Goal: Task Accomplishment & Management: Manage account settings

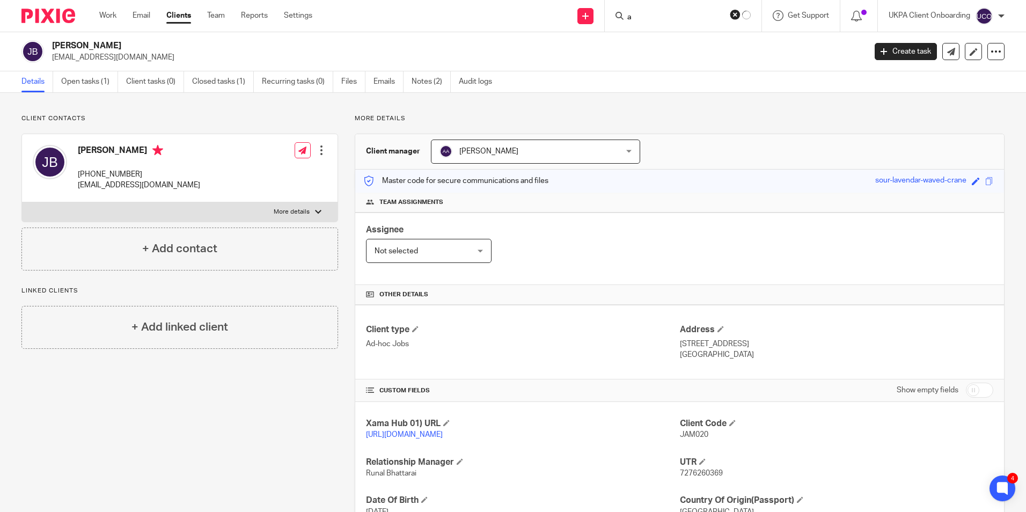
scroll to position [131, 0]
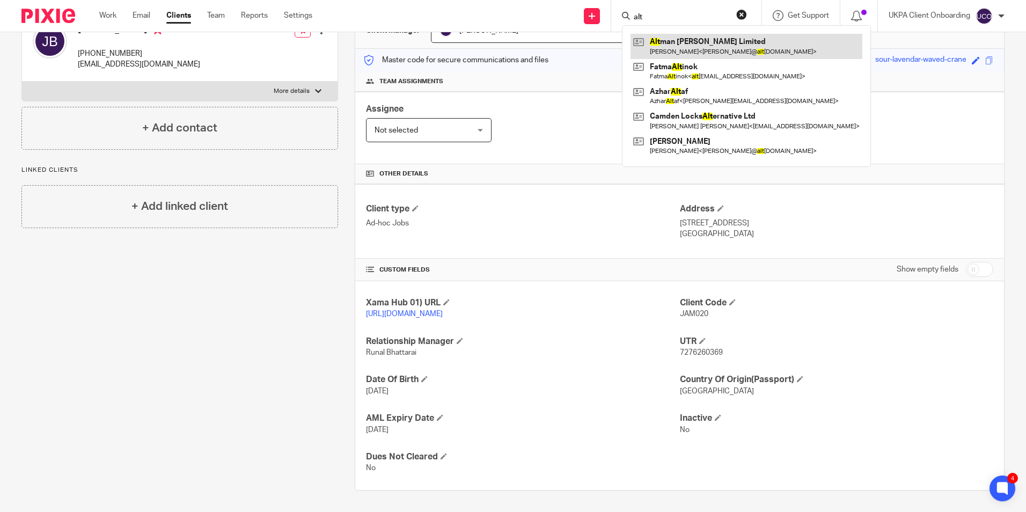
type input "alt"
click at [682, 43] on link at bounding box center [746, 46] width 232 height 25
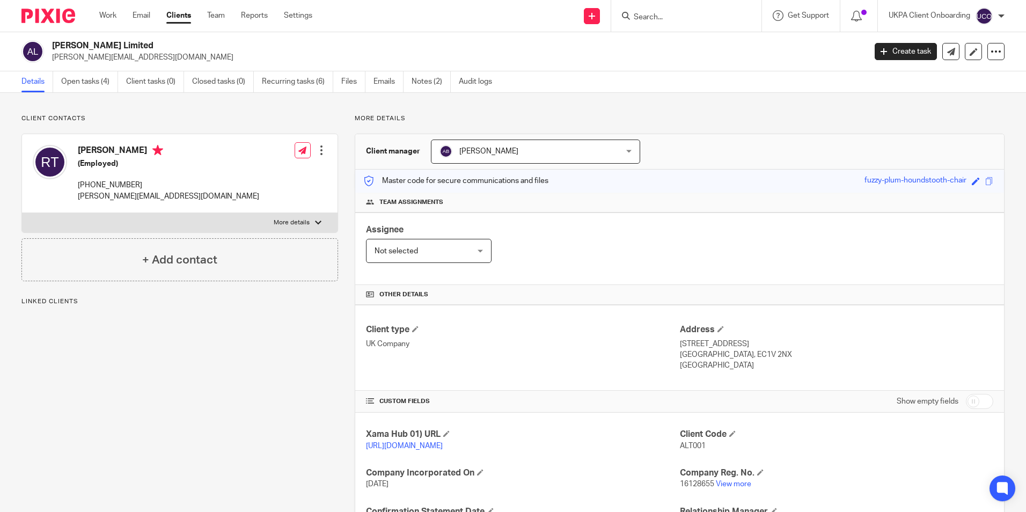
click at [114, 80] on link "Open tasks (4)" at bounding box center [89, 81] width 57 height 21
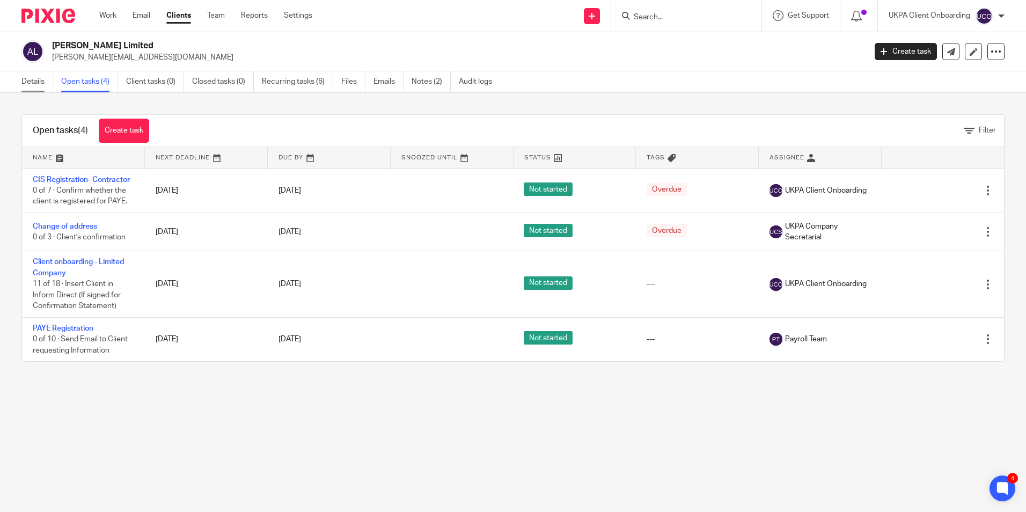
drag, startPoint x: 30, startPoint y: 79, endPoint x: 46, endPoint y: 85, distance: 17.1
click at [30, 79] on link "Details" at bounding box center [37, 81] width 32 height 21
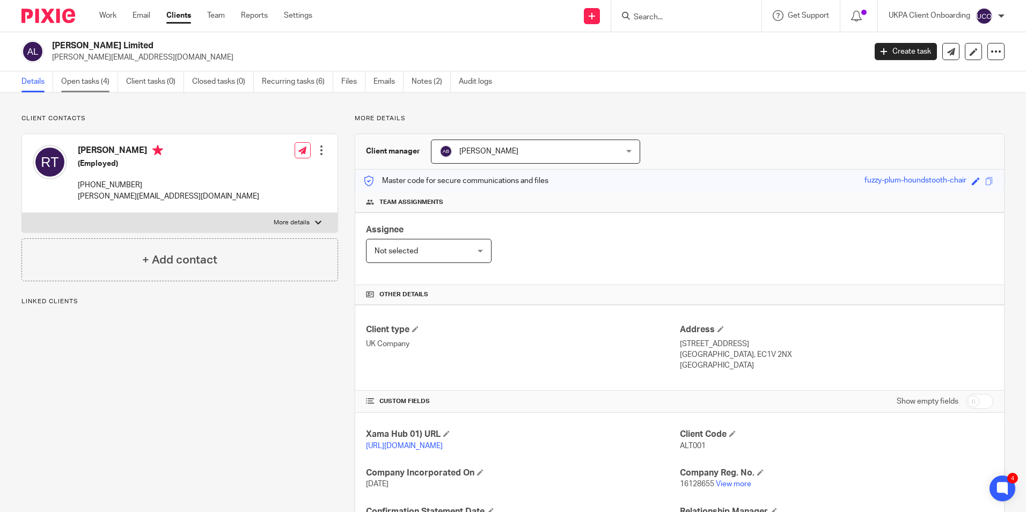
click at [79, 86] on link "Open tasks (4)" at bounding box center [89, 81] width 57 height 21
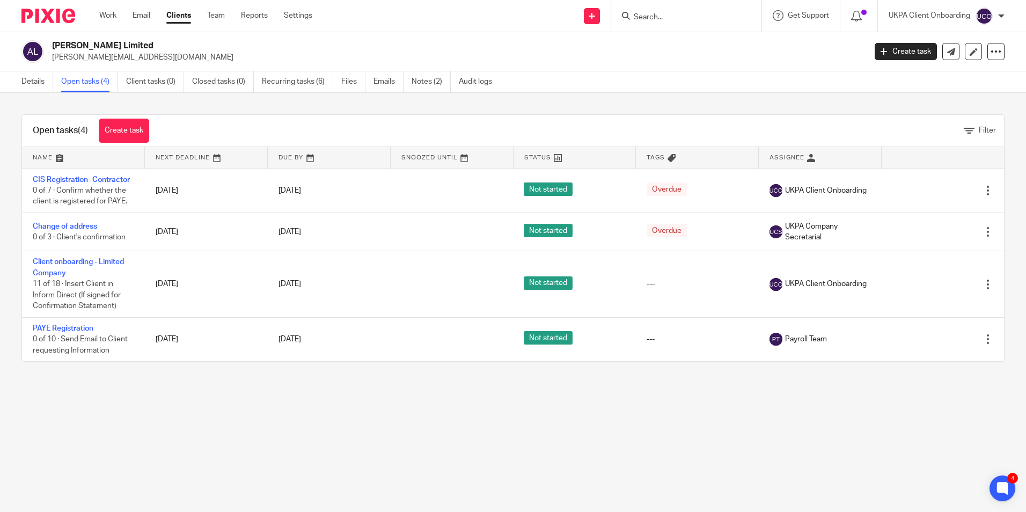
drag, startPoint x: 642, startPoint y: 19, endPoint x: 651, endPoint y: 19, distance: 9.1
click at [642, 19] on input "Search" at bounding box center [681, 18] width 97 height 10
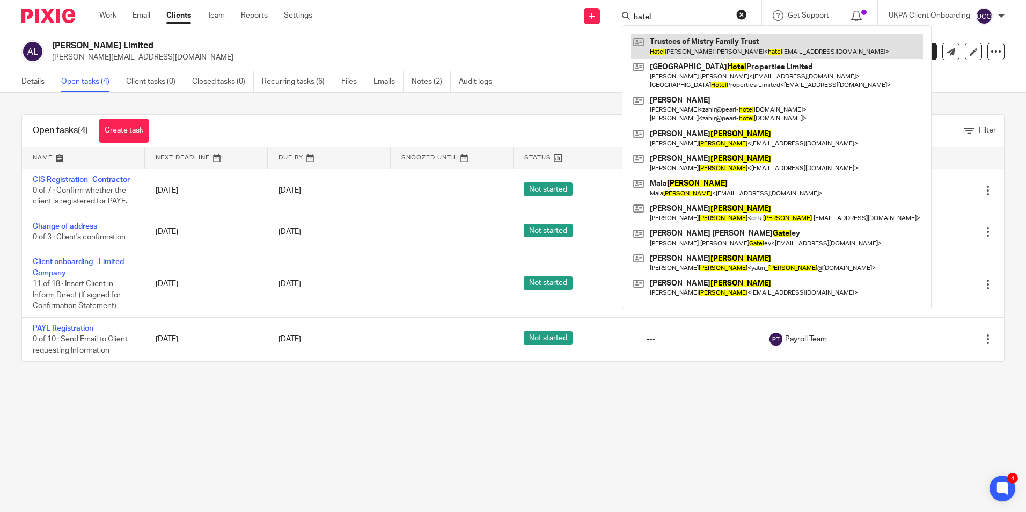
type input "hatel"
click at [676, 50] on link at bounding box center [776, 46] width 292 height 25
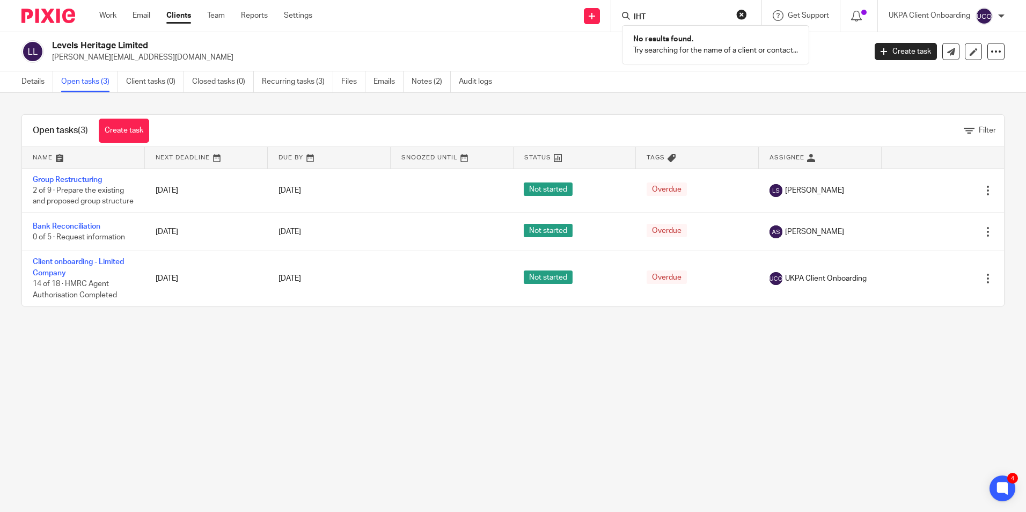
click at [684, 17] on input "IHT" at bounding box center [681, 18] width 97 height 10
click at [705, 16] on input "IHT" at bounding box center [681, 18] width 97 height 10
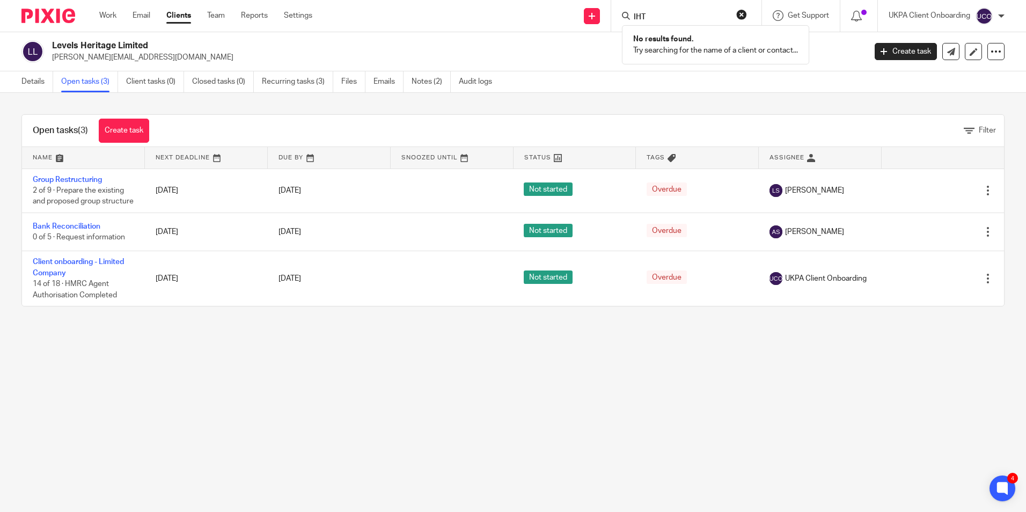
paste input "Sonar Systems Limited"
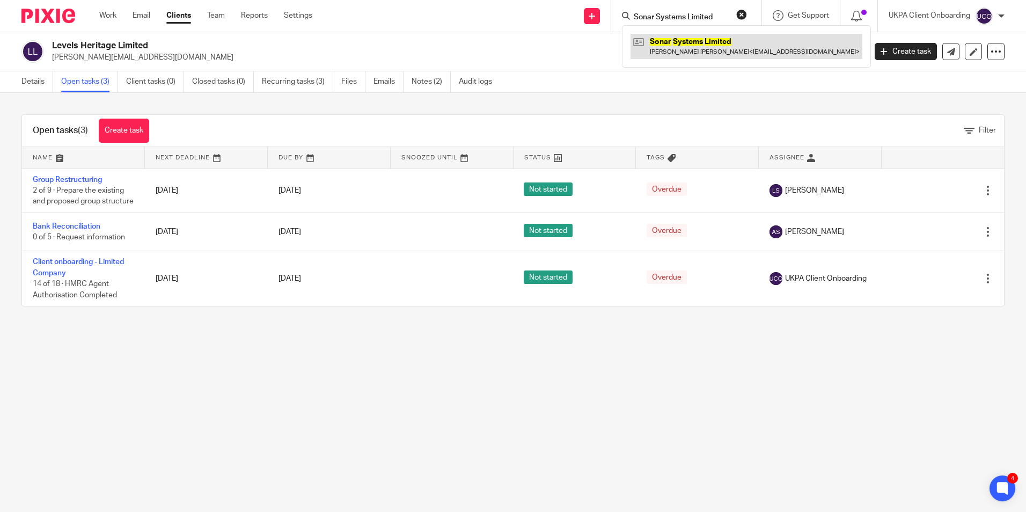
type input "Sonar Systems Limited"
click at [675, 40] on link at bounding box center [746, 46] width 232 height 25
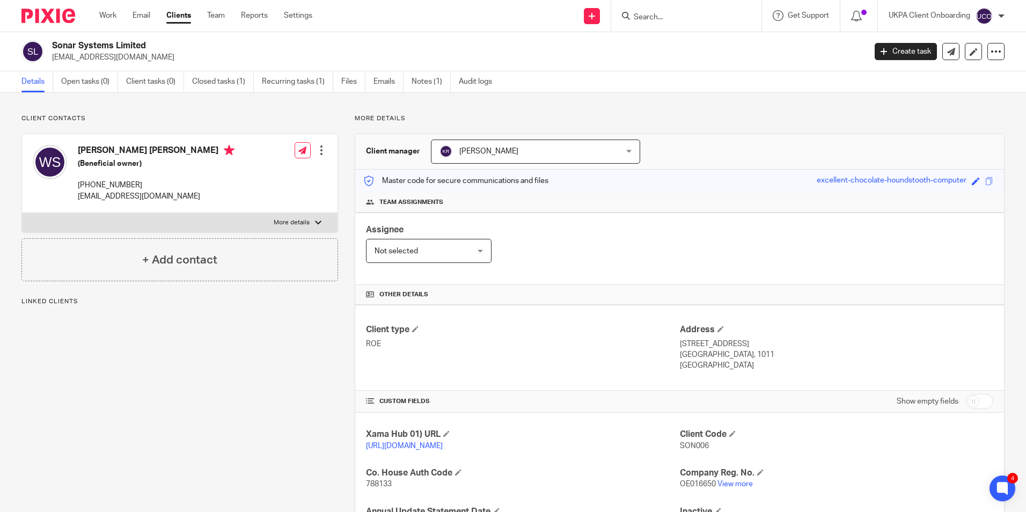
click at [675, 21] on input "Search" at bounding box center [681, 18] width 97 height 10
paste input "NetFactor Properties ltd"
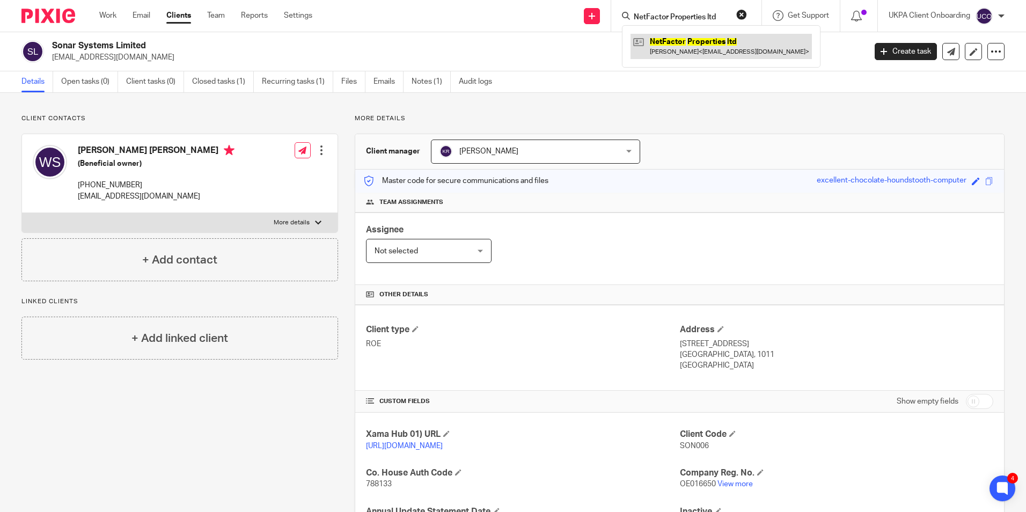
type input "NetFactor Properties ltd"
click at [671, 52] on link at bounding box center [720, 46] width 181 height 25
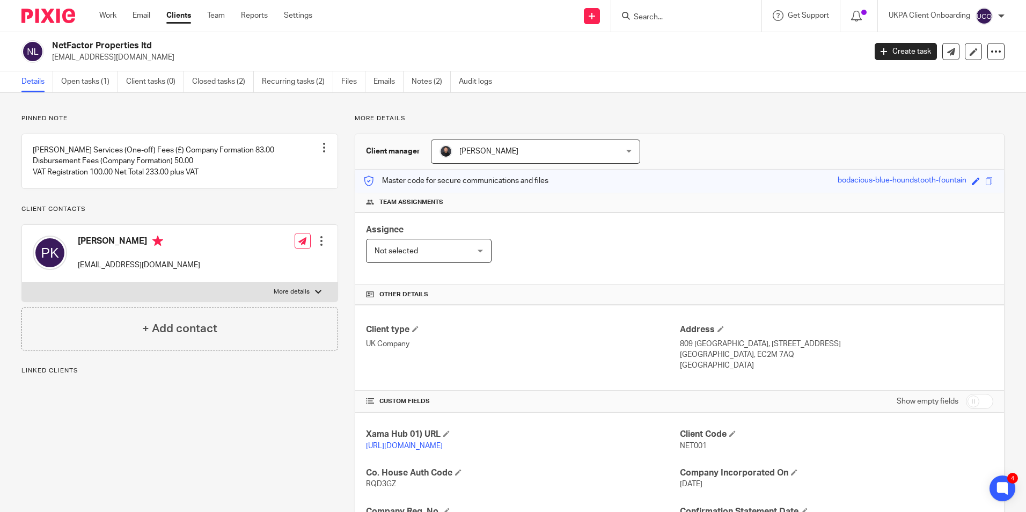
click at [655, 12] on form at bounding box center [690, 15] width 114 height 13
click at [656, 17] on input "Search" at bounding box center [681, 18] width 97 height 10
paste input "[PERSON_NAME] [PERSON_NAME]"
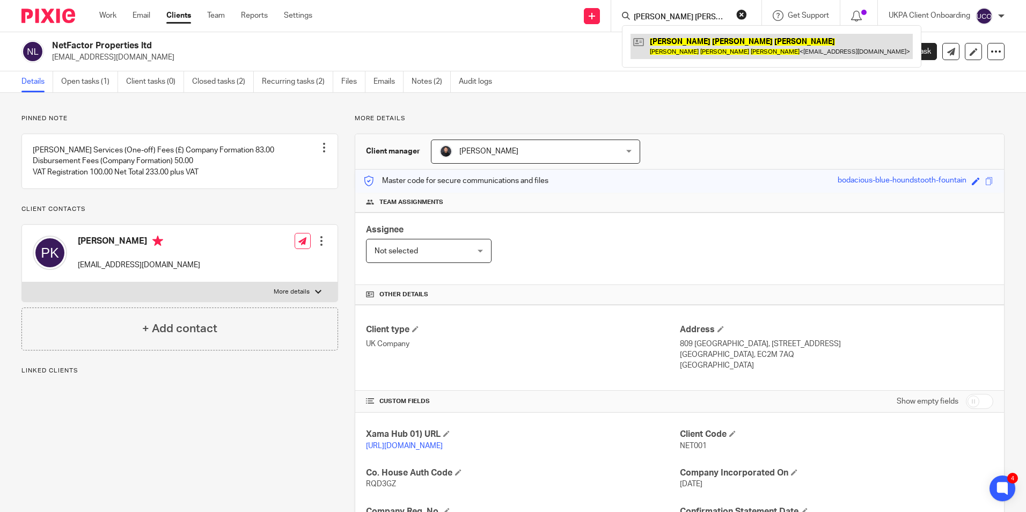
type input "[PERSON_NAME] [PERSON_NAME]"
click at [665, 42] on link at bounding box center [771, 46] width 282 height 25
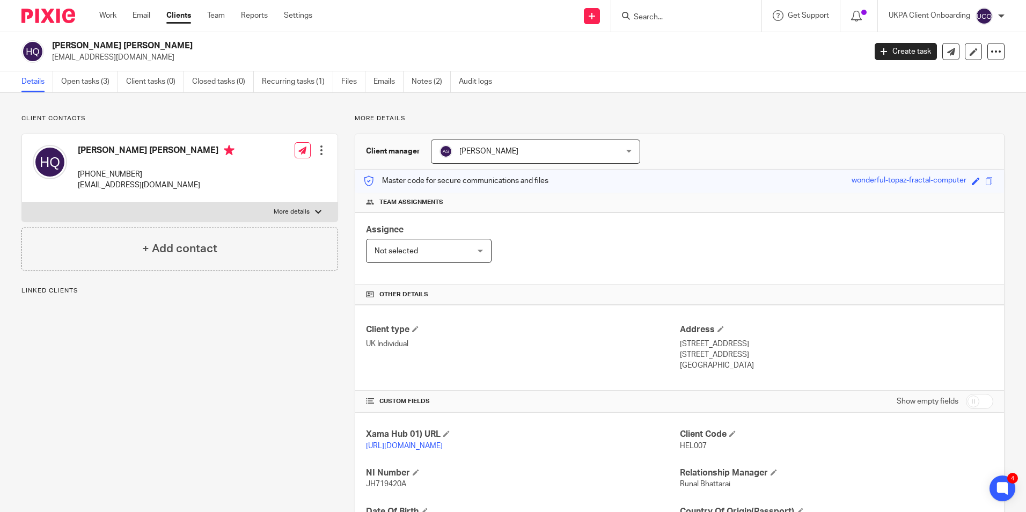
click at [120, 85] on ul "Details Open tasks (3) Client tasks (0) Closed tasks (0) Recurring tasks (1) Fi…" at bounding box center [264, 81] width 487 height 21
click at [100, 84] on link "Open tasks (3)" at bounding box center [89, 81] width 57 height 21
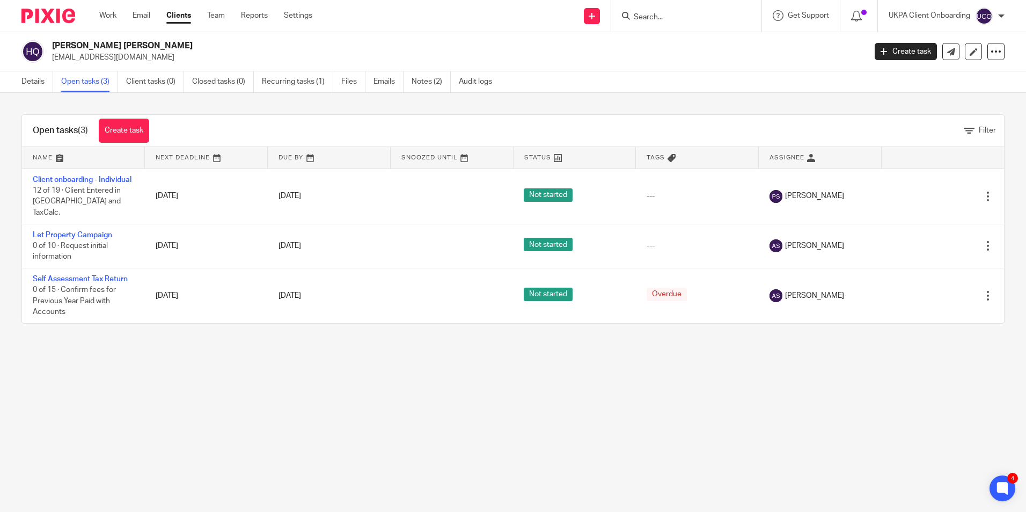
click at [660, 17] on input "Search" at bounding box center [681, 18] width 97 height 10
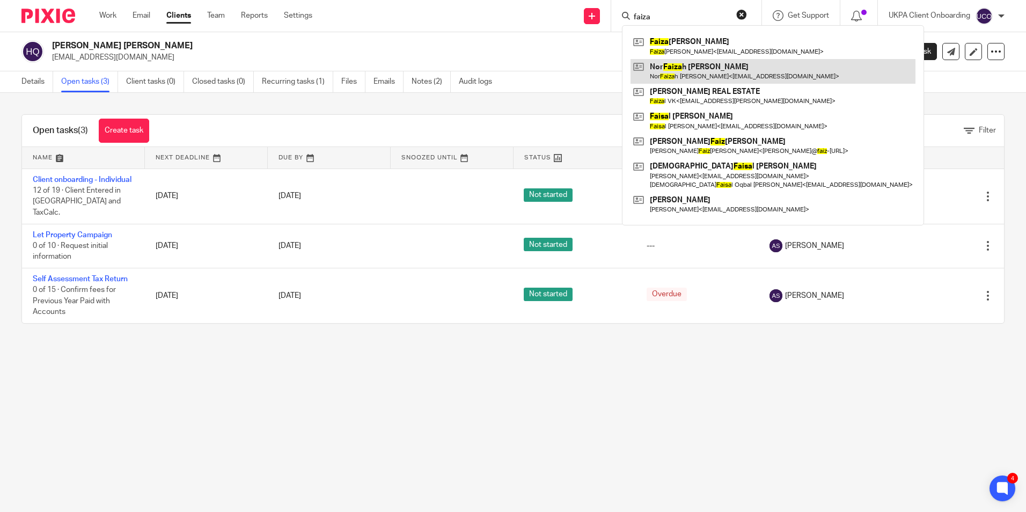
drag, startPoint x: 697, startPoint y: 44, endPoint x: 682, endPoint y: 69, distance: 28.9
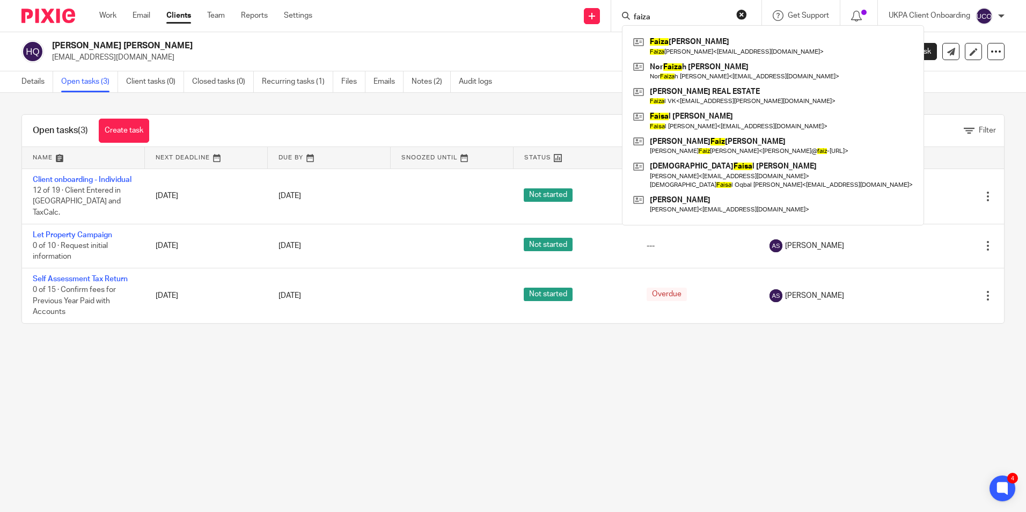
click at [671, 19] on input "faiza" at bounding box center [681, 18] width 97 height 10
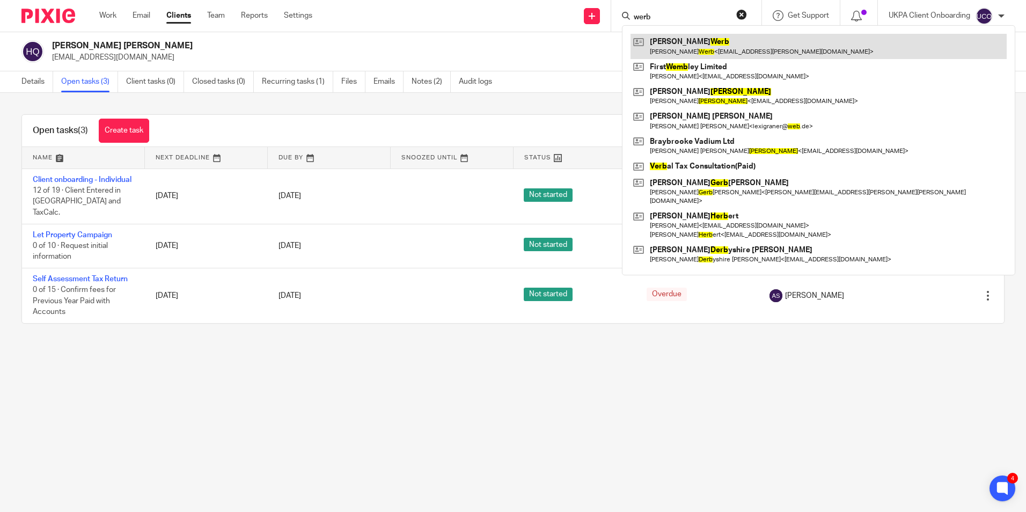
type input "werb"
click at [677, 45] on link at bounding box center [818, 46] width 376 height 25
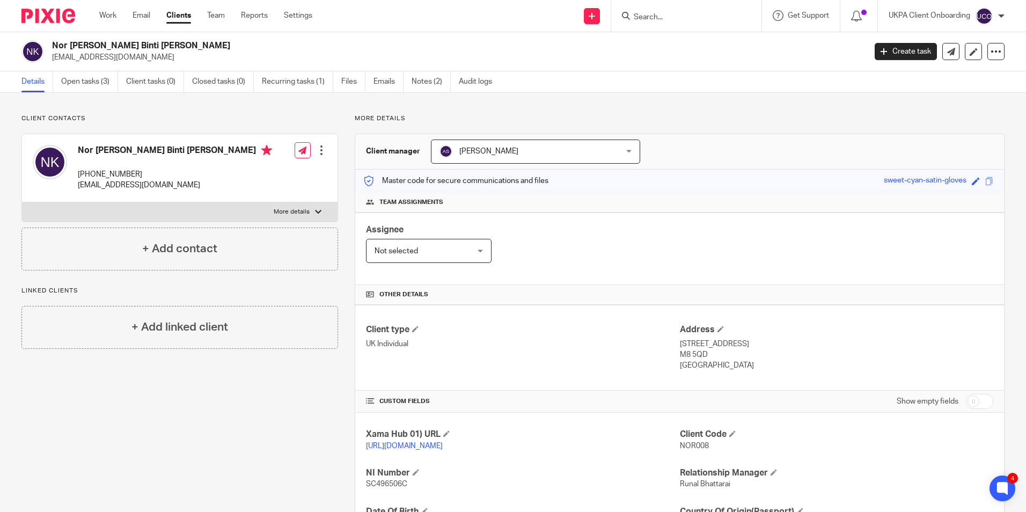
click at [653, 25] on div at bounding box center [686, 16] width 150 height 32
click at [656, 12] on form at bounding box center [690, 15] width 114 height 13
click at [656, 13] on form at bounding box center [690, 15] width 114 height 13
click at [657, 15] on input "Search" at bounding box center [681, 18] width 97 height 10
type input "baw"
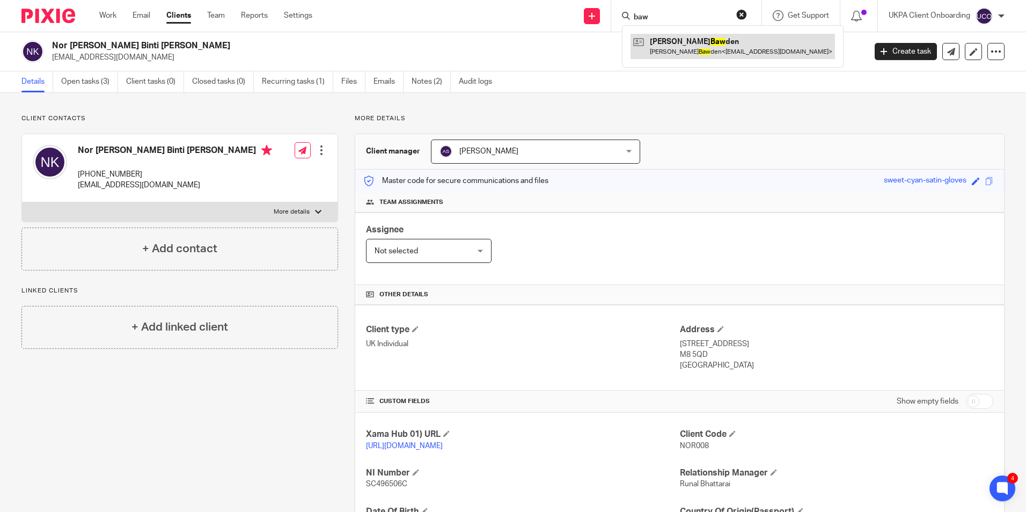
click at [687, 40] on link at bounding box center [732, 46] width 204 height 25
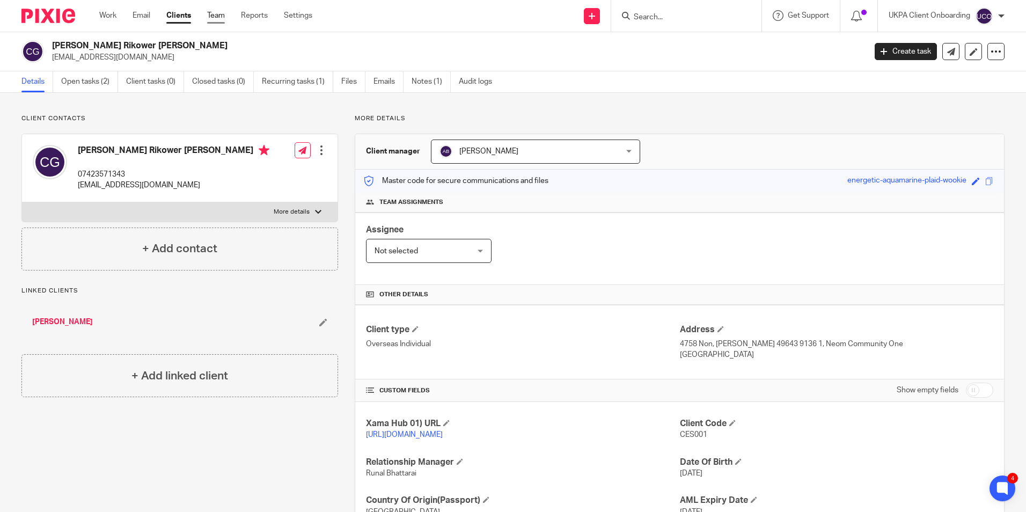
click at [218, 16] on link "Team" at bounding box center [216, 15] width 18 height 11
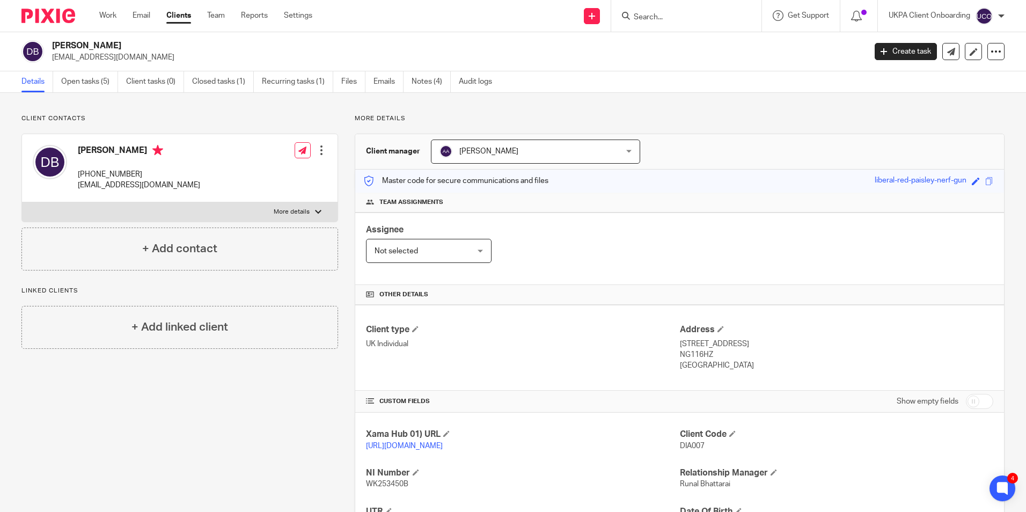
click at [656, 17] on input "Search" at bounding box center [681, 18] width 97 height 10
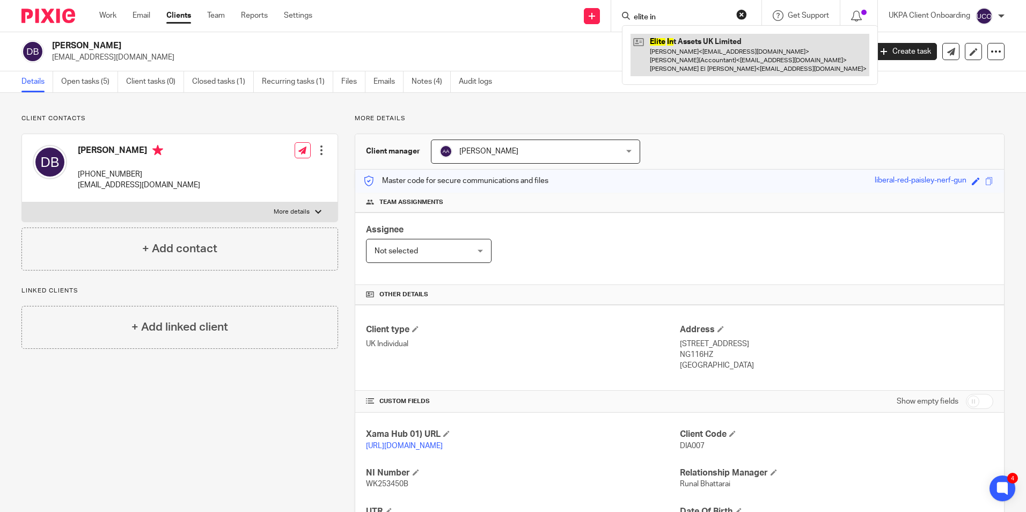
type input "elite in"
click at [678, 56] on link at bounding box center [749, 55] width 239 height 42
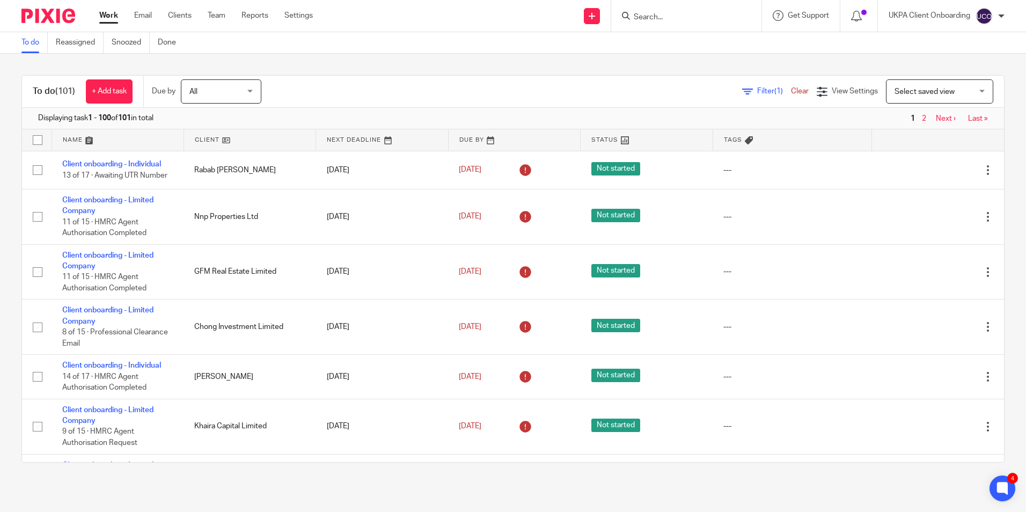
click at [653, 19] on input "Search" at bounding box center [681, 18] width 97 height 10
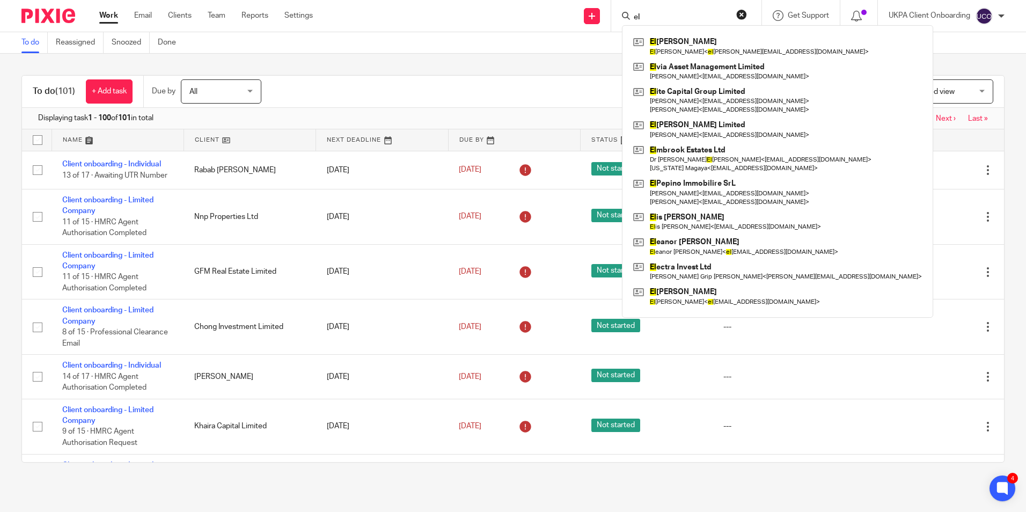
type input "el"
click at [671, 26] on div "El izabeth Jaynes El izabeth Jaynes < el izabeth.jaynes@gmail.com > El via Asse…" at bounding box center [777, 171] width 311 height 292
click at [668, 23] on form "el" at bounding box center [690, 15] width 114 height 13
click at [664, 20] on input "el" at bounding box center [681, 18] width 97 height 10
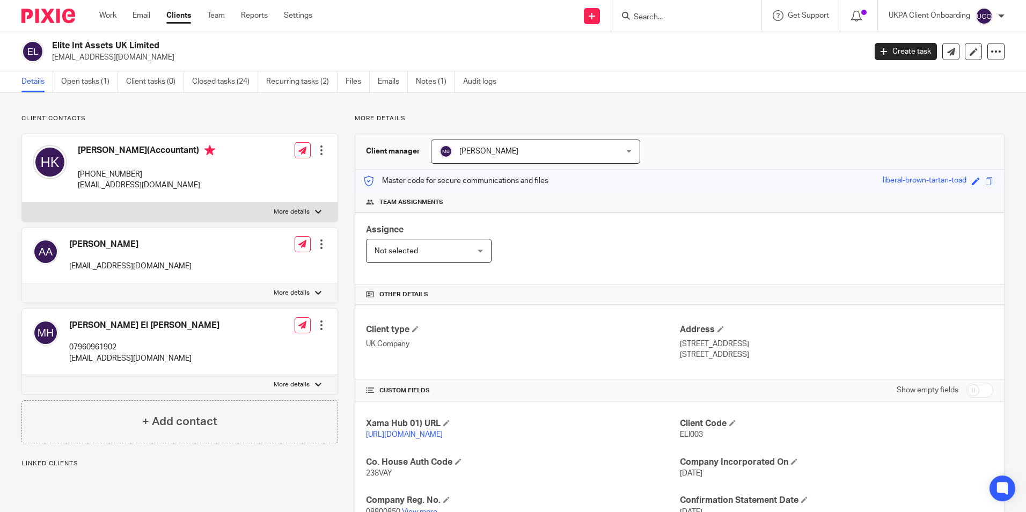
scroll to position [298, 0]
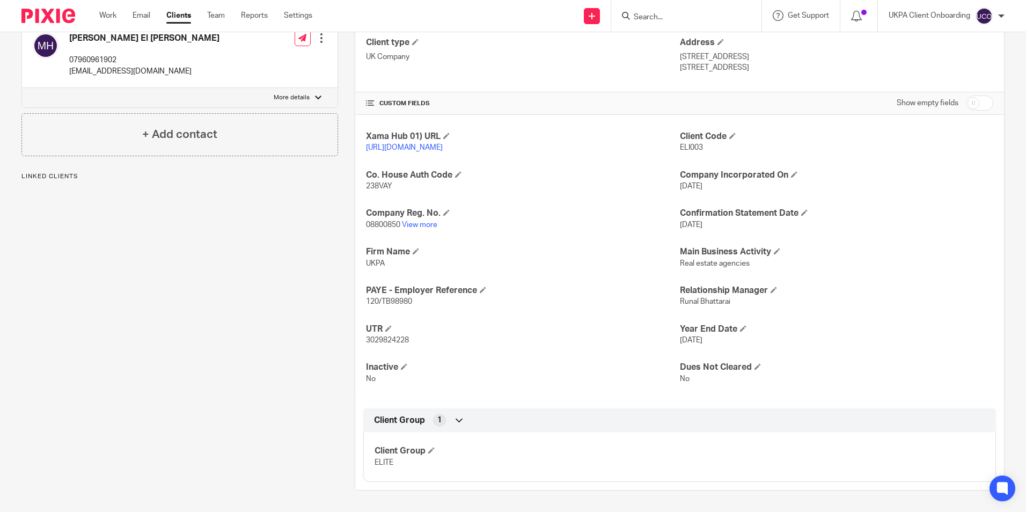
click at [394, 340] on span "3029824228" at bounding box center [387, 340] width 43 height 8
copy span "3029824228"
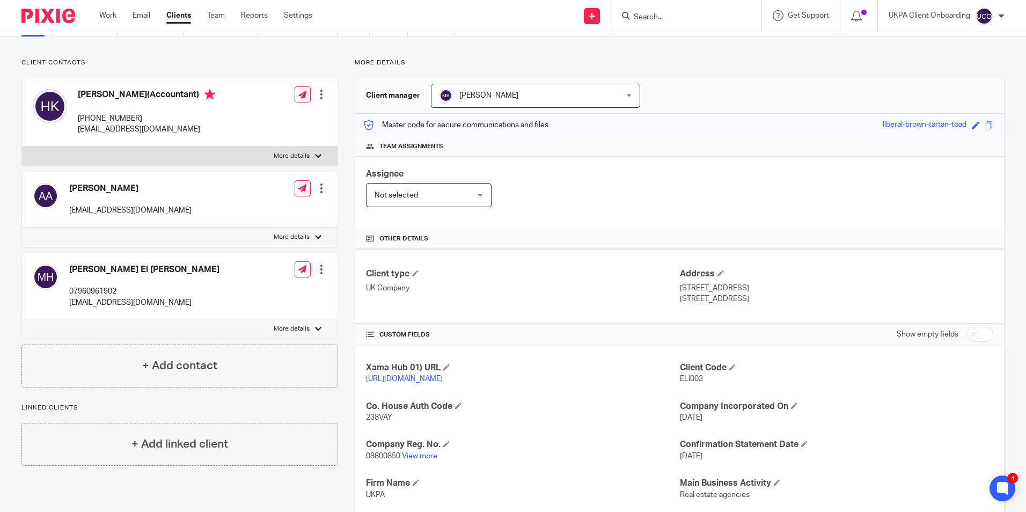
scroll to position [0, 0]
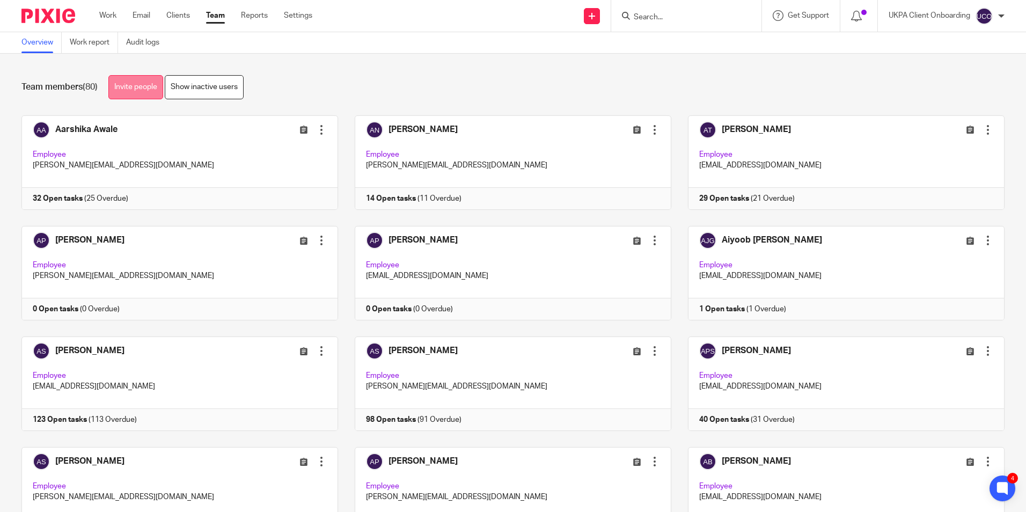
click at [124, 90] on link "Invite people" at bounding box center [135, 87] width 55 height 24
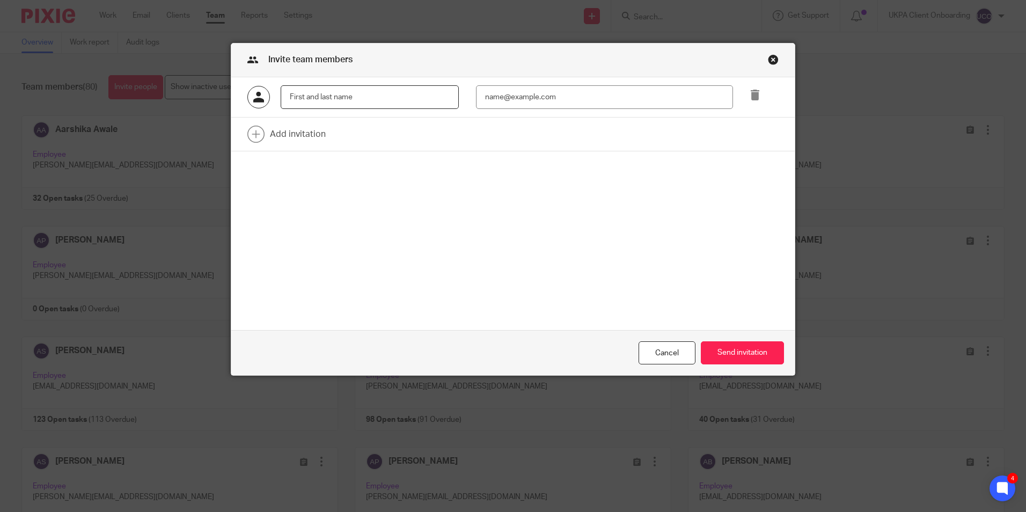
click at [387, 93] on input "text" at bounding box center [370, 97] width 178 height 24
paste input "Anjila Shrestha"
type input "Anjila Shrestha"
click at [514, 92] on input "email" at bounding box center [604, 97] width 257 height 24
paste input "anjila@ukpa.co.uk"
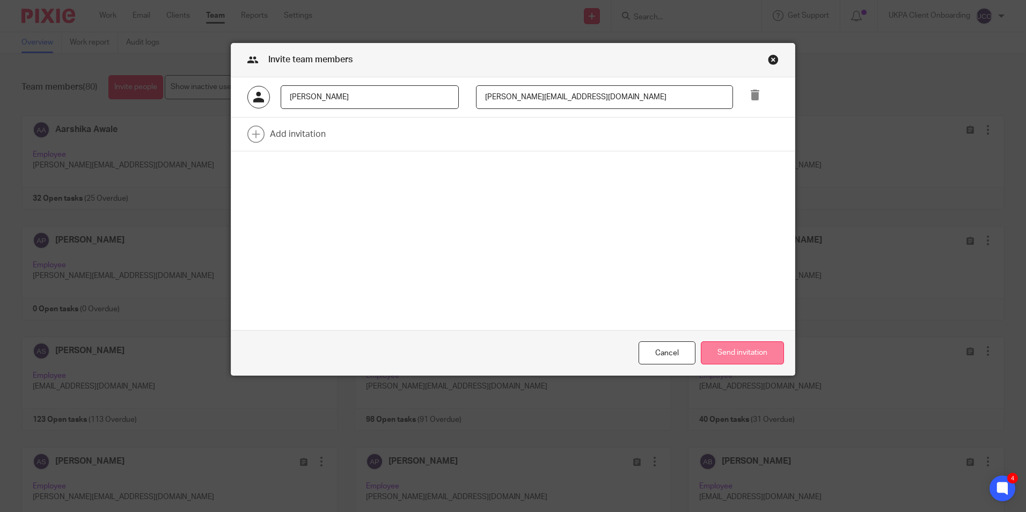
type input "anjila@ukpa.co.uk"
click at [741, 357] on button "Send invitation" at bounding box center [742, 352] width 83 height 23
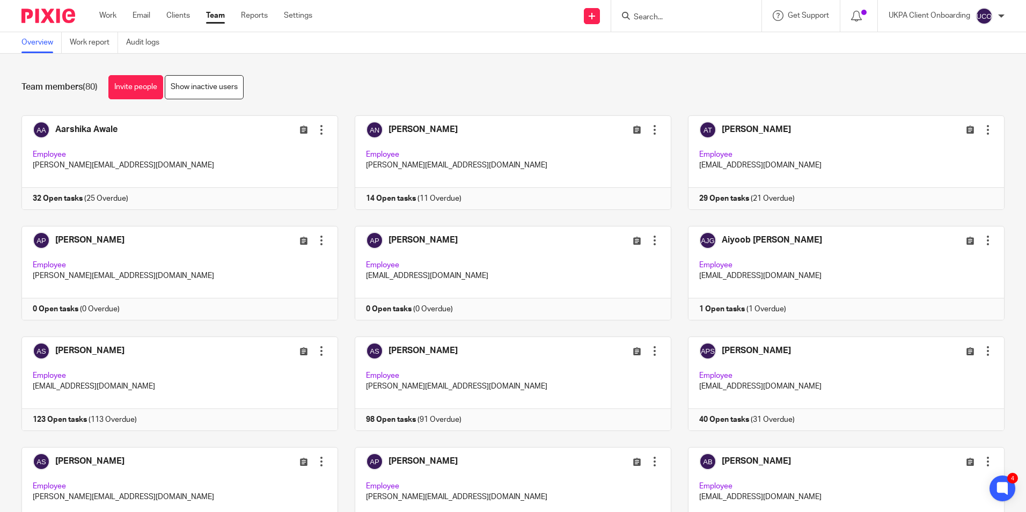
click at [668, 18] on input "Search" at bounding box center [681, 18] width 97 height 10
paste input "Jcdm Investments Limited"
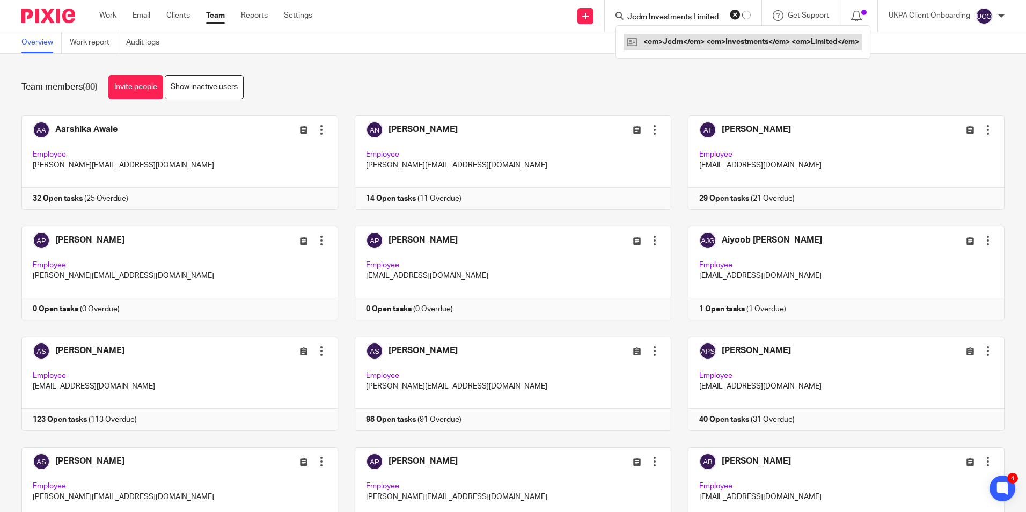
type input "Jcdm Investments Limited"
click at [675, 40] on link at bounding box center [743, 42] width 238 height 16
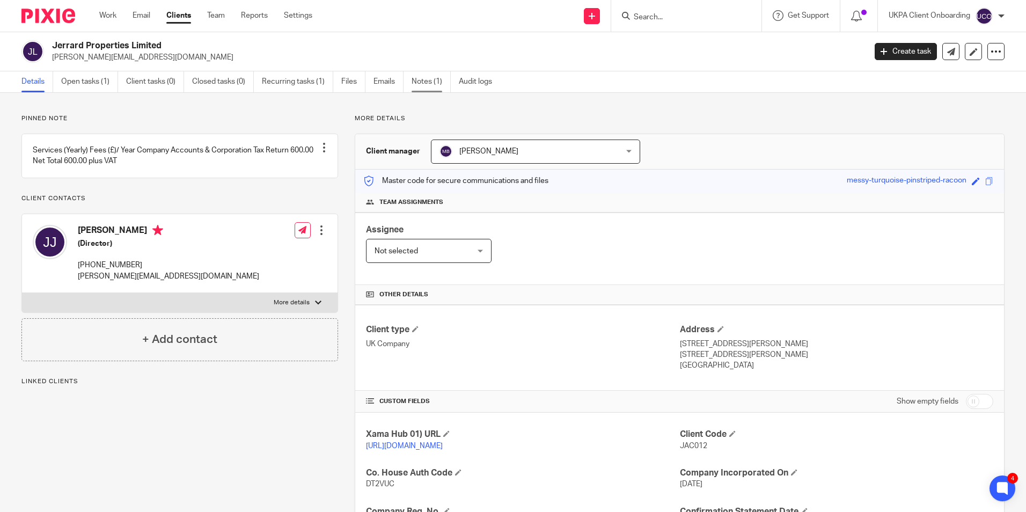
click at [433, 85] on link "Notes (1)" at bounding box center [430, 81] width 39 height 21
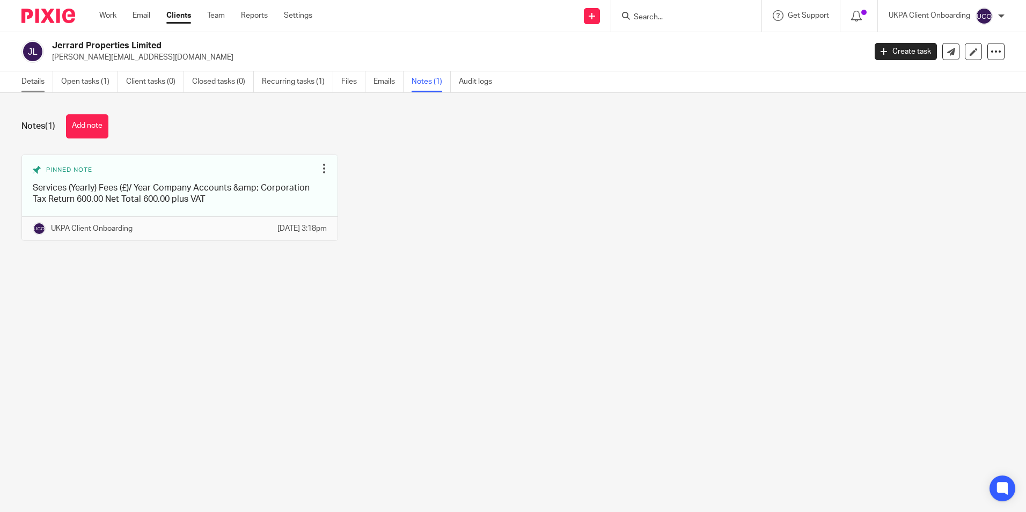
click at [48, 85] on link "Details" at bounding box center [37, 81] width 32 height 21
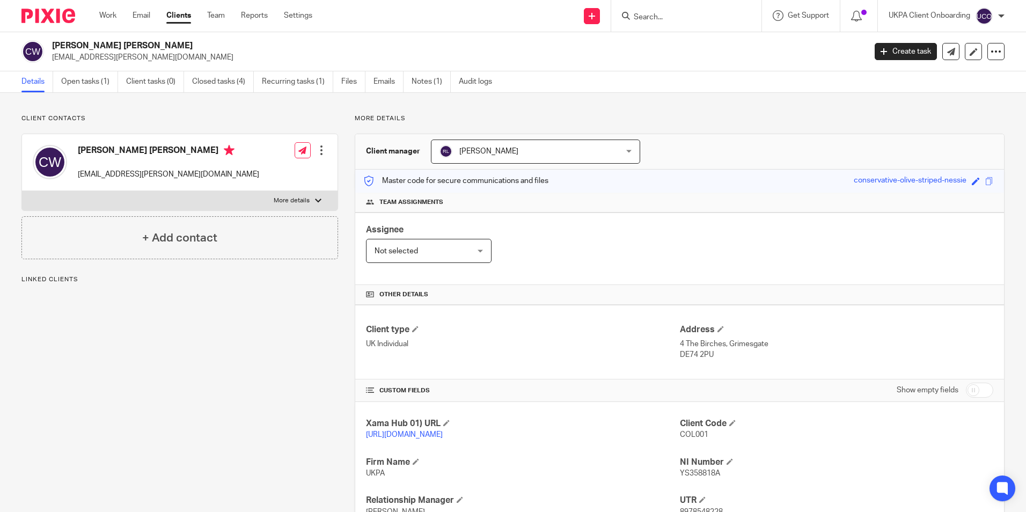
click at [704, 508] on span "8978548228" at bounding box center [701, 512] width 43 height 8
click at [227, 79] on link "Closed tasks (4)" at bounding box center [223, 81] width 62 height 21
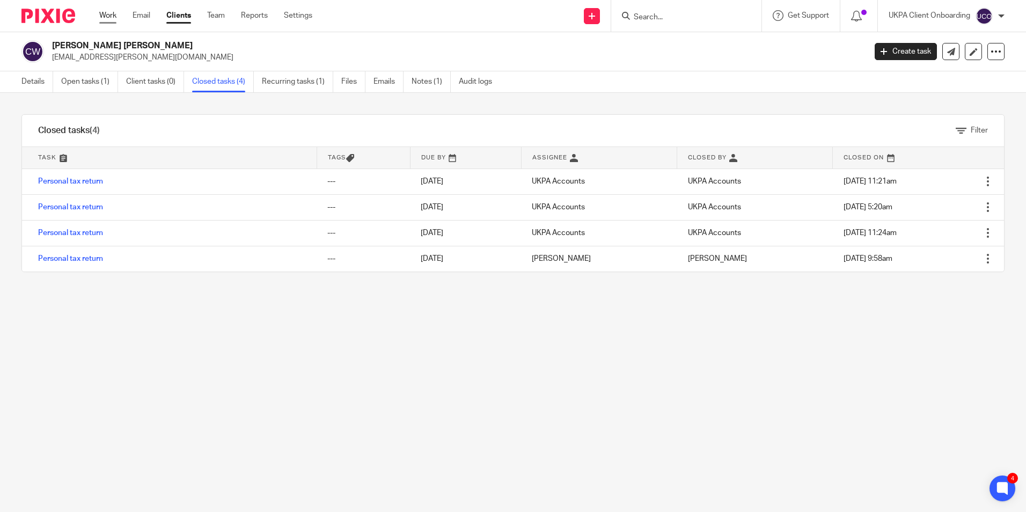
click at [108, 14] on link "Work" at bounding box center [107, 15] width 17 height 11
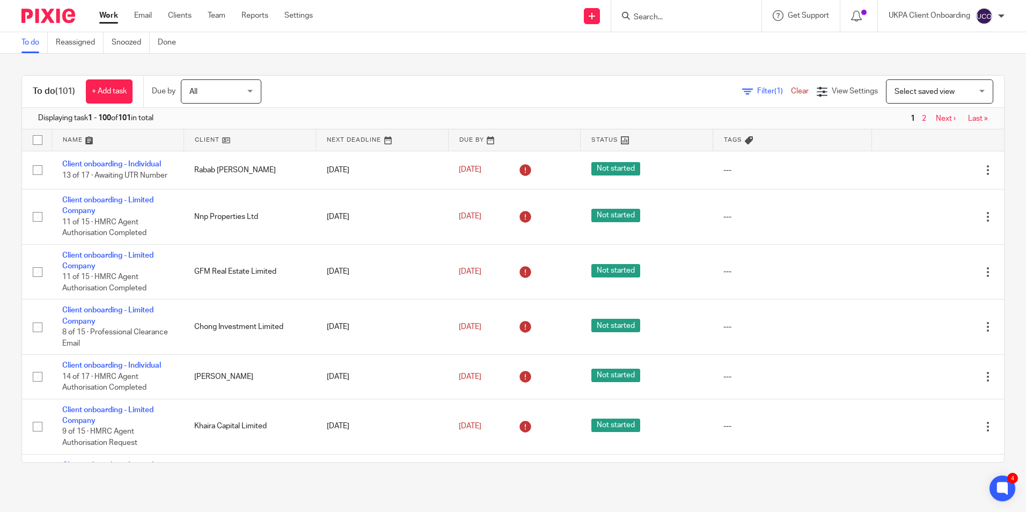
click at [690, 23] on div at bounding box center [686, 16] width 150 height 32
click at [690, 22] on input "Search" at bounding box center [681, 18] width 97 height 10
paste input "Mindverse Consulting Services Limited"
type input "Mindverse Consulting Services Limited"
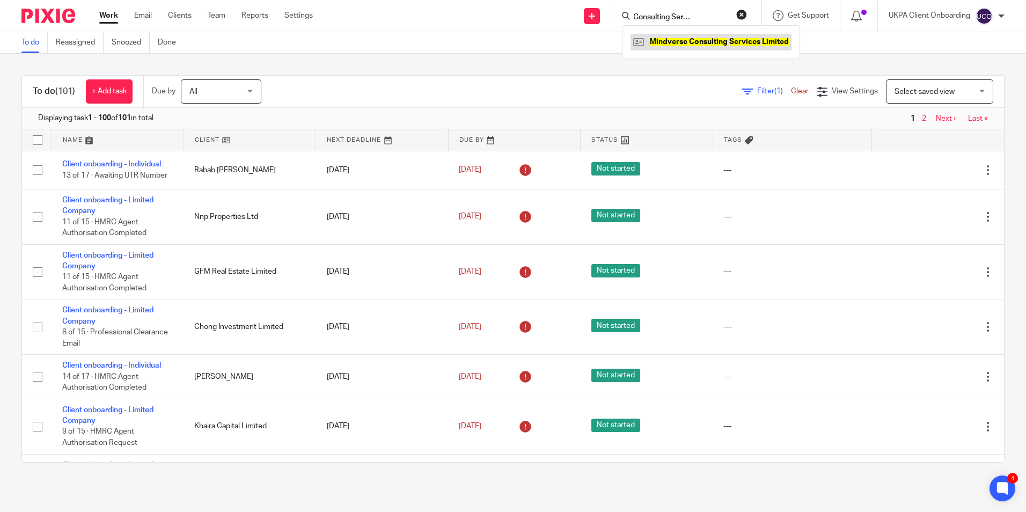
scroll to position [0, 0]
click at [685, 43] on link at bounding box center [710, 42] width 161 height 16
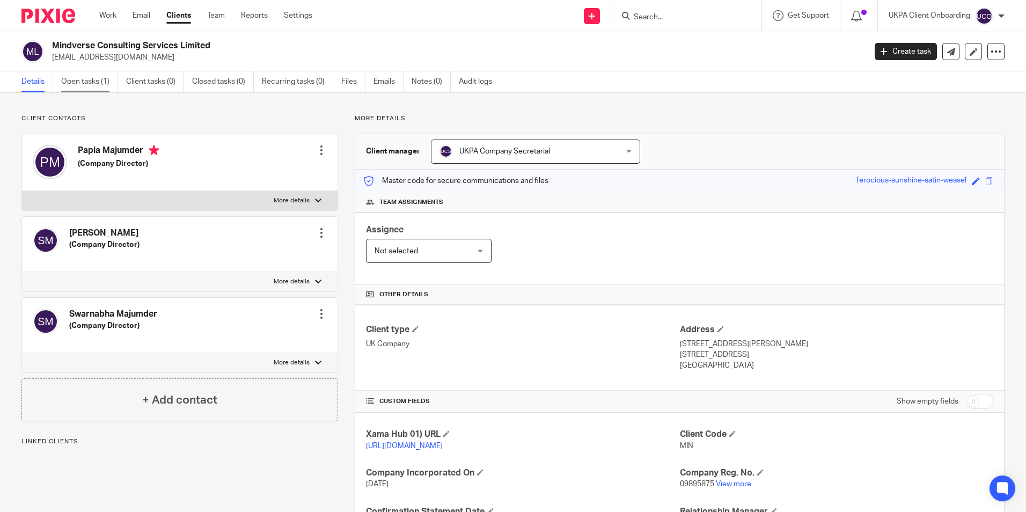
click at [90, 85] on link "Open tasks (1)" at bounding box center [89, 81] width 57 height 21
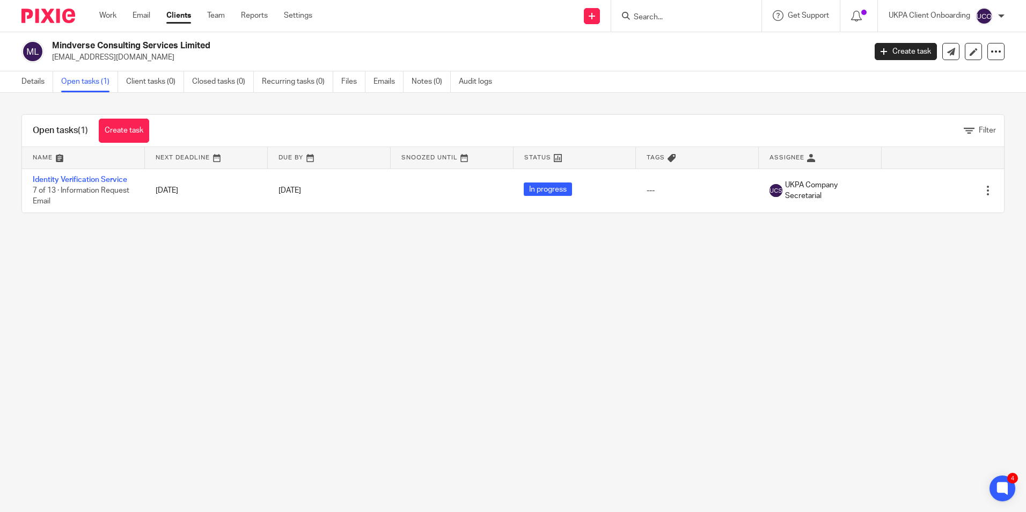
click at [171, 56] on p "shaibalm@mindverseconsulting.com" at bounding box center [455, 57] width 806 height 11
copy main "shaibalm@mindverseconsulting.com Create task Update from Companies House Export…"
click at [38, 78] on link "Details" at bounding box center [37, 81] width 32 height 21
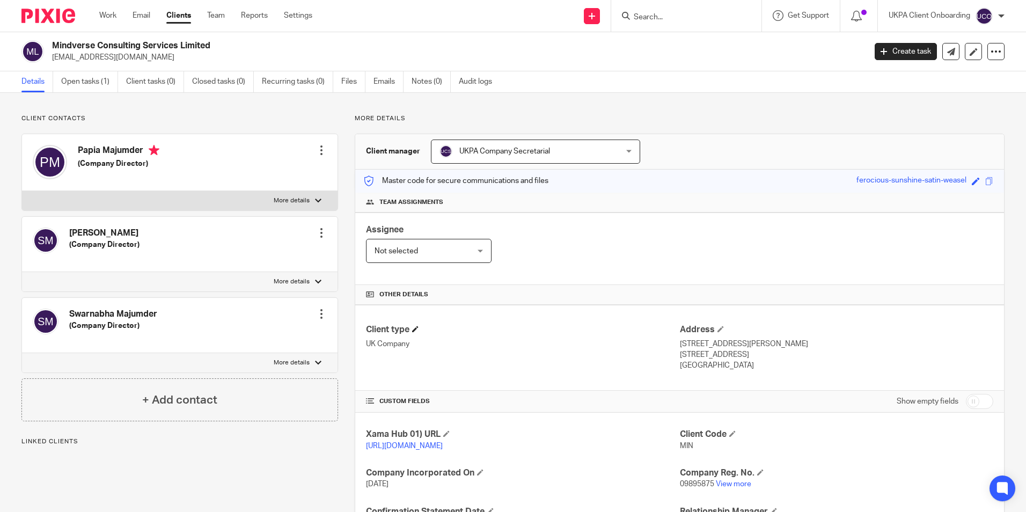
click at [413, 328] on span at bounding box center [415, 329] width 6 height 6
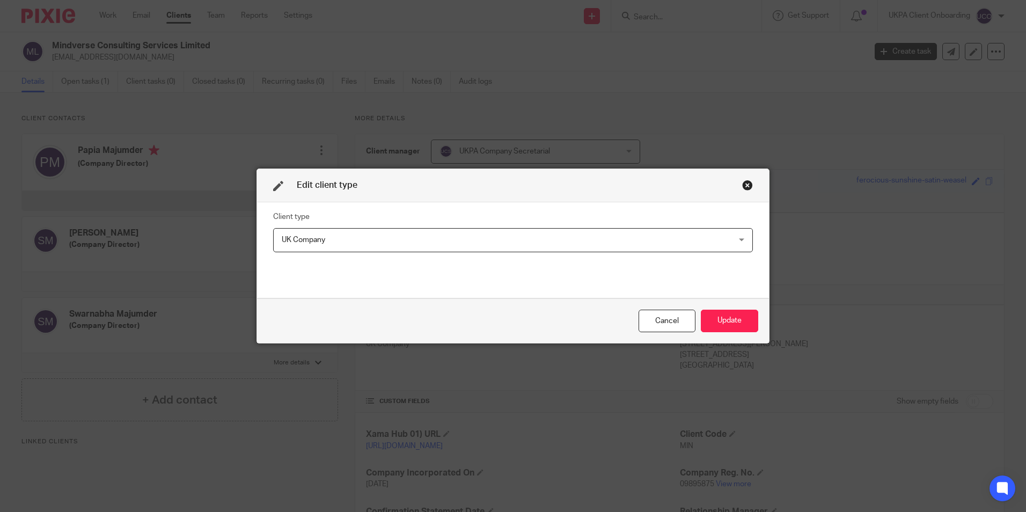
click at [363, 245] on span "UK Company" at bounding box center [470, 240] width 377 height 23
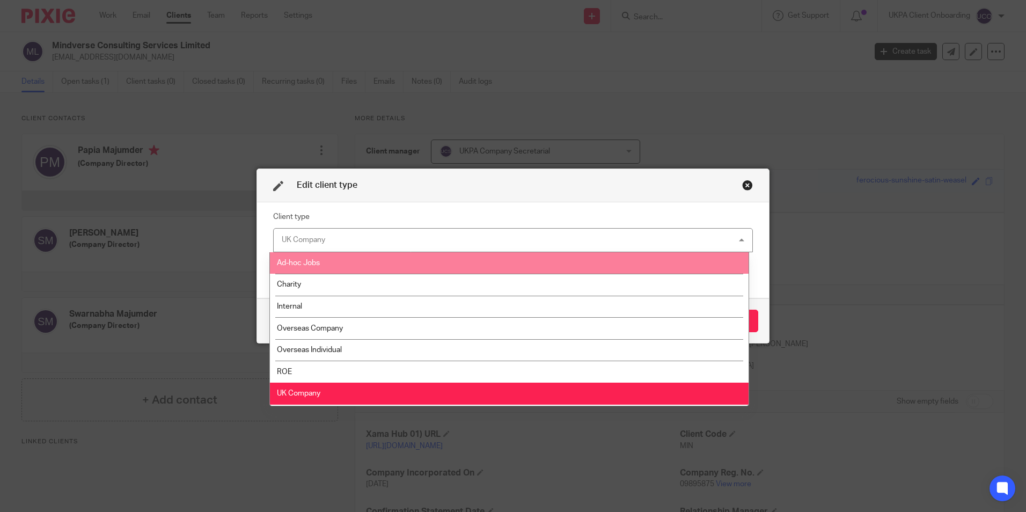
click at [320, 265] on span "Ad-hoc Jobs" at bounding box center [298, 263] width 43 height 8
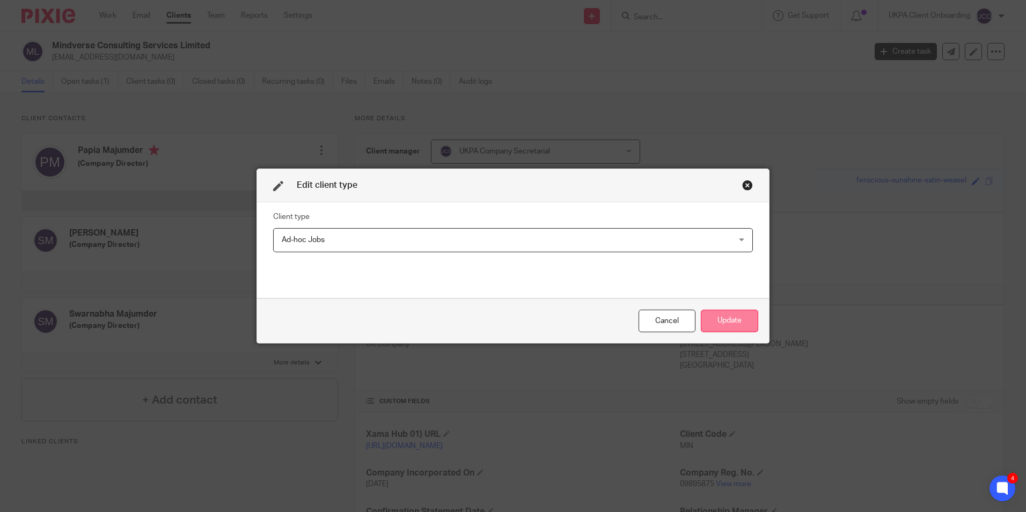
click at [724, 324] on button "Update" at bounding box center [729, 321] width 57 height 23
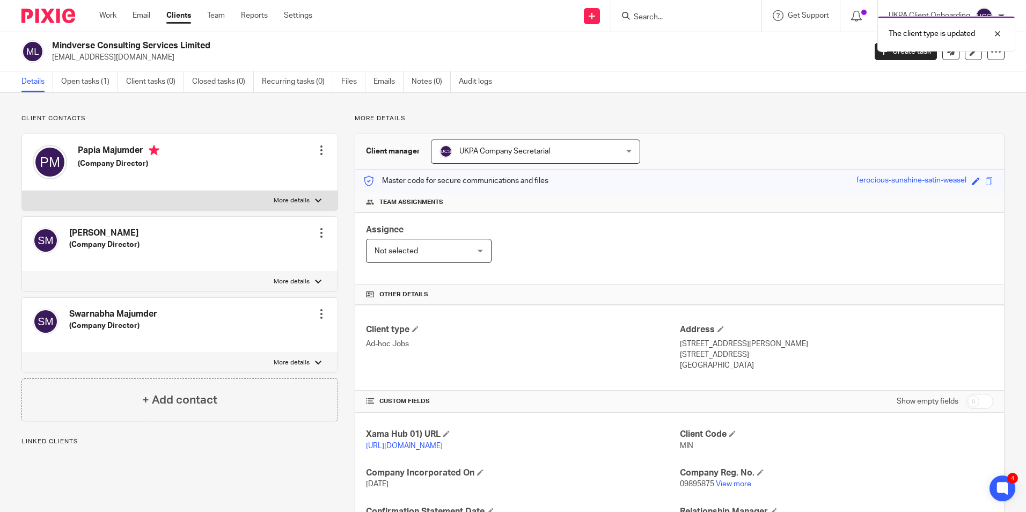
click at [114, 58] on p "[EMAIL_ADDRESS][DOMAIN_NAME]" at bounding box center [455, 57] width 806 height 11
click at [114, 58] on p "shaibalm@mindverseconsulting.com" at bounding box center [455, 57] width 806 height 11
copy main "shaibalm@mindverseconsulting.com Create task Update from Companies House Export…"
click at [316, 235] on div at bounding box center [321, 232] width 11 height 11
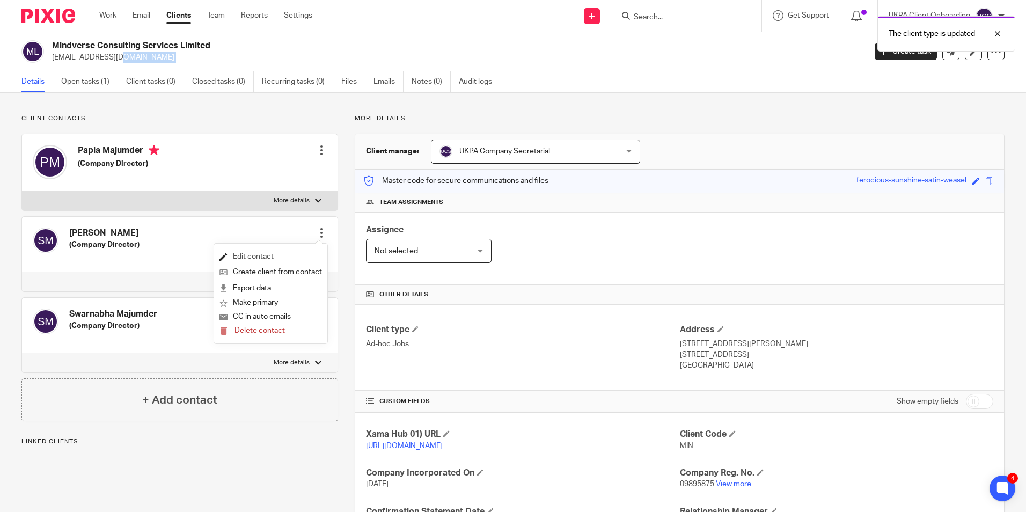
click at [289, 259] on link "Edit contact" at bounding box center [270, 257] width 102 height 16
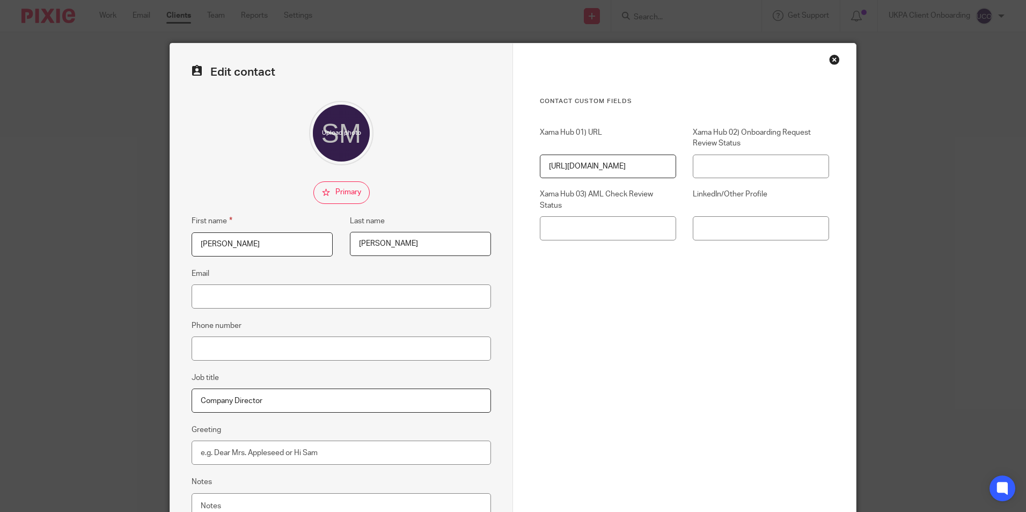
click at [240, 294] on input "Email" at bounding box center [341, 296] width 299 height 24
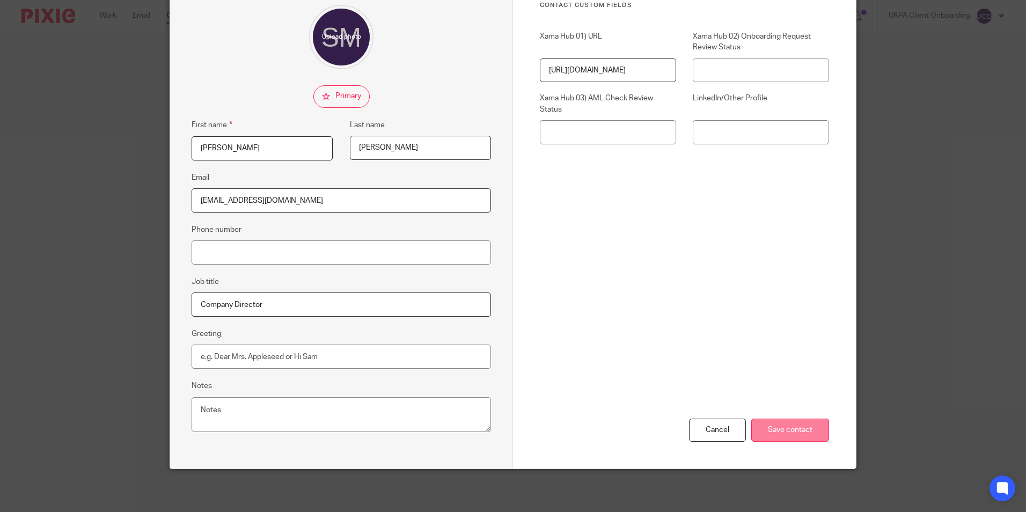
type input "[EMAIL_ADDRESS][DOMAIN_NAME]"
click at [782, 428] on input "Save contact" at bounding box center [790, 429] width 78 height 23
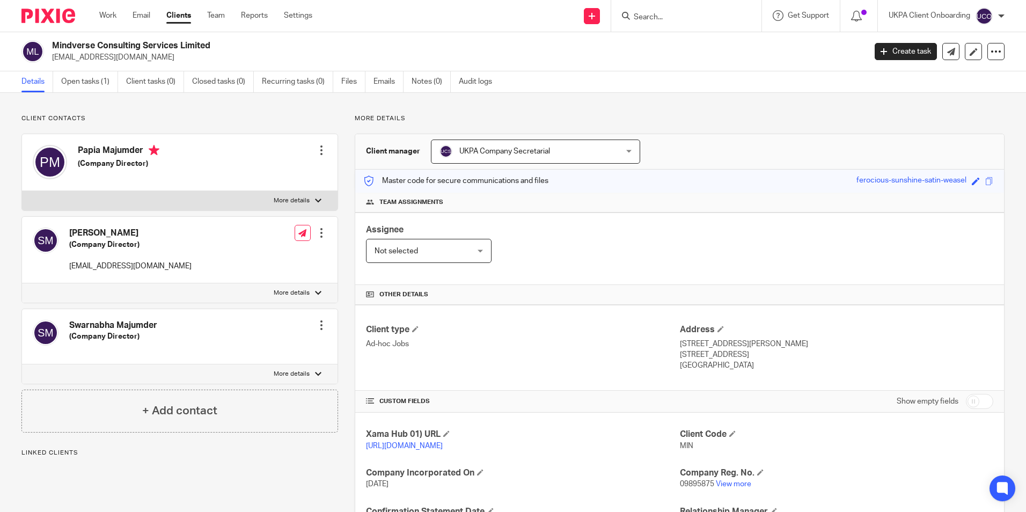
click at [692, 18] on body "Work Email Clients Team Reports Settings Work Email Clients Team Reports Settin…" at bounding box center [513, 256] width 1026 height 512
paste input "Jcdm Investments Limited"
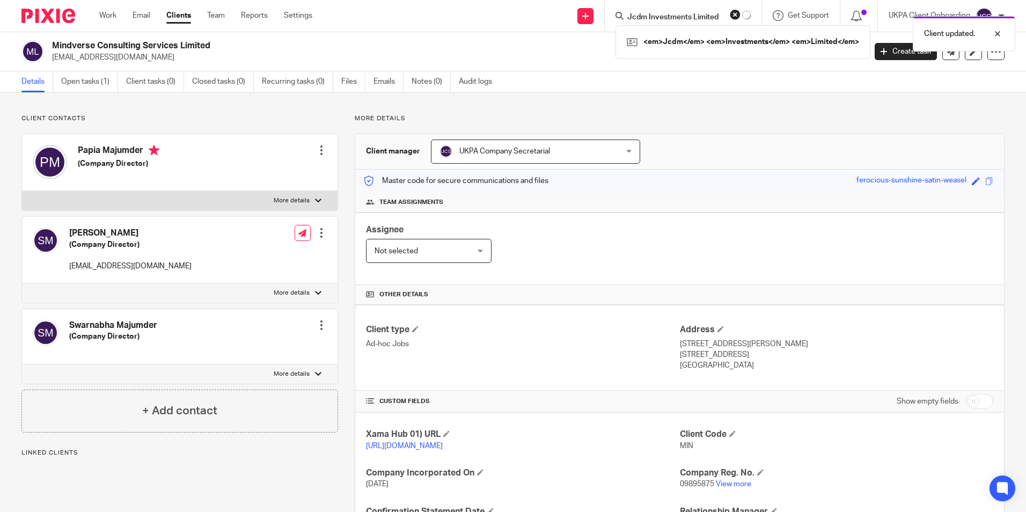
type input "Jcdm Investments Limited"
click at [683, 41] on div "Client updated." at bounding box center [764, 31] width 502 height 41
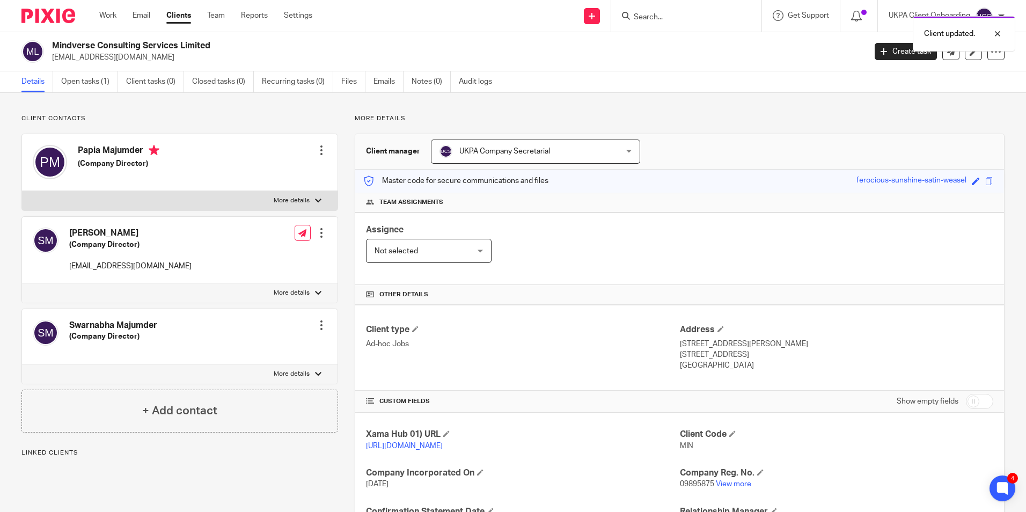
click at [655, 16] on div "Client updated." at bounding box center [764, 31] width 502 height 41
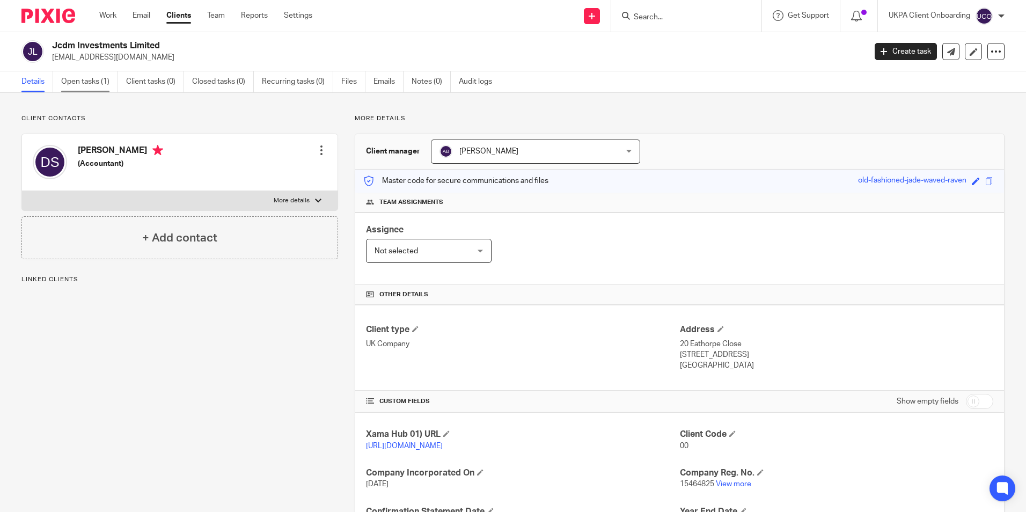
click at [90, 85] on link "Open tasks (1)" at bounding box center [89, 81] width 57 height 21
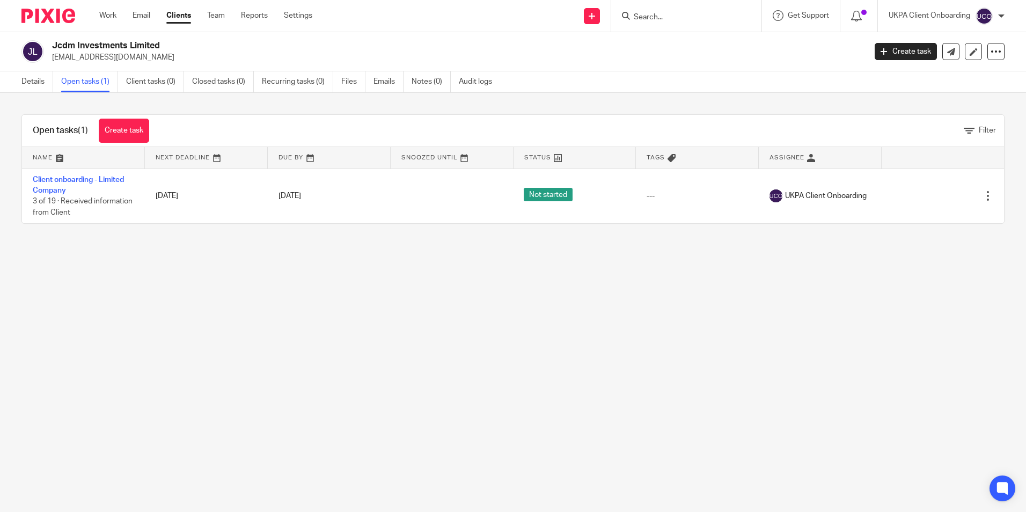
click at [87, 57] on p "jcdm2025@yahoo.com" at bounding box center [455, 57] width 806 height 11
copy main "jcdm2025@yahoo.com Create task Update from Companies House Export data Merge Ar…"
click at [437, 79] on link "Notes (0)" at bounding box center [430, 81] width 39 height 21
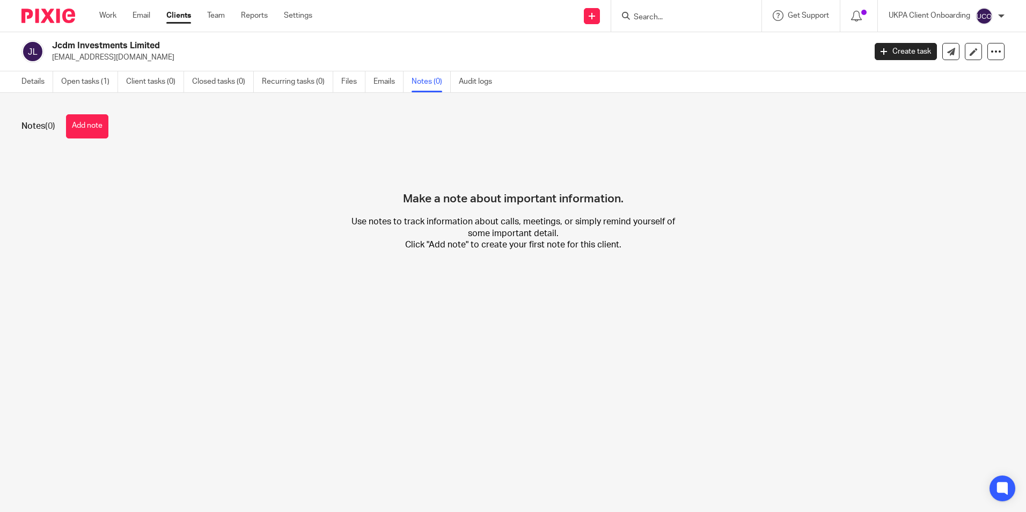
click at [97, 124] on button "Add note" at bounding box center [87, 126] width 42 height 24
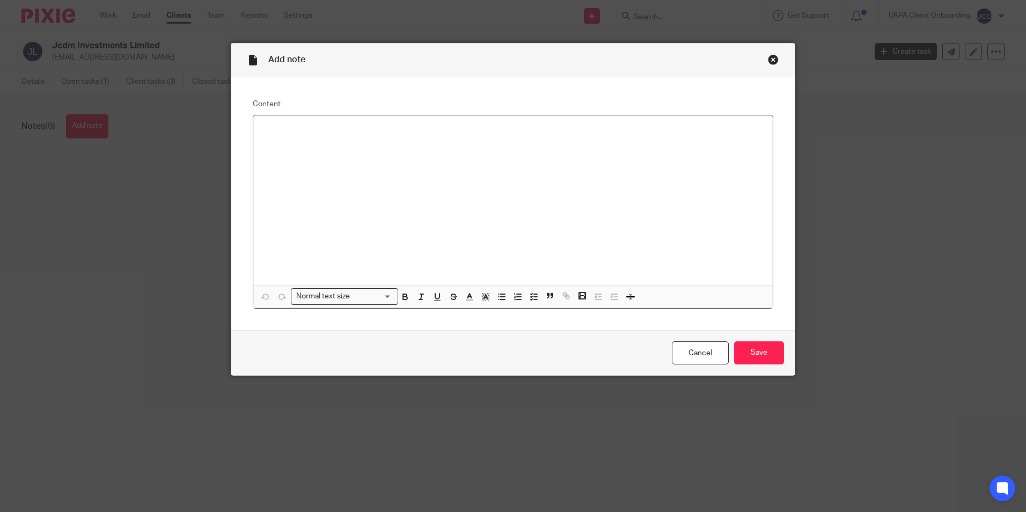
click at [334, 129] on p at bounding box center [513, 129] width 502 height 11
paste div
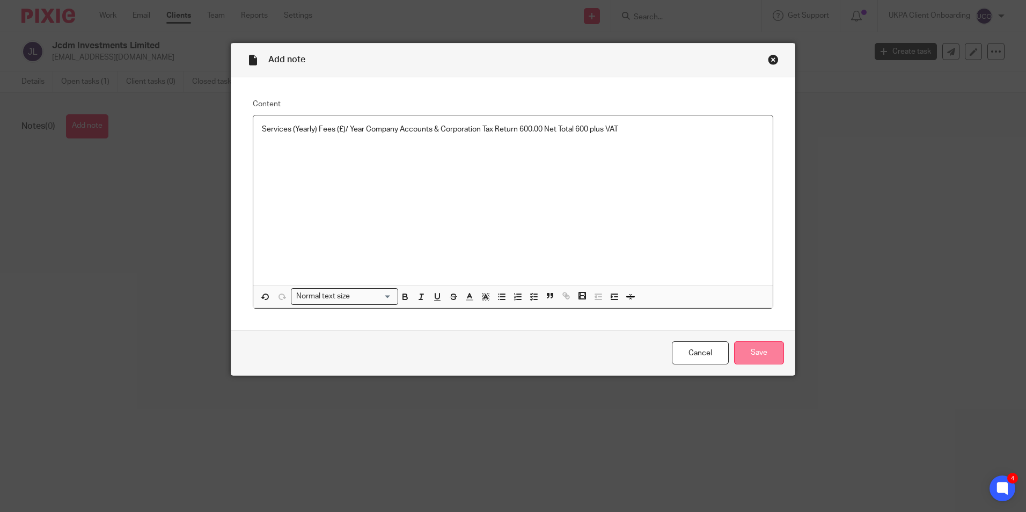
click at [755, 354] on input "Save" at bounding box center [759, 352] width 50 height 23
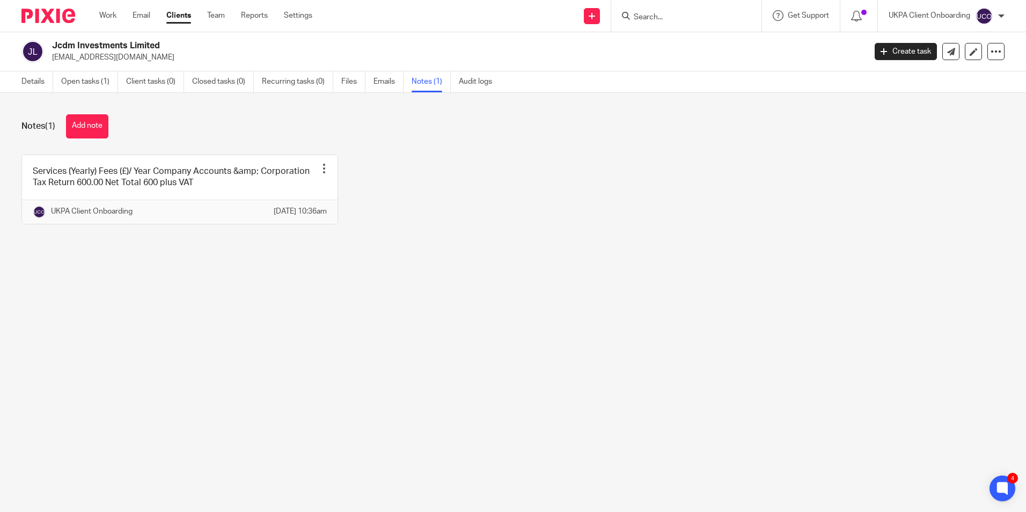
click at [671, 17] on input "Search" at bounding box center [681, 18] width 97 height 10
paste input "Jd Establishment Ltd"
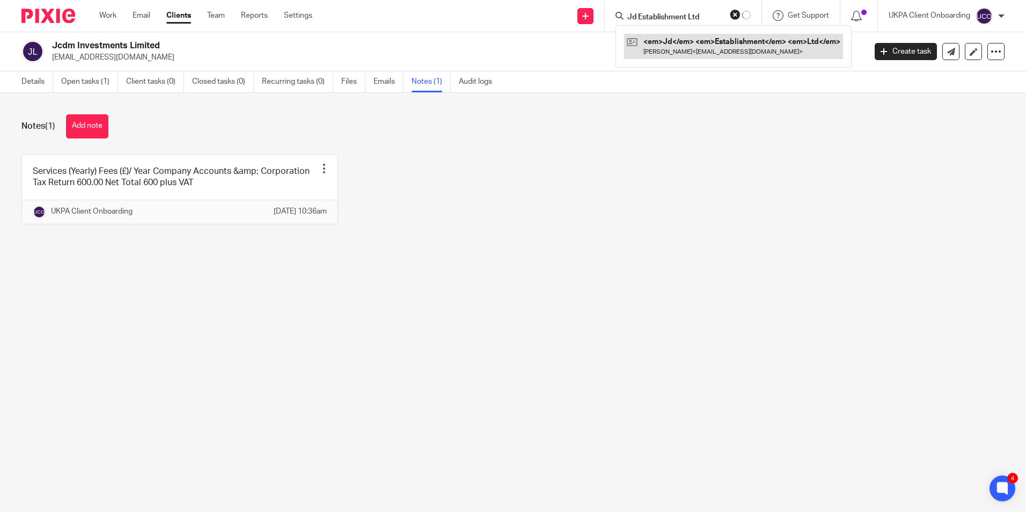
type input "Jd Establishment Ltd"
click at [677, 48] on link at bounding box center [720, 46] width 181 height 25
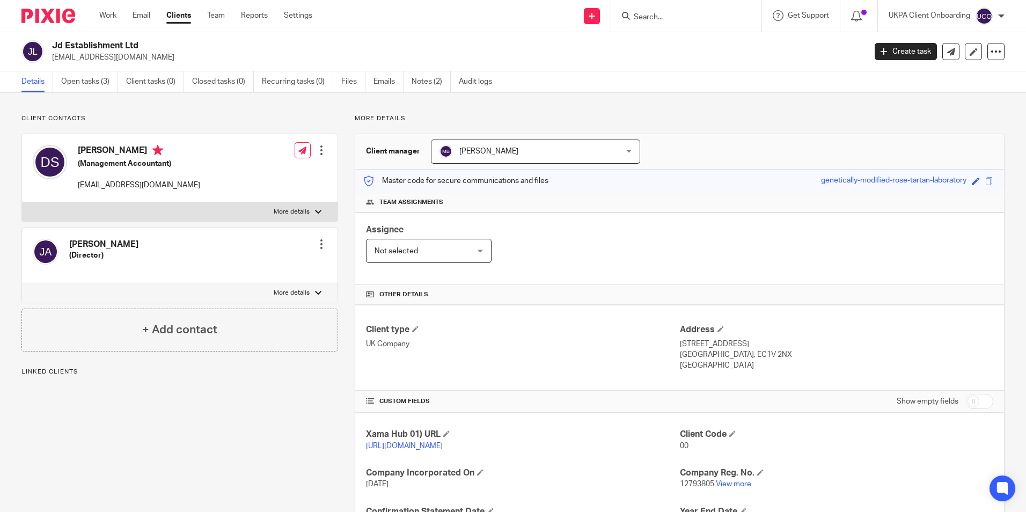
click at [435, 89] on link "Notes (2)" at bounding box center [430, 81] width 39 height 21
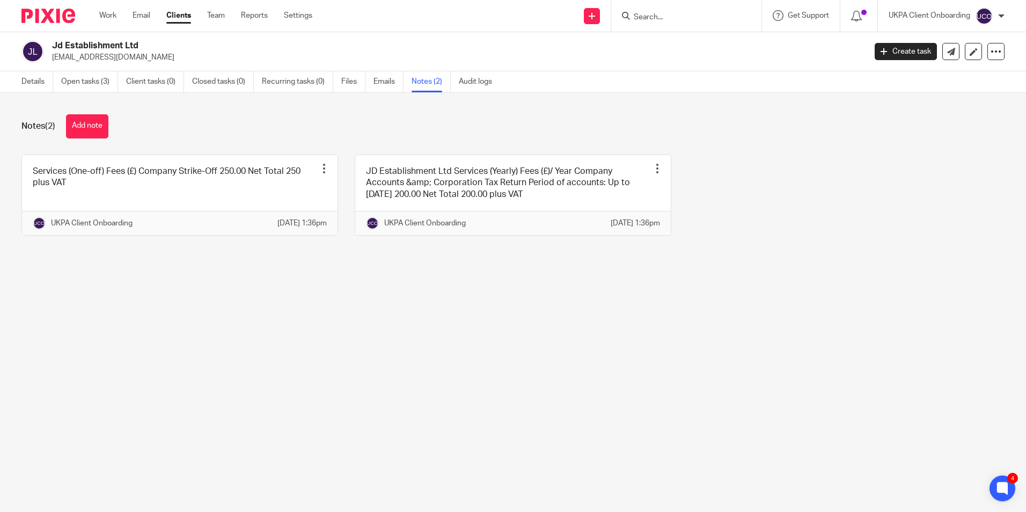
click at [149, 58] on p "[EMAIL_ADDRESS][DOMAIN_NAME]" at bounding box center [455, 57] width 806 height 11
copy main "[EMAIL_ADDRESS][DOMAIN_NAME] Create task Update from Companies House Export dat…"
click at [654, 19] on input "Search" at bounding box center [681, 18] width 97 height 10
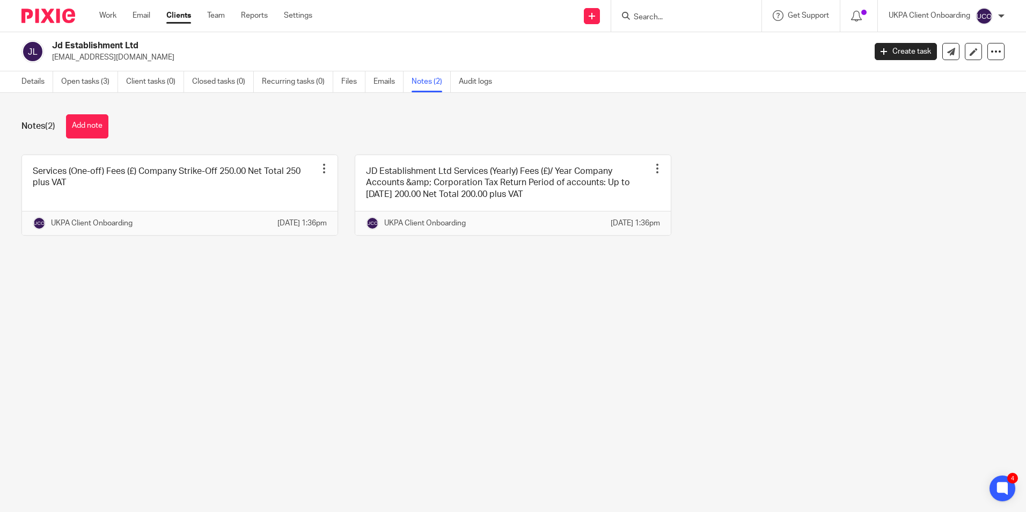
paste input "[EMAIL_ADDRESS][DOMAIN_NAME]"
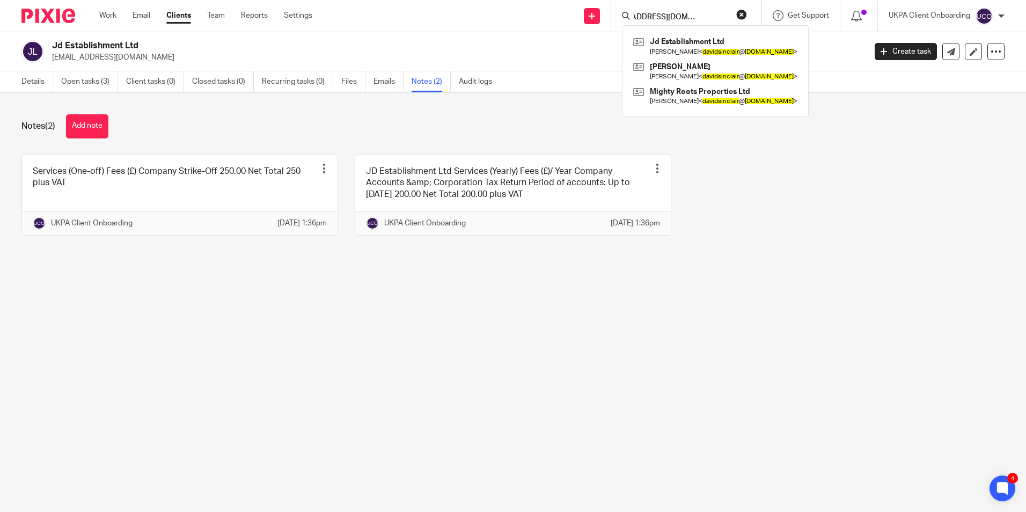
type input "[EMAIL_ADDRESS][DOMAIN_NAME]"
click at [694, 47] on link at bounding box center [715, 46] width 170 height 25
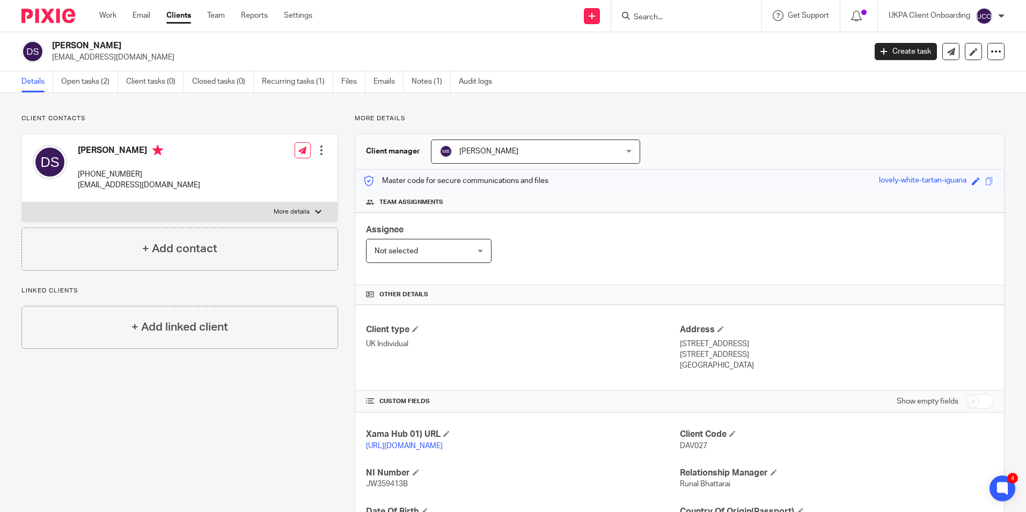
click at [682, 21] on input "Search" at bounding box center [681, 18] width 97 height 10
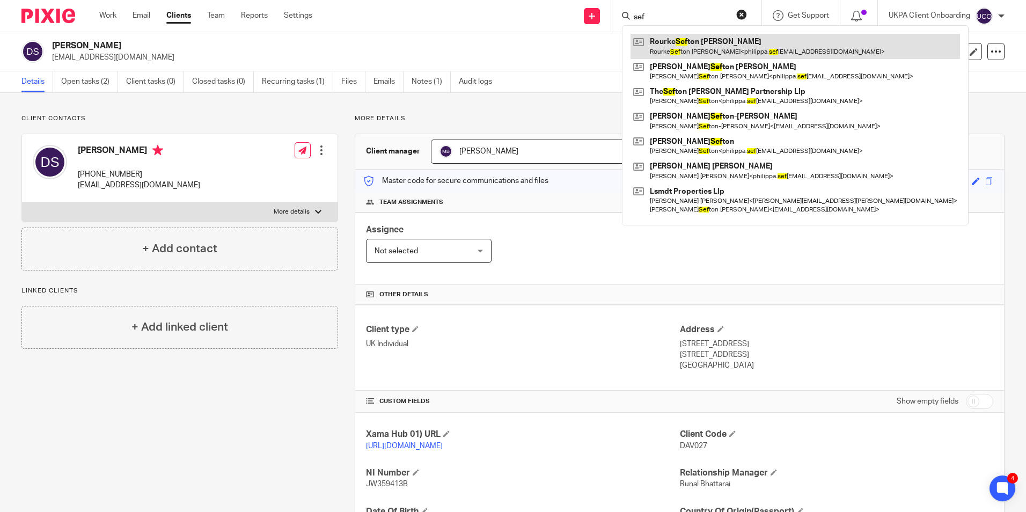
type input "sef"
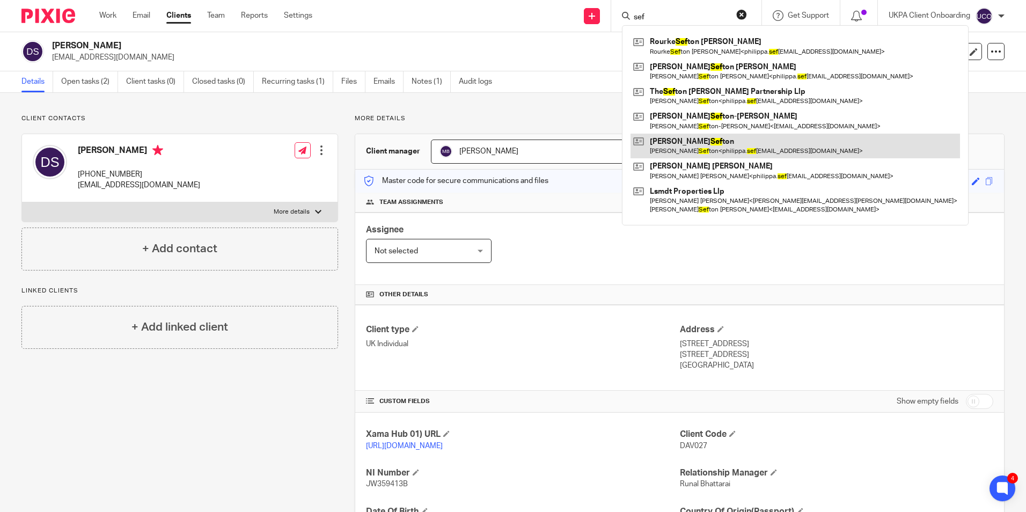
drag, startPoint x: 668, startPoint y: 121, endPoint x: 658, endPoint y: 141, distance: 22.6
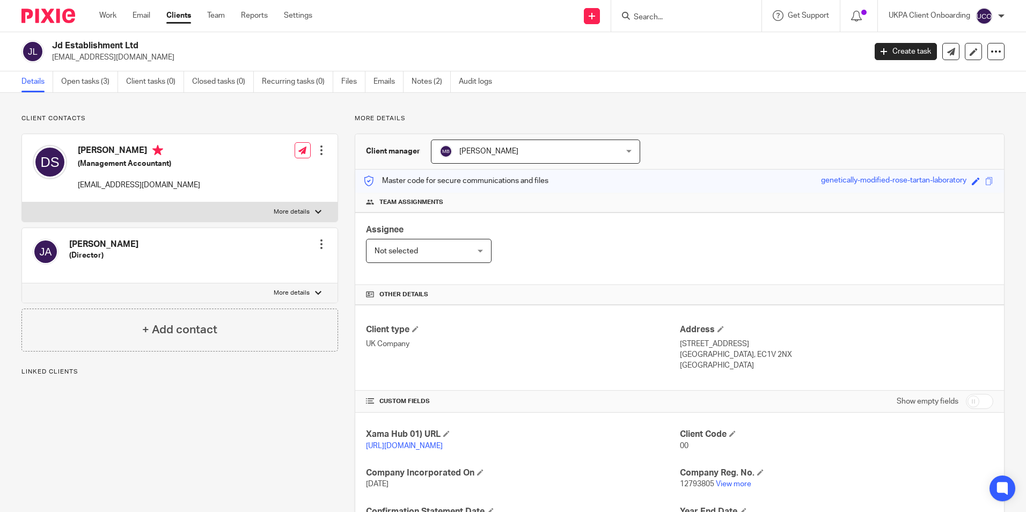
click at [428, 78] on link "Notes (2)" at bounding box center [430, 81] width 39 height 21
click at [436, 84] on link "Notes (2)" at bounding box center [430, 81] width 39 height 21
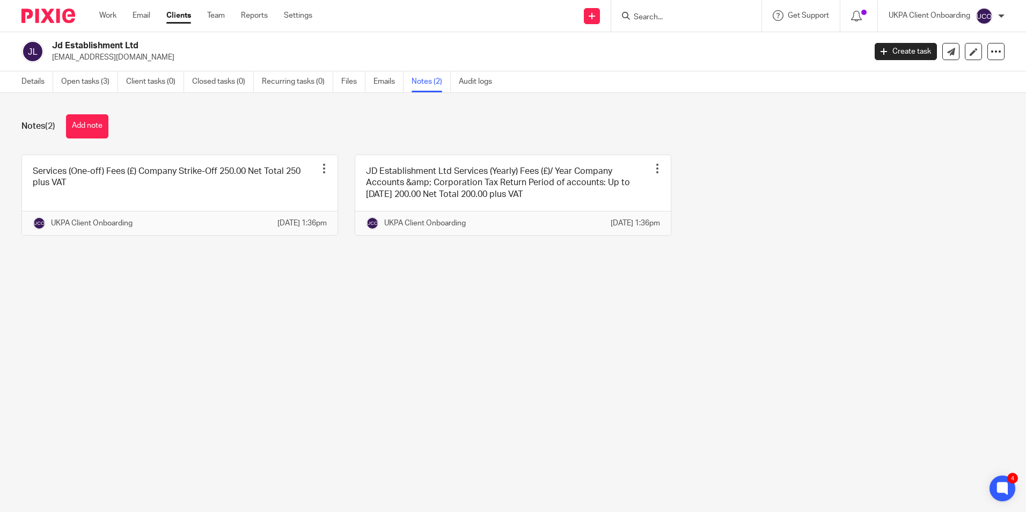
click at [698, 18] on input "Search" at bounding box center [681, 18] width 97 height 10
paste input "Lee Justin Edwards"
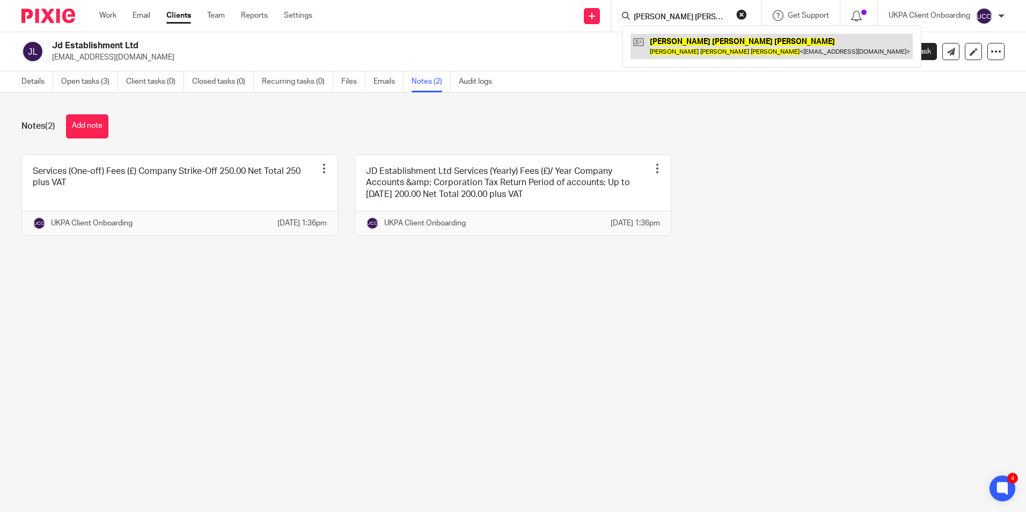
type input "Lee Justin Edwards"
click at [672, 51] on link at bounding box center [771, 46] width 282 height 25
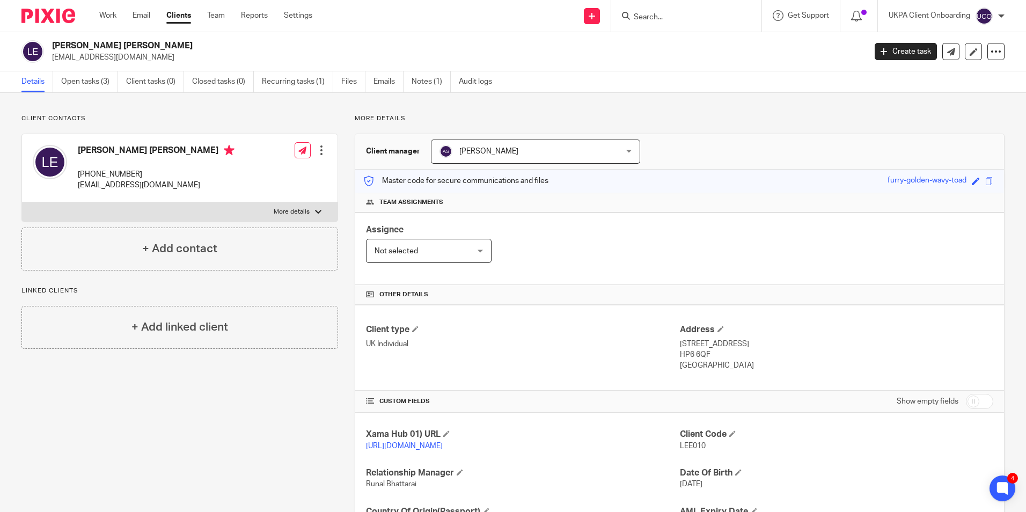
click at [657, 18] on input "Search" at bounding box center [681, 18] width 97 height 10
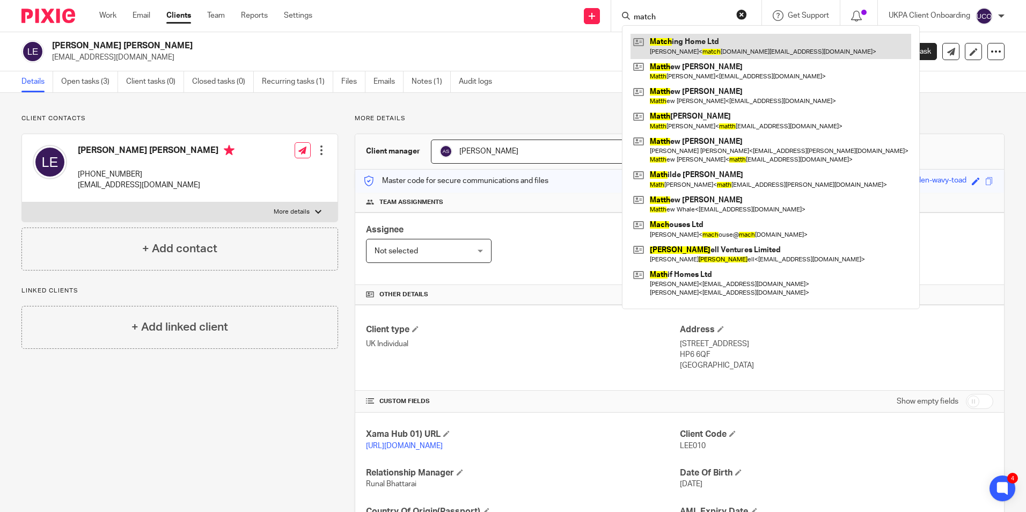
type input "match"
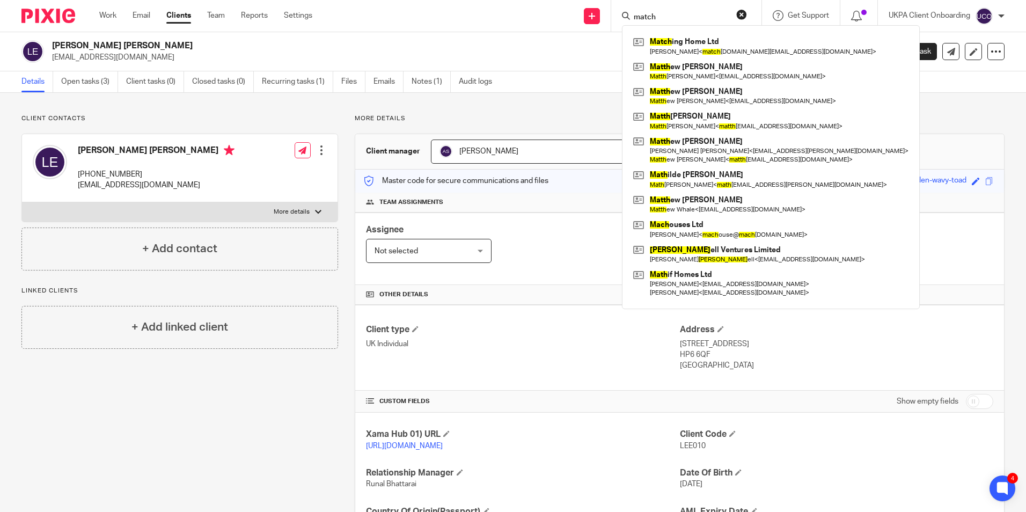
click at [314, 52] on p "stretch002@btinternet.com" at bounding box center [455, 57] width 806 height 11
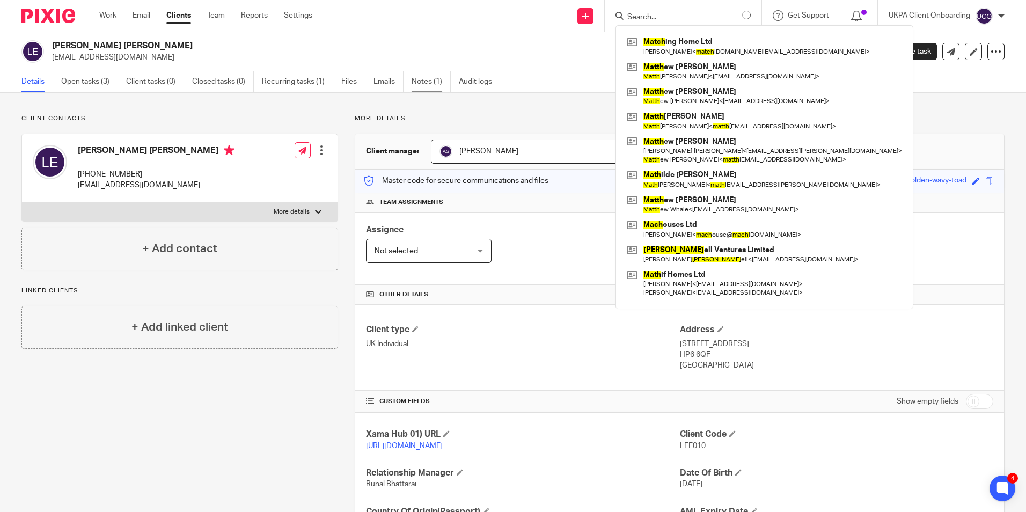
click at [434, 82] on link "Notes (1)" at bounding box center [430, 81] width 39 height 21
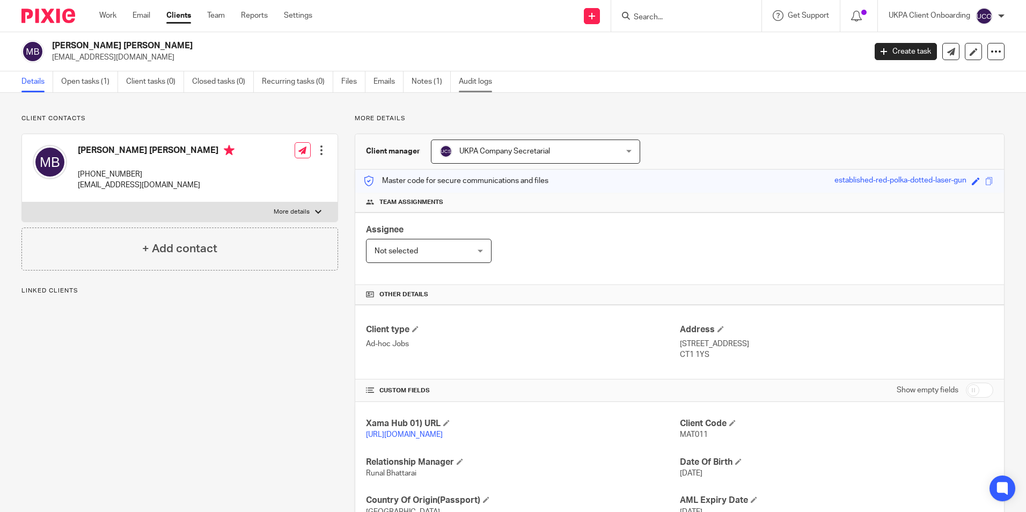
click at [478, 82] on link "Audit logs" at bounding box center [479, 81] width 41 height 21
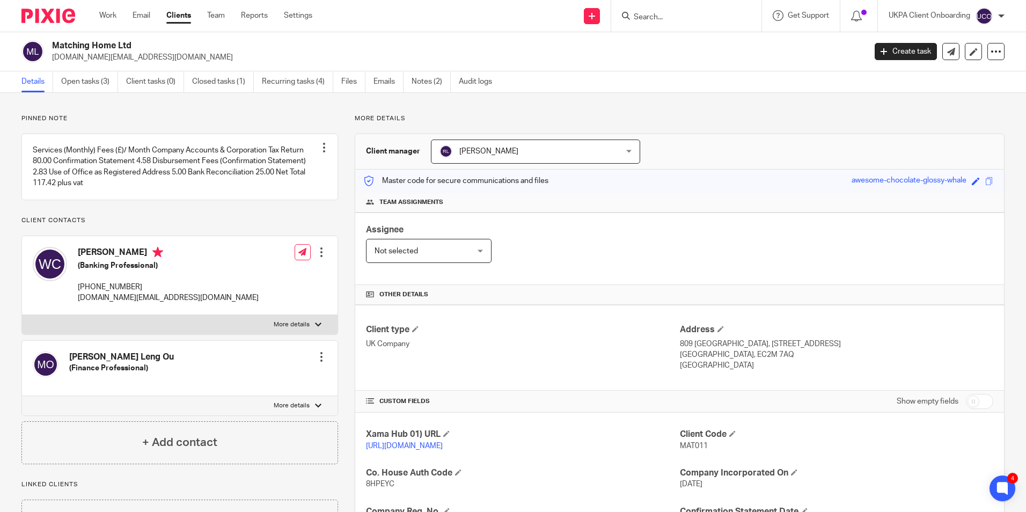
click at [664, 20] on input "Search" at bounding box center [681, 18] width 97 height 10
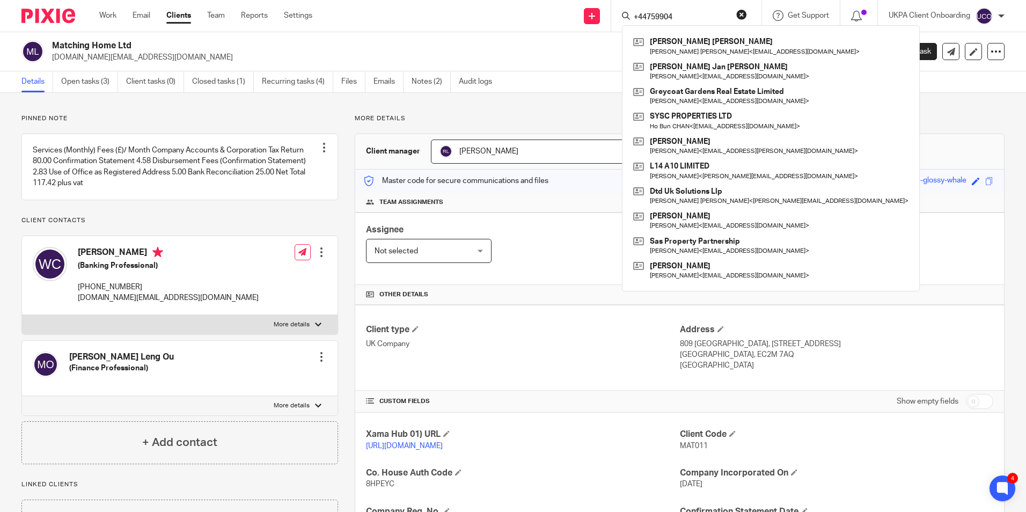
click at [692, 18] on input "+44759904" at bounding box center [681, 18] width 97 height 10
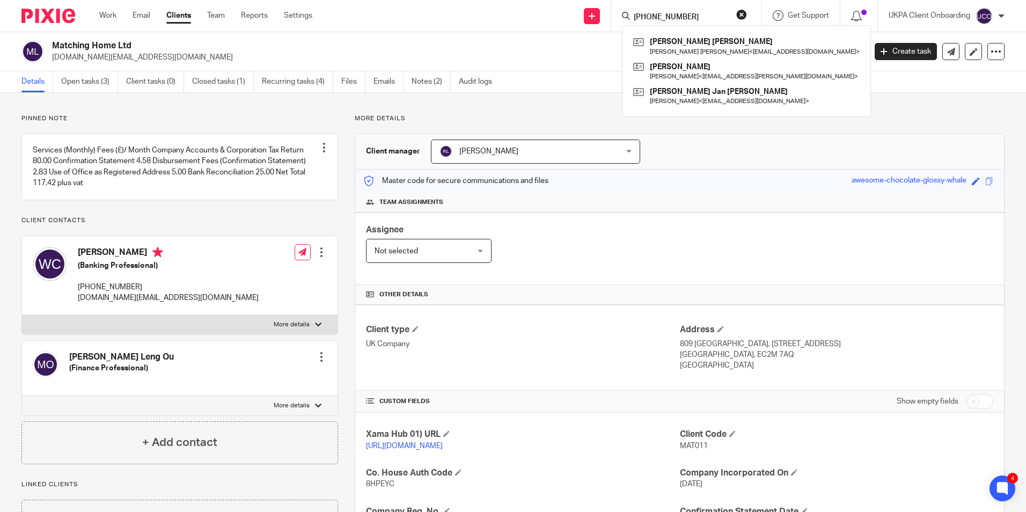
click at [705, 20] on input "[PHONE_NUMBER]" at bounding box center [681, 18] width 97 height 10
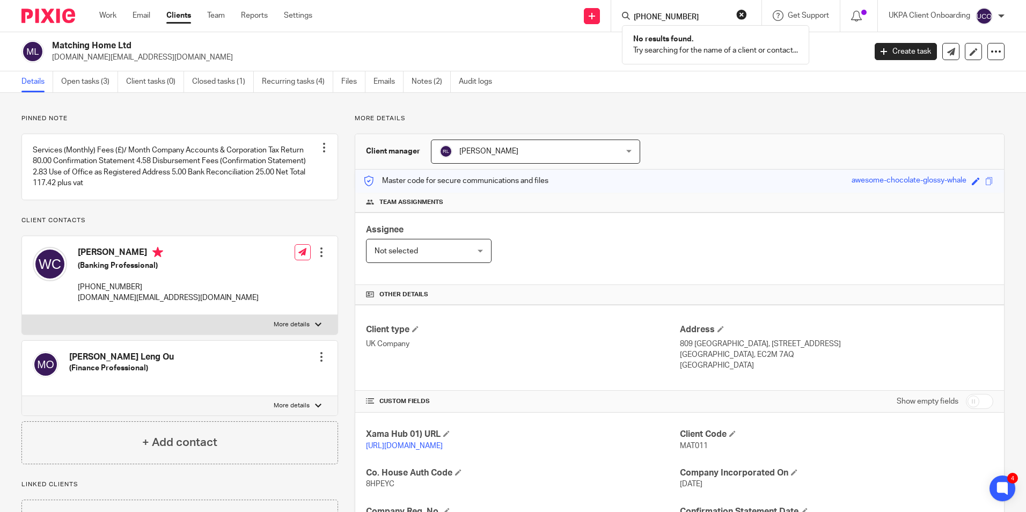
click at [700, 14] on input "[PHONE_NUMBER]" at bounding box center [681, 18] width 97 height 10
type input "[PHONE_NUMBER]"
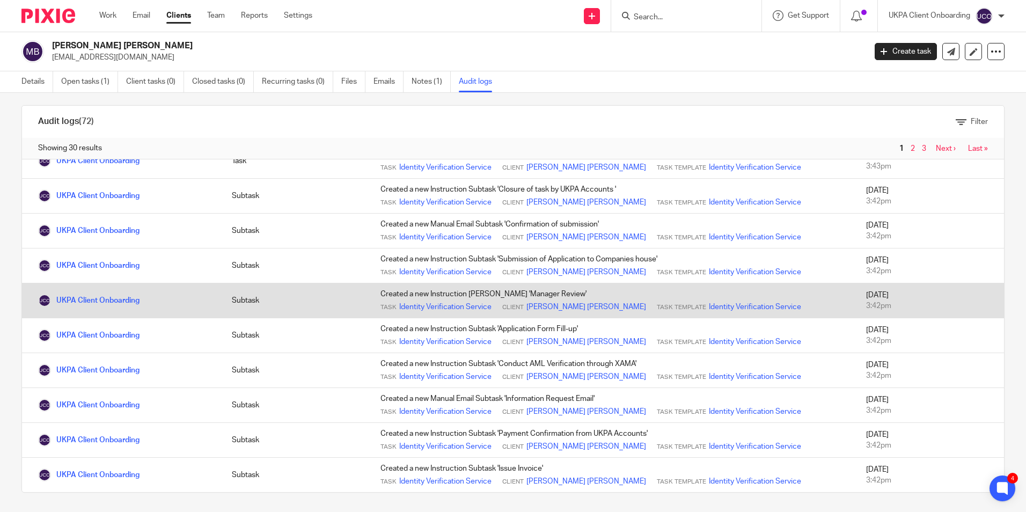
scroll to position [11, 0]
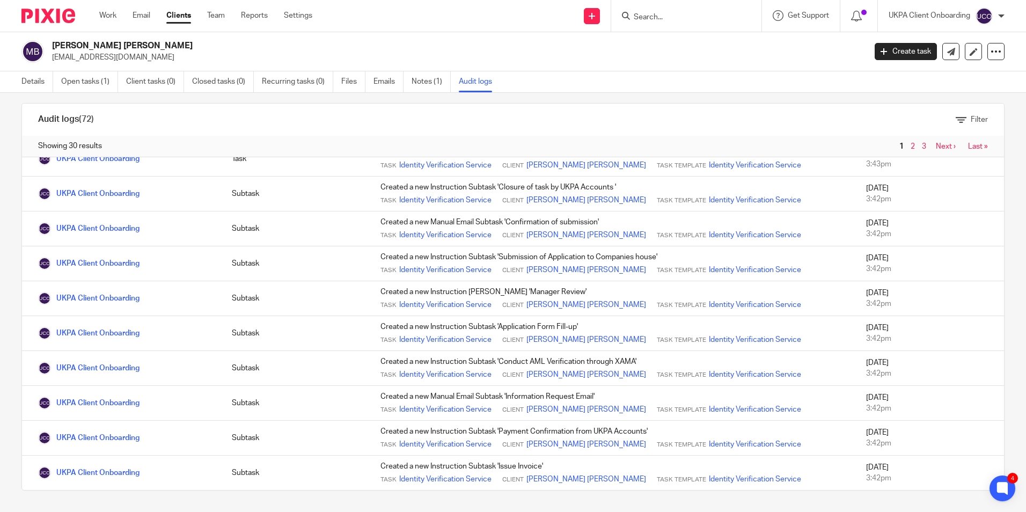
drag, startPoint x: 38, startPoint y: 86, endPoint x: 6, endPoint y: 101, distance: 34.8
click at [38, 86] on link "Details" at bounding box center [37, 81] width 32 height 21
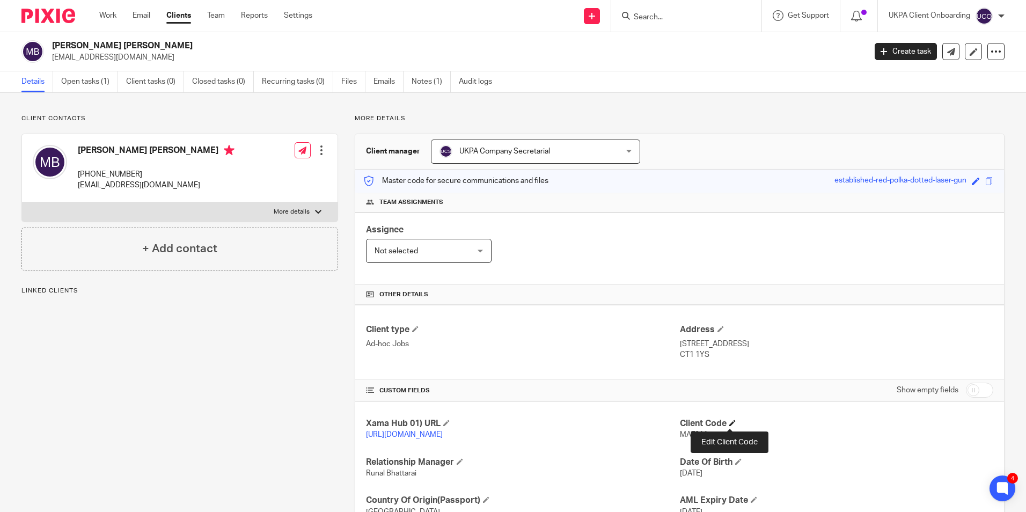
click at [732, 420] on span at bounding box center [732, 423] width 6 height 6
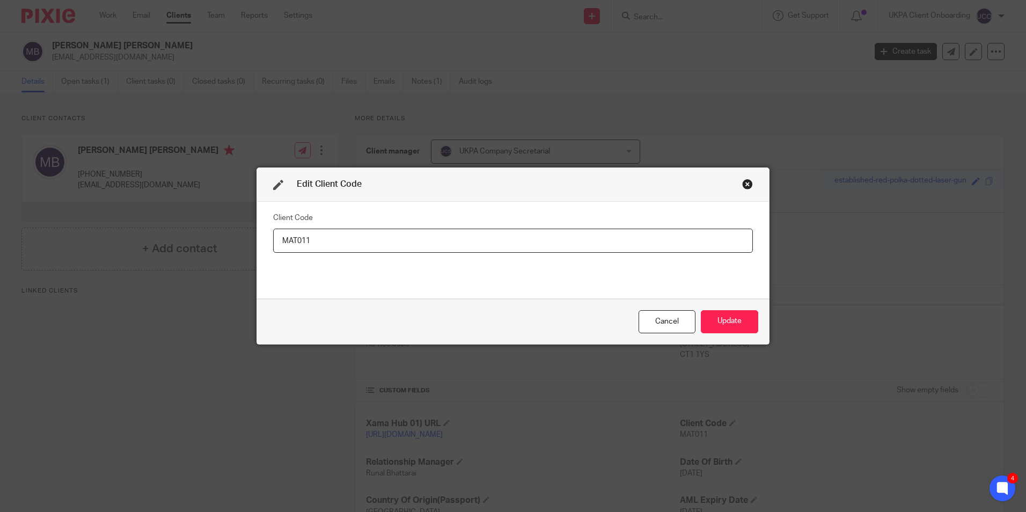
click at [401, 241] on input "MAT011" at bounding box center [513, 241] width 480 height 24
type input "MAT012"
click at [721, 322] on button "Update" at bounding box center [729, 321] width 57 height 23
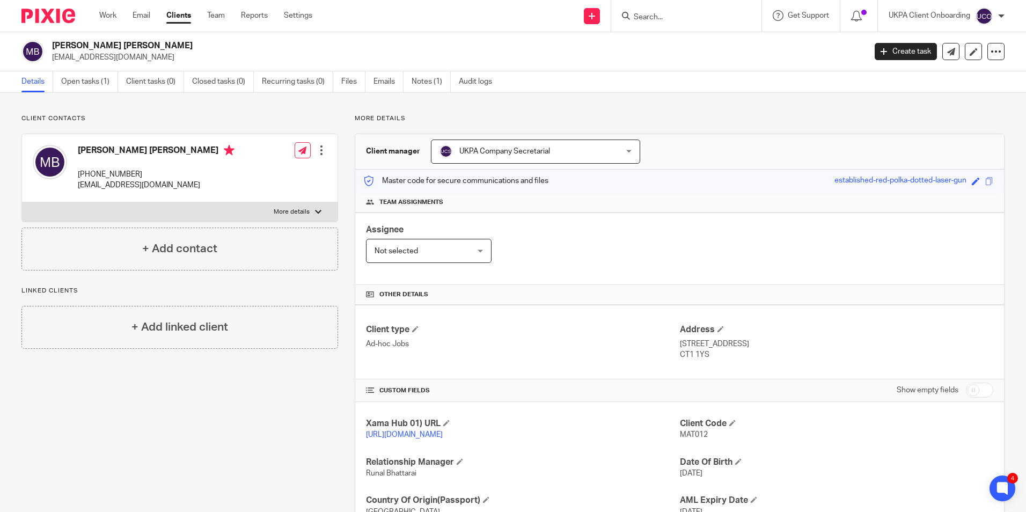
click at [120, 45] on h2 "[PERSON_NAME] [PERSON_NAME]" at bounding box center [374, 45] width 645 height 11
copy div "[PERSON_NAME] [PERSON_NAME]"
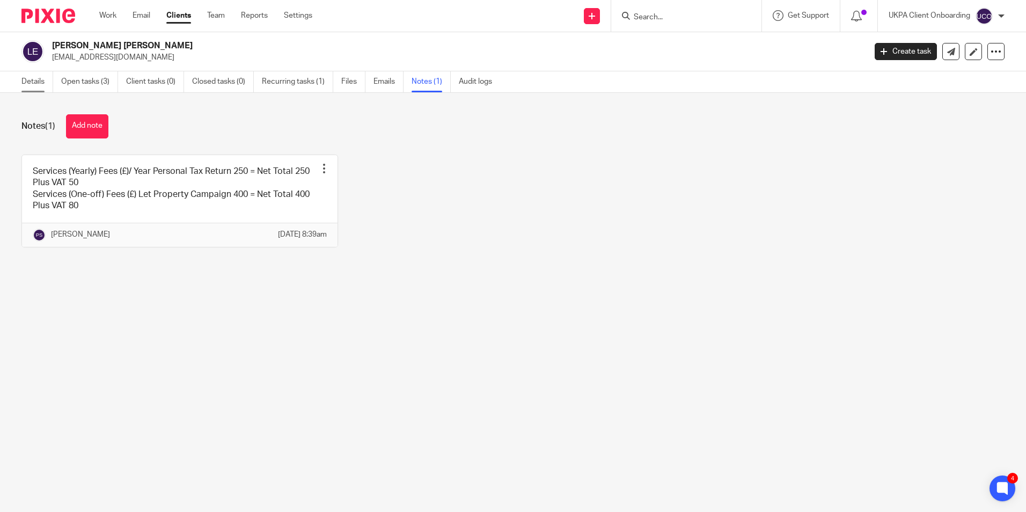
click at [39, 82] on link "Details" at bounding box center [37, 81] width 32 height 21
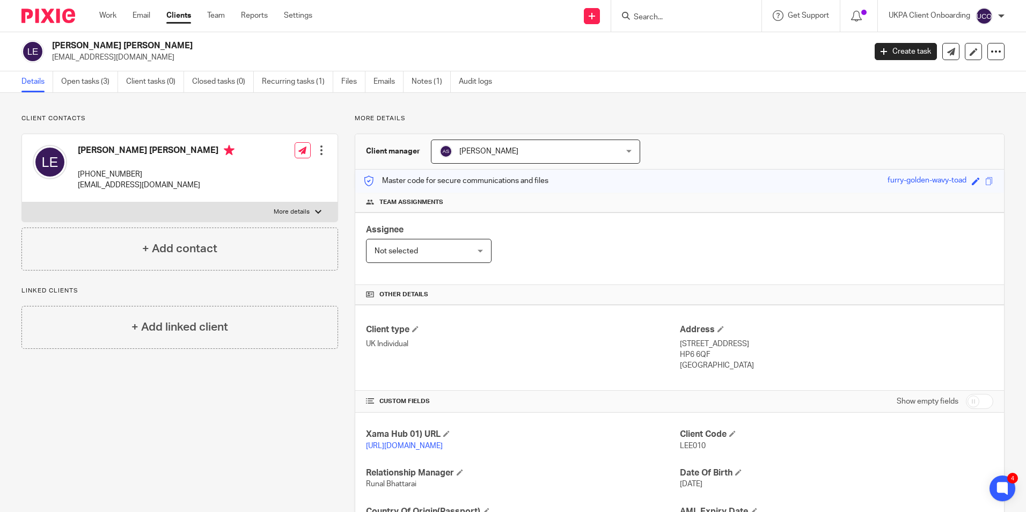
click at [659, 19] on input "Search" at bounding box center [681, 18] width 97 height 10
paste input "Faisal M Y A Alali"
type input "Faisal M Y A Alali"
click at [669, 49] on link at bounding box center [719, 46] width 178 height 25
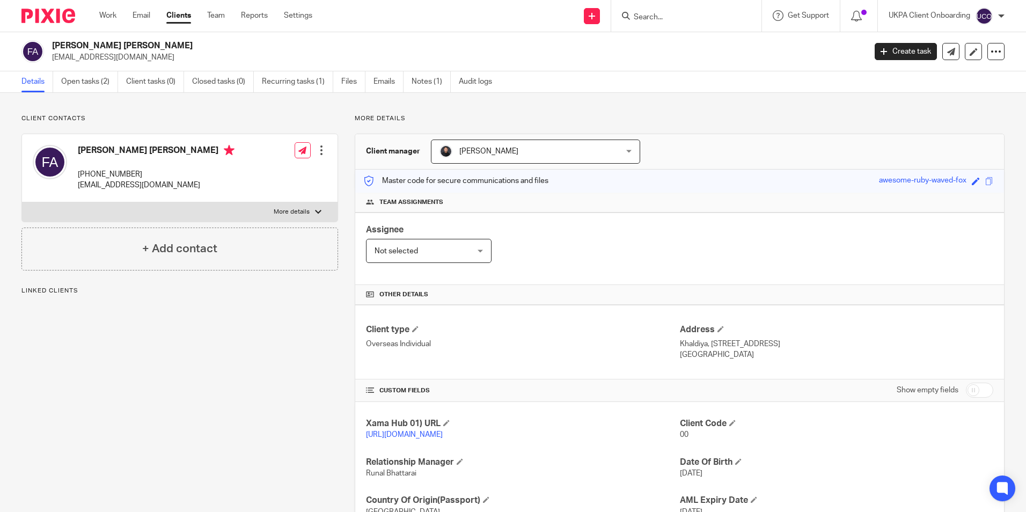
click at [433, 89] on link "Notes (1)" at bounding box center [430, 81] width 39 height 21
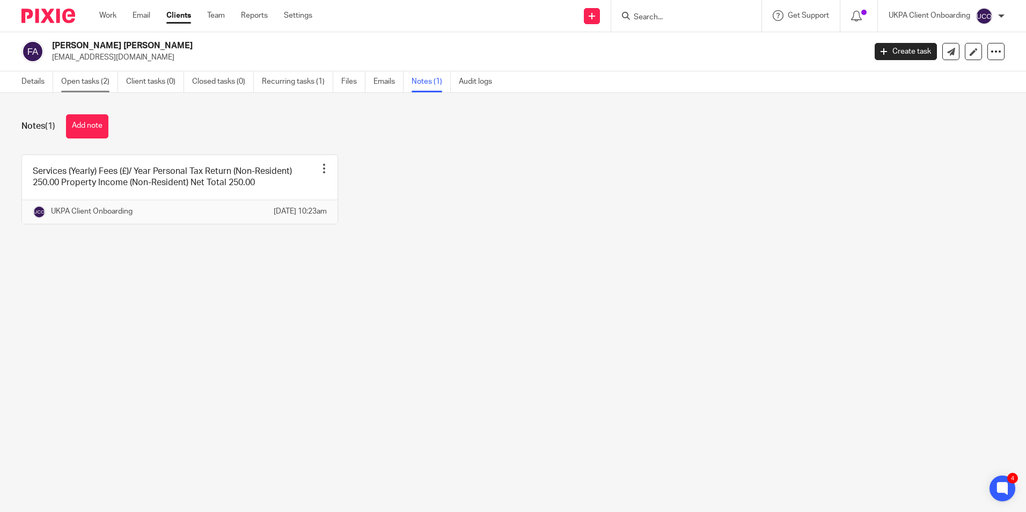
click at [101, 83] on link "Open tasks (2)" at bounding box center [89, 81] width 57 height 21
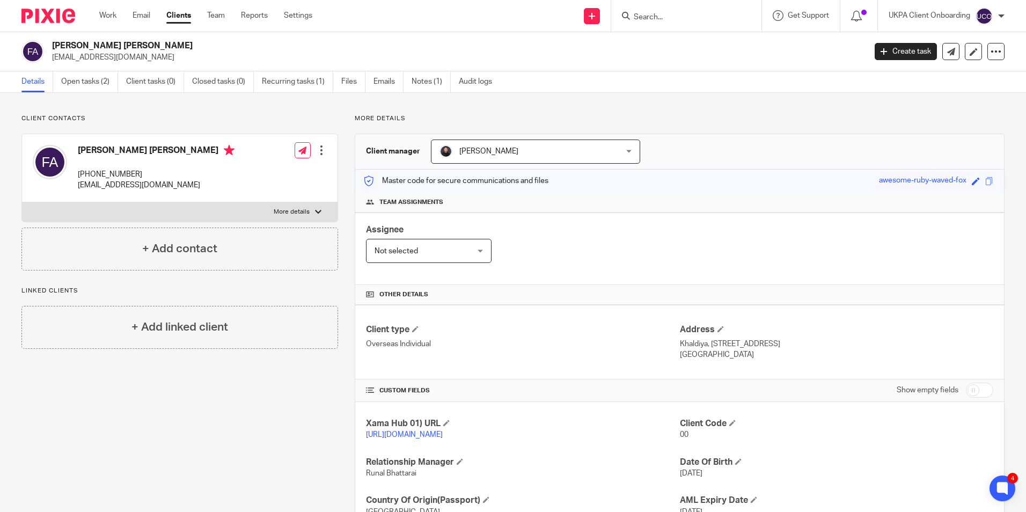
click at [660, 16] on input "Search" at bounding box center [681, 18] width 97 height 10
paste input "Lee Gutcher"
type input "Lee Gutcher"
click at [666, 42] on link at bounding box center [712, 46] width 165 height 25
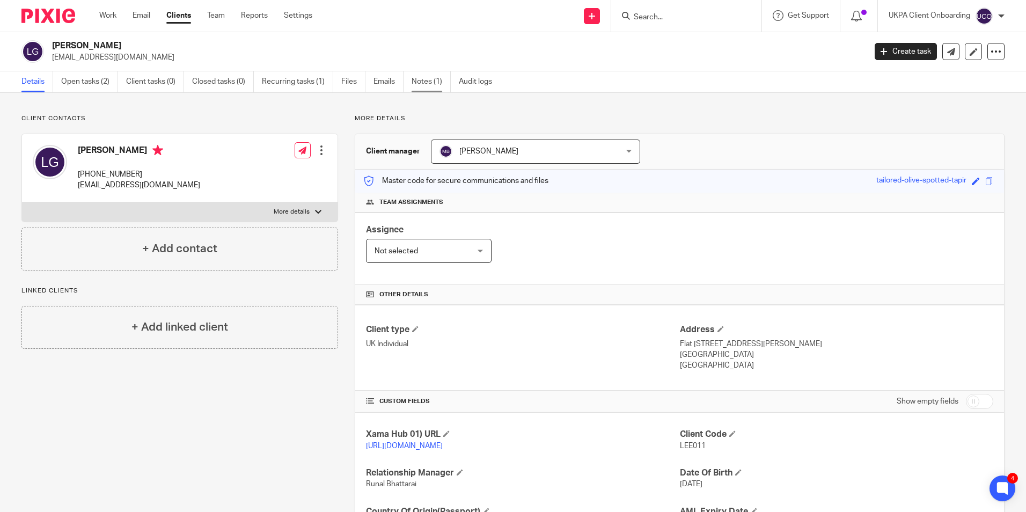
click at [435, 77] on link "Notes (1)" at bounding box center [430, 81] width 39 height 21
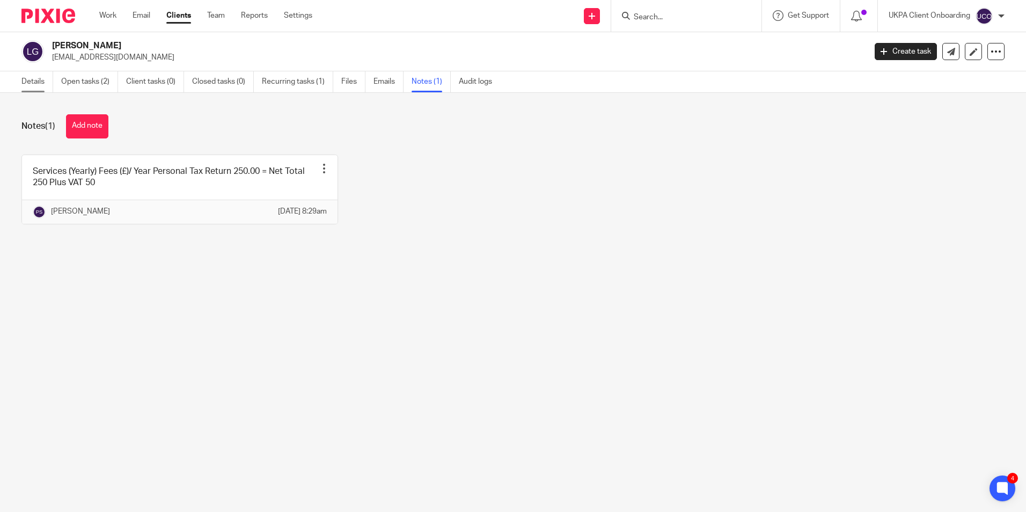
click at [42, 85] on link "Details" at bounding box center [37, 81] width 32 height 21
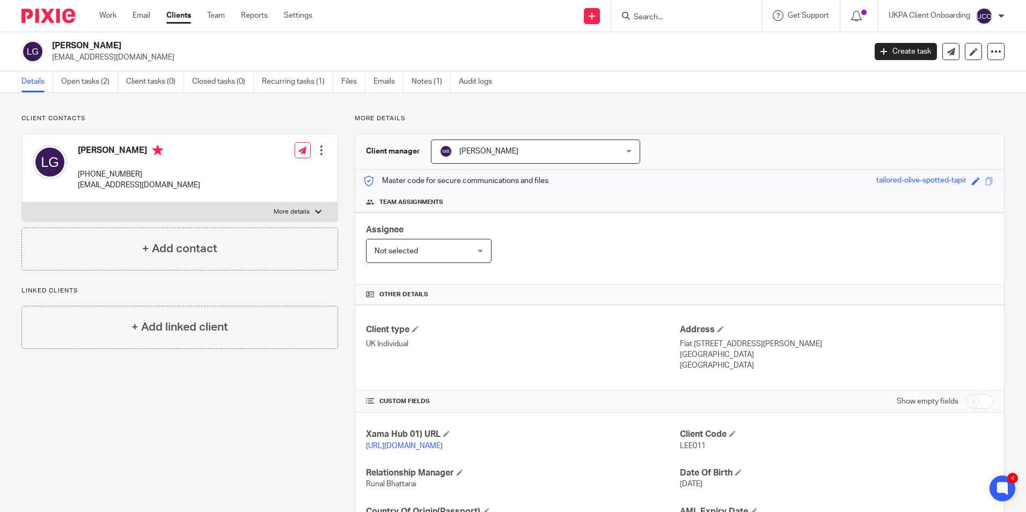
click at [661, 14] on input "Search" at bounding box center [681, 18] width 97 height 10
paste input "[STREET_ADDRESS] Management Company Limited"
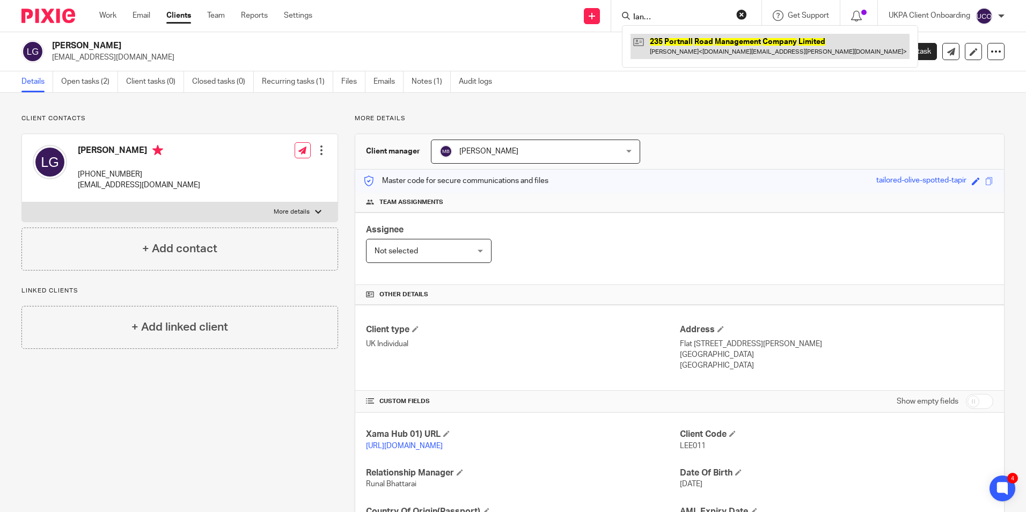
type input "[STREET_ADDRESS] Management Company Limited"
click at [666, 48] on link at bounding box center [769, 46] width 279 height 25
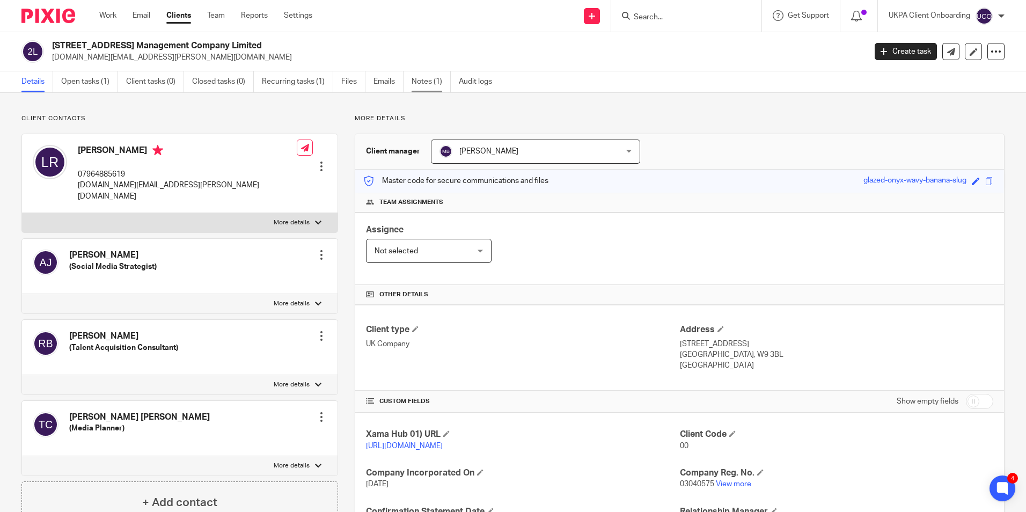
click at [421, 80] on link "Notes (1)" at bounding box center [430, 81] width 39 height 21
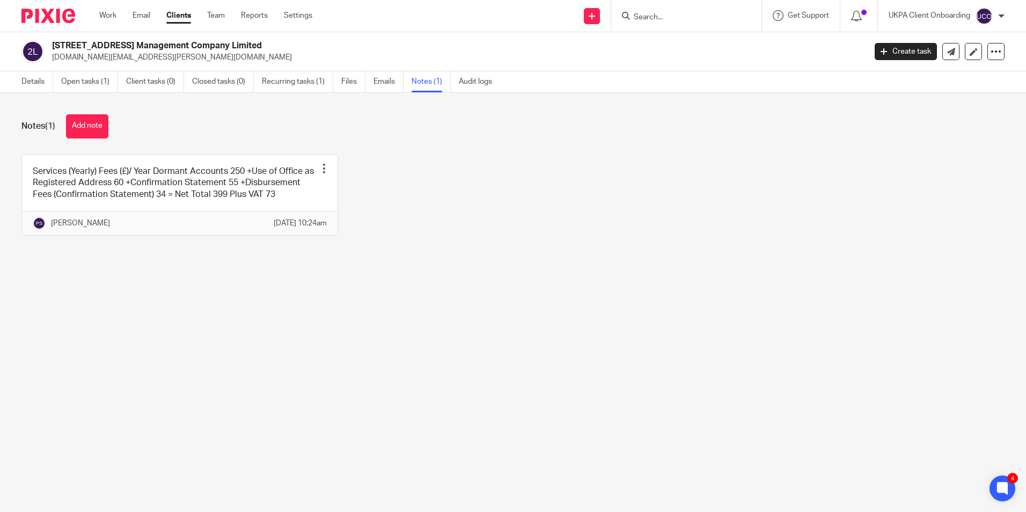
click at [667, 18] on input "Search" at bounding box center [681, 18] width 97 height 10
paste input "NetFactor Properties ltd"
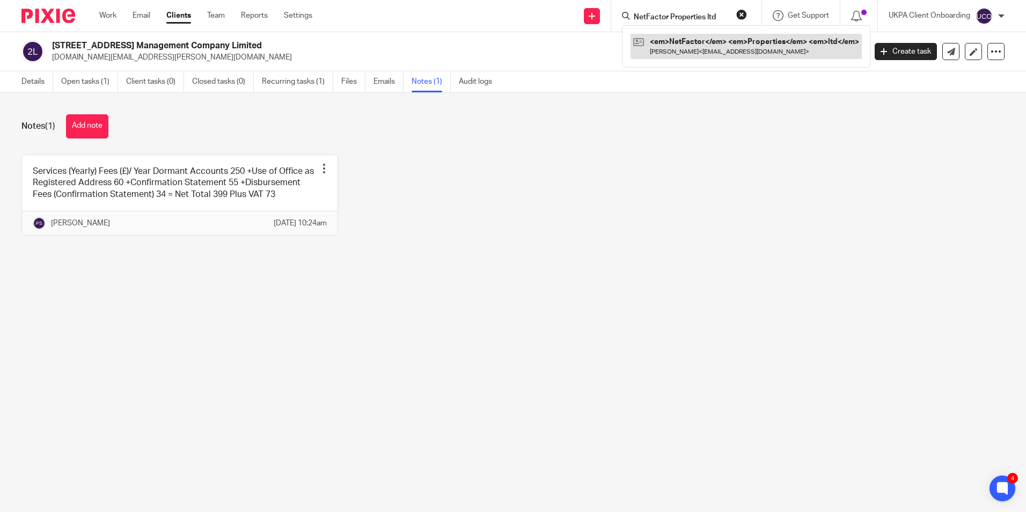
type input "NetFactor Properties ltd"
click at [667, 41] on link at bounding box center [720, 46] width 181 height 25
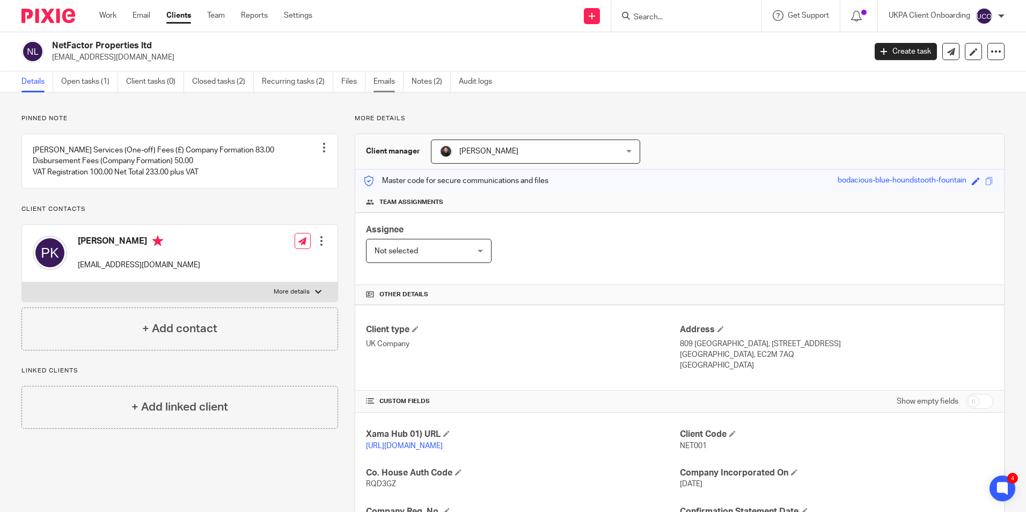
drag, startPoint x: 428, startPoint y: 83, endPoint x: 392, endPoint y: 83, distance: 35.9
click at [428, 83] on link "Notes (2)" at bounding box center [430, 81] width 39 height 21
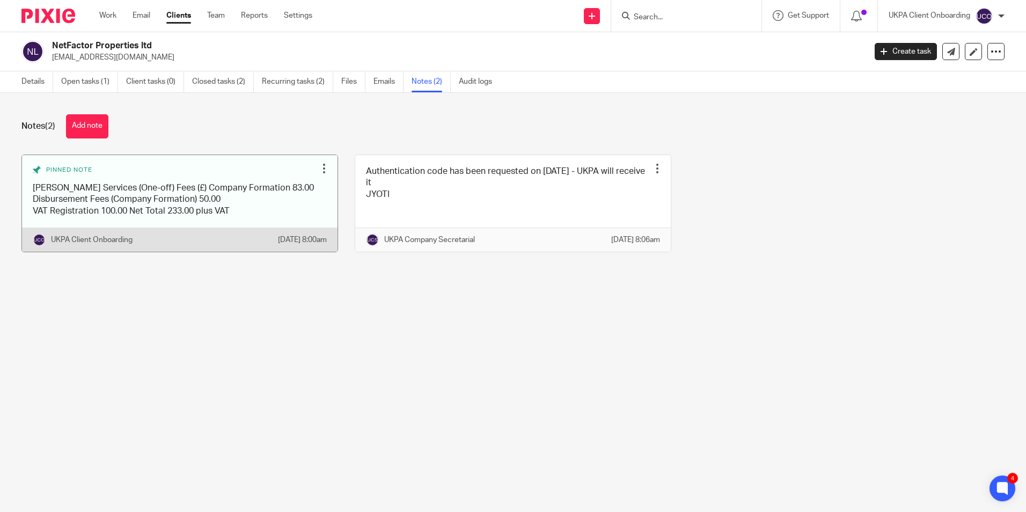
click at [211, 219] on link at bounding box center [179, 203] width 315 height 97
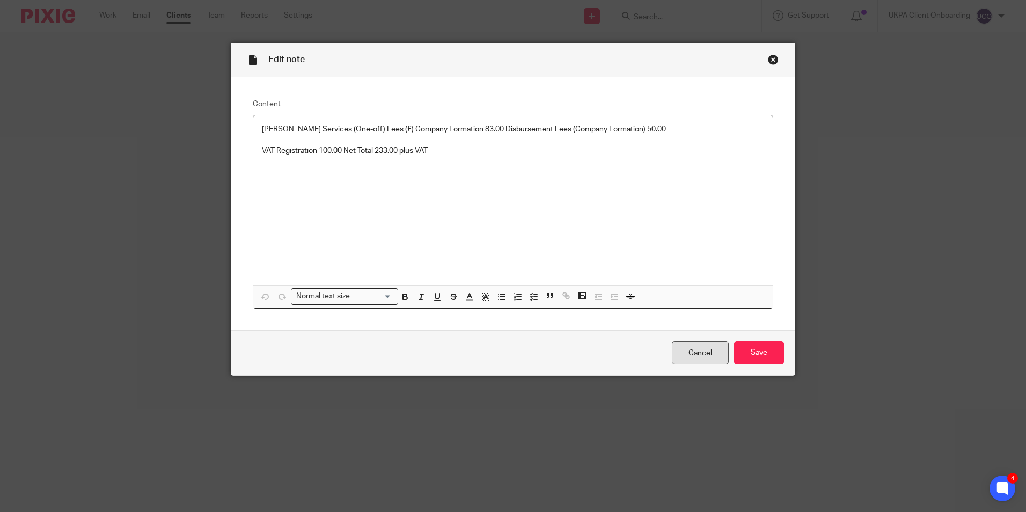
click at [704, 355] on link "Cancel" at bounding box center [700, 352] width 57 height 23
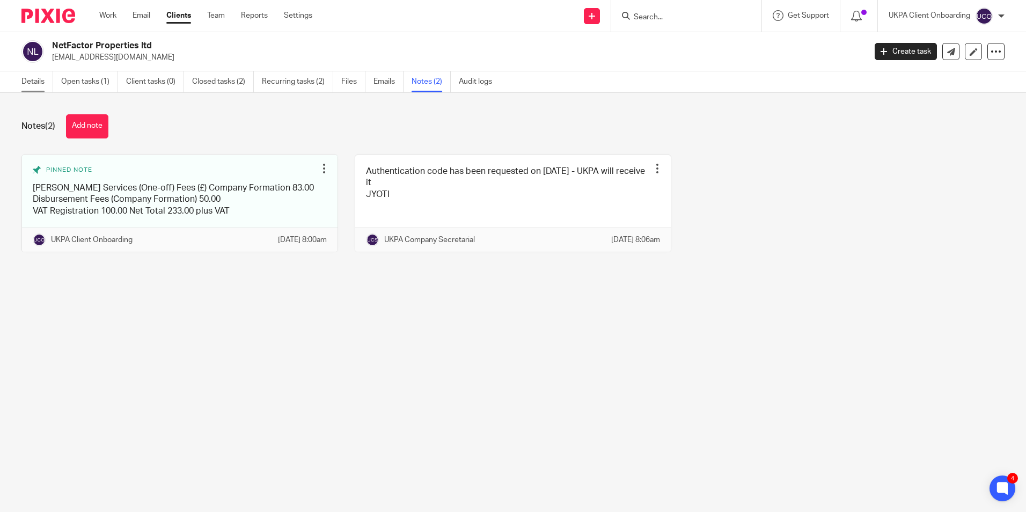
click at [29, 87] on link "Details" at bounding box center [37, 81] width 32 height 21
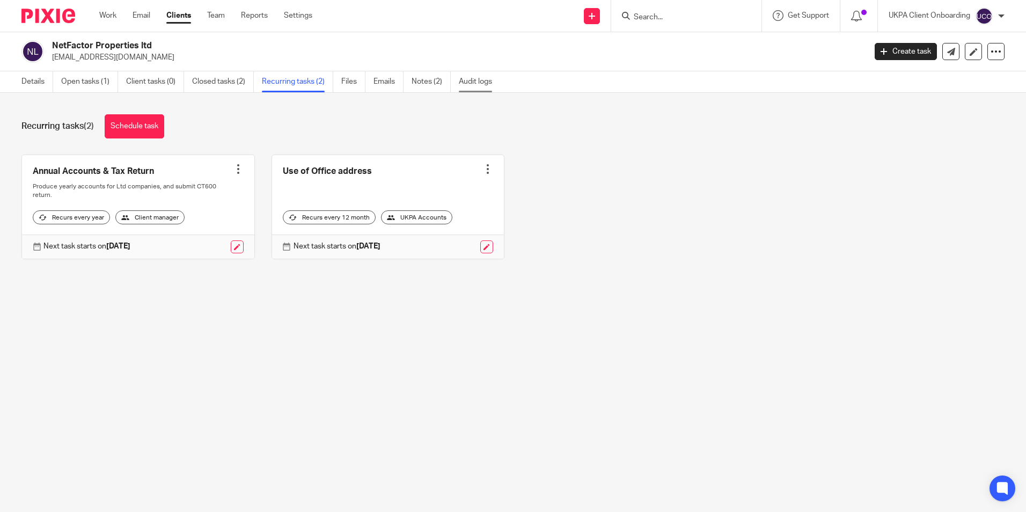
click at [472, 78] on link "Audit logs" at bounding box center [479, 81] width 41 height 21
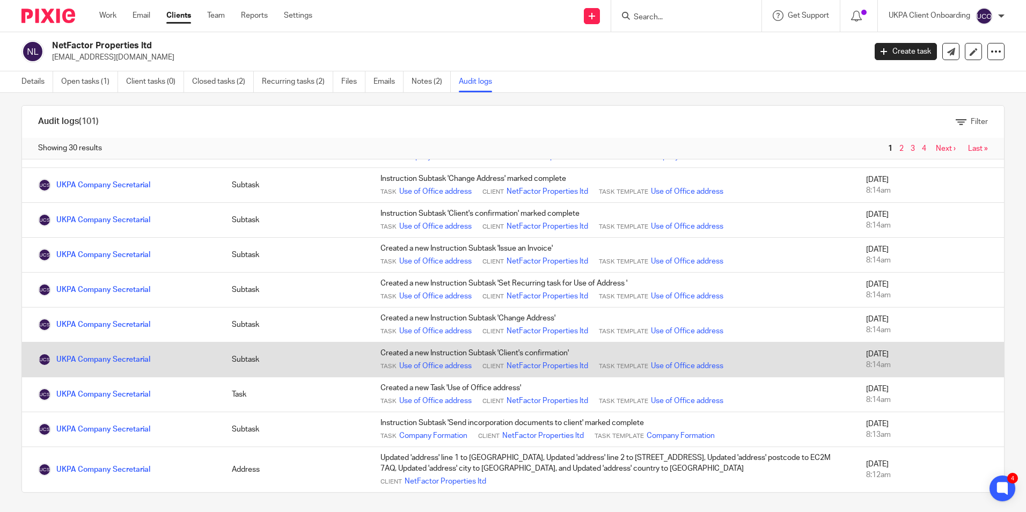
scroll to position [11, 0]
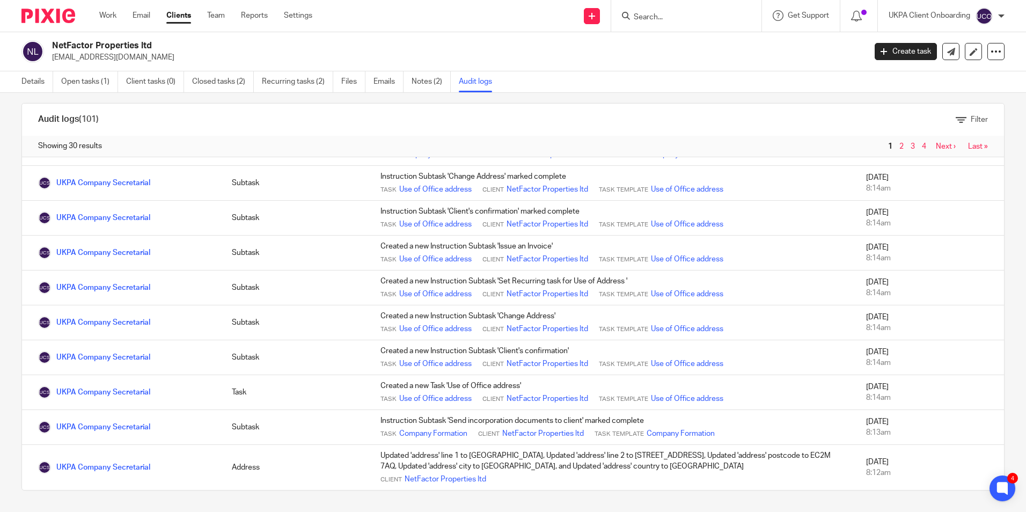
click at [899, 146] on link "2" at bounding box center [901, 147] width 4 height 8
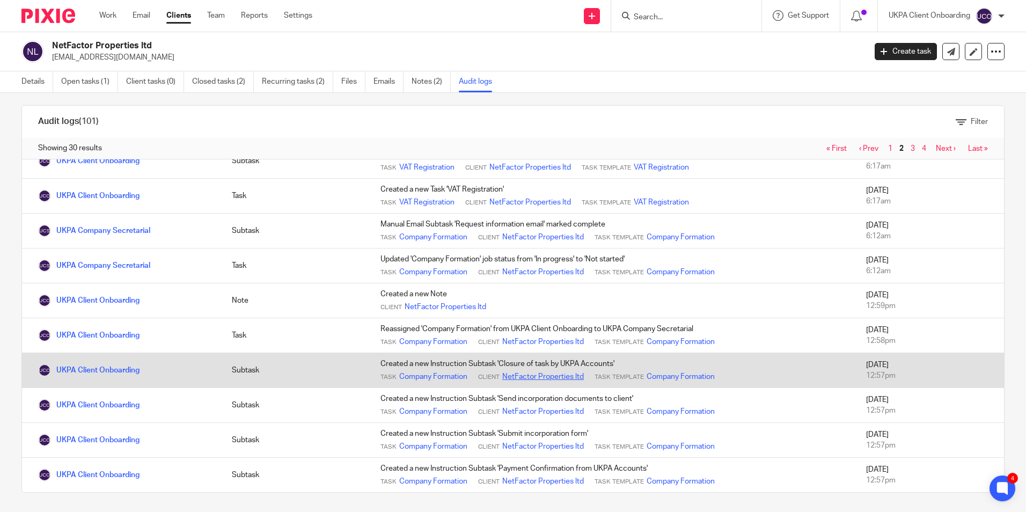
scroll to position [11, 0]
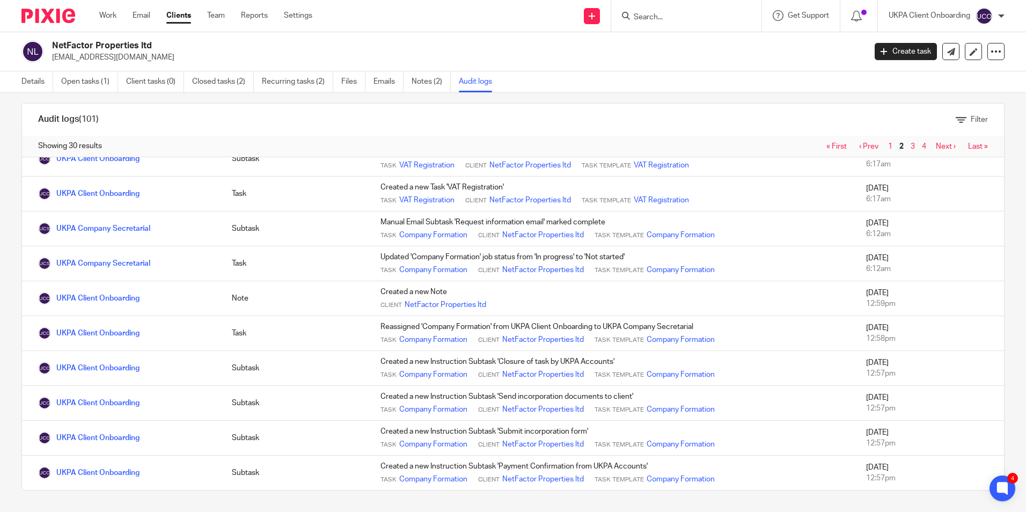
click at [910, 147] on link "3" at bounding box center [912, 147] width 4 height 8
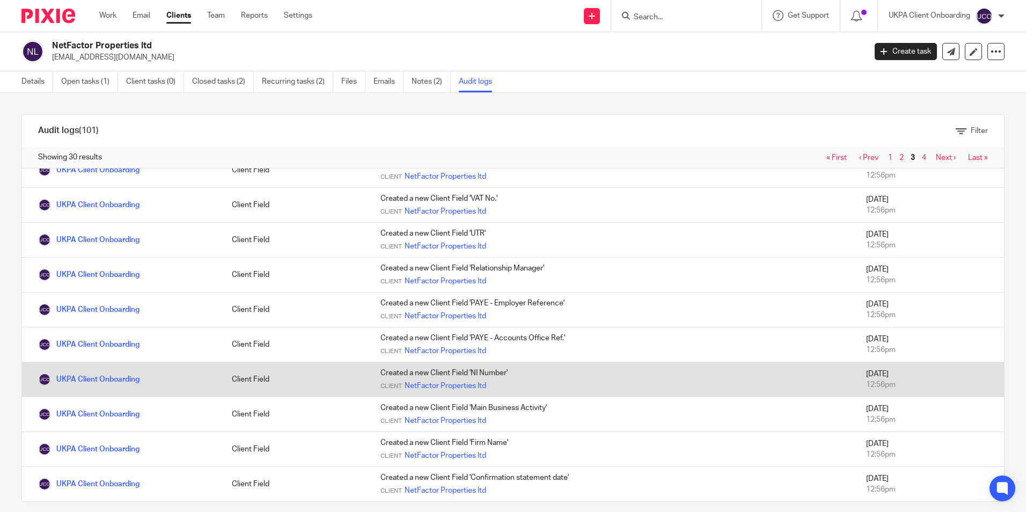
scroll to position [11, 0]
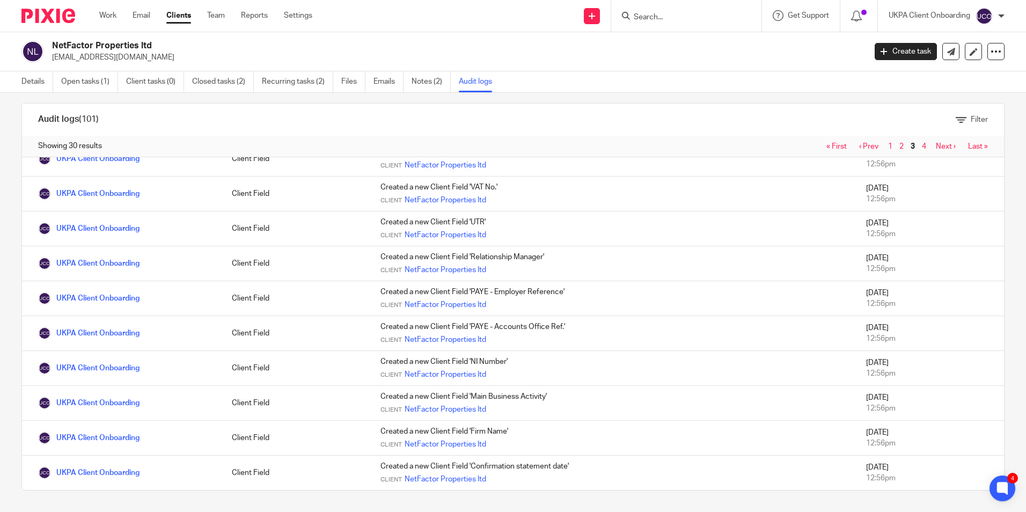
click at [919, 144] on span "4" at bounding box center [924, 146] width 11 height 13
click at [298, 83] on link "Recurring tasks (2)" at bounding box center [297, 81] width 71 height 21
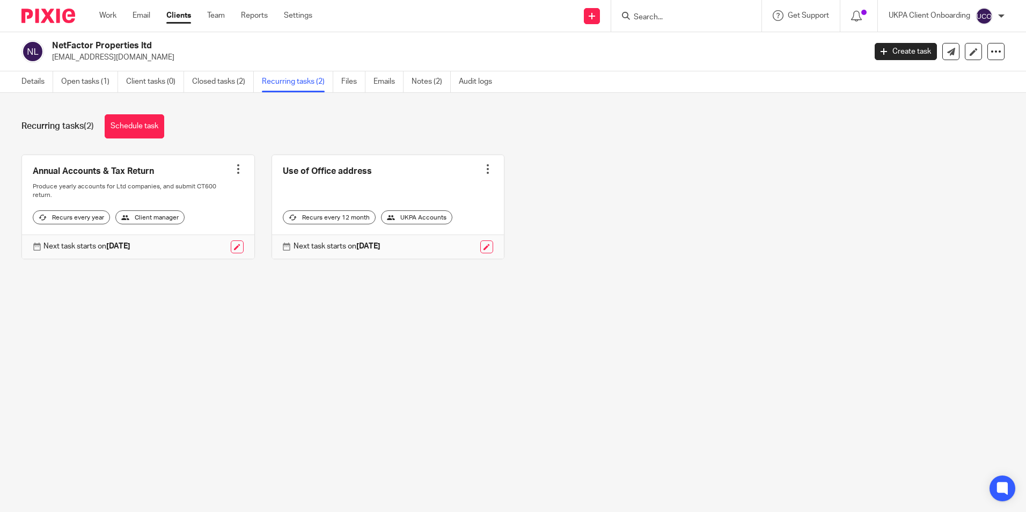
click at [235, 167] on div at bounding box center [238, 169] width 11 height 11
click at [204, 237] on span "Cancel schedule" at bounding box center [194, 237] width 56 height 8
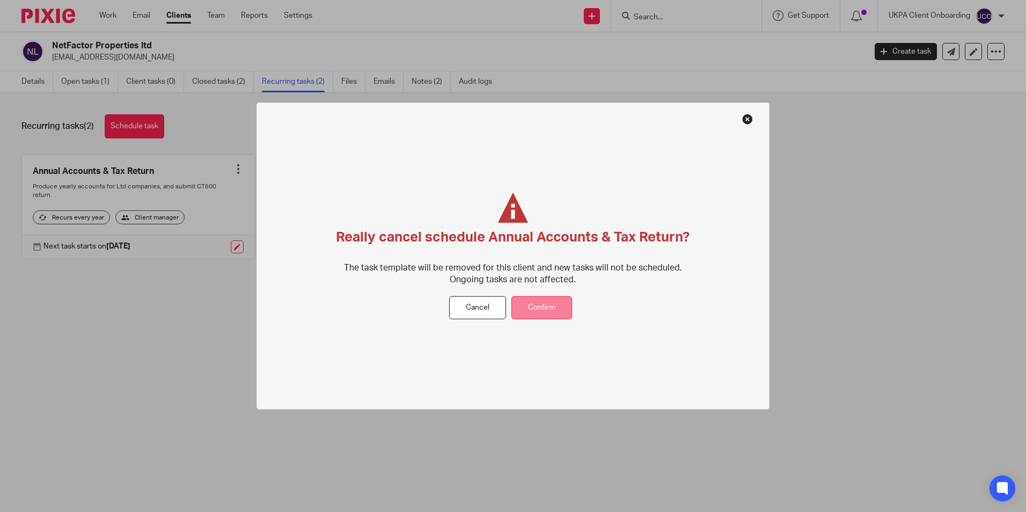
click at [550, 309] on button "Confirm" at bounding box center [541, 307] width 61 height 23
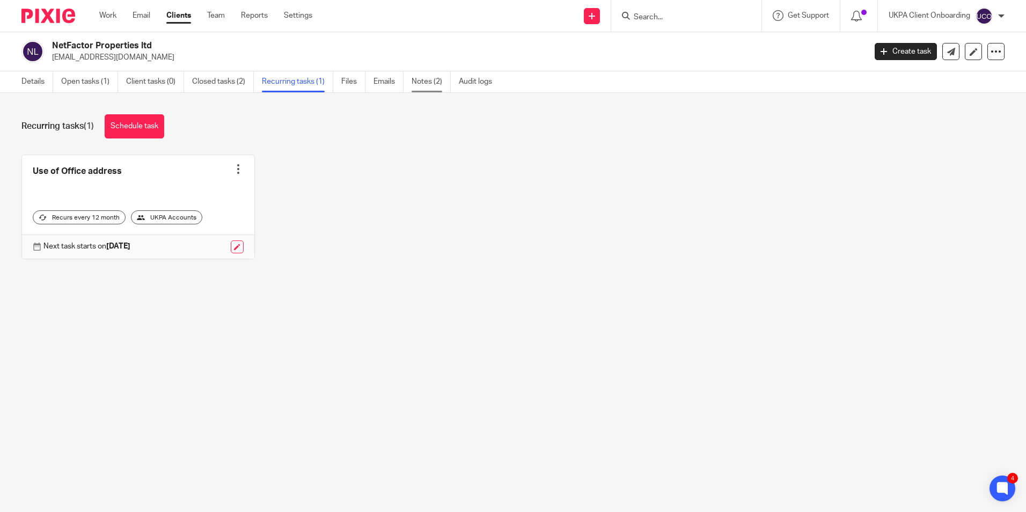
click at [438, 81] on link "Notes (2)" at bounding box center [430, 81] width 39 height 21
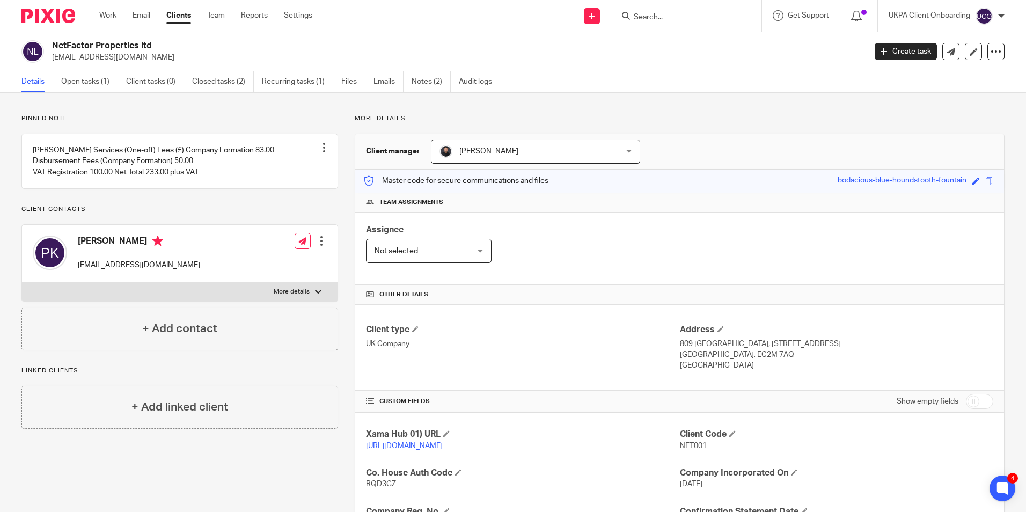
click at [655, 21] on input "Search" at bounding box center [681, 18] width 97 height 10
paste input "Helen Mary Quinn"
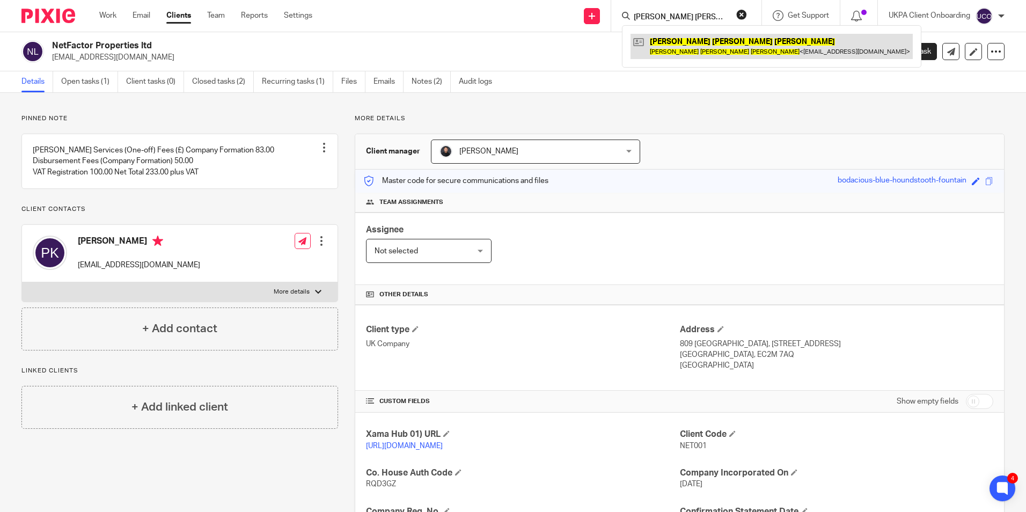
type input "Helen Mary Quinn"
click at [672, 41] on link at bounding box center [771, 46] width 282 height 25
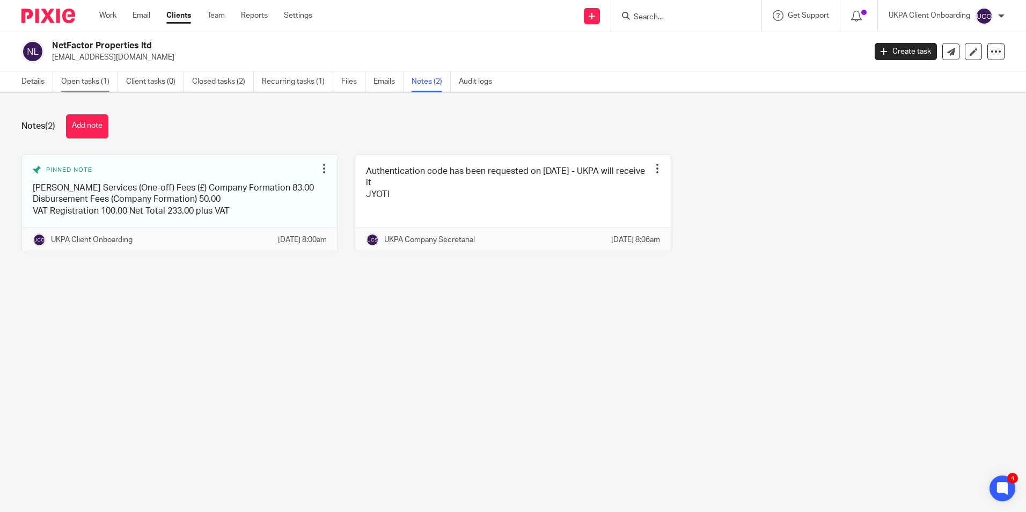
click at [102, 85] on link "Open tasks (1)" at bounding box center [89, 81] width 57 height 21
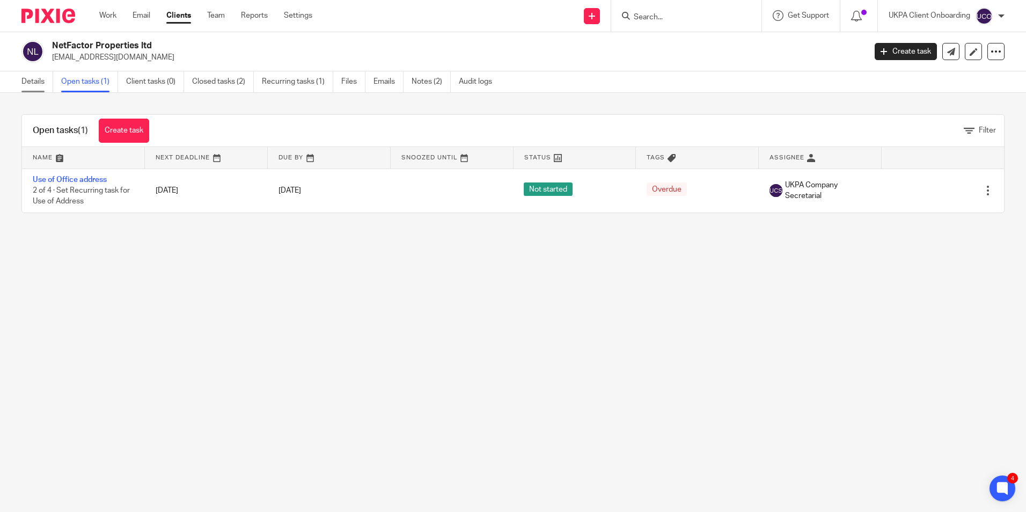
click at [37, 80] on link "Details" at bounding box center [37, 81] width 32 height 21
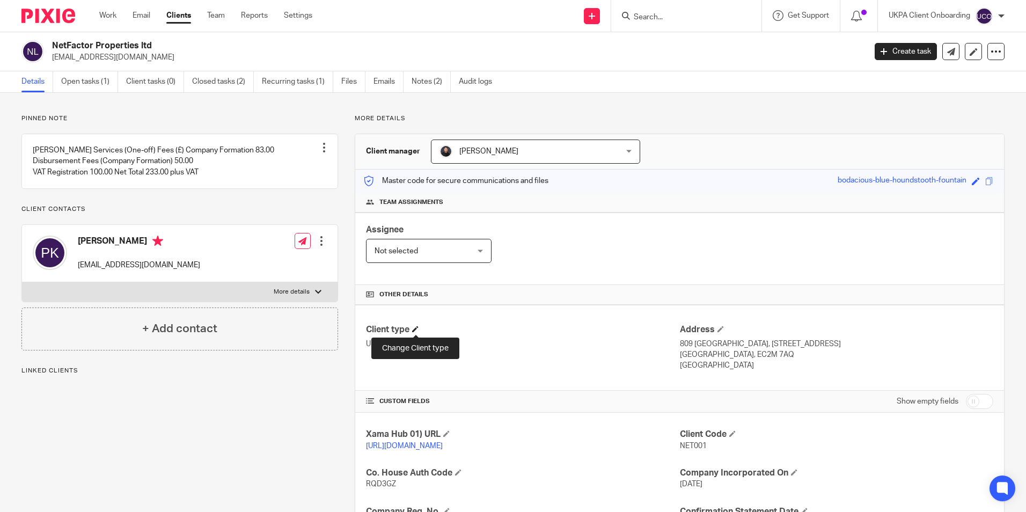
click at [413, 327] on span at bounding box center [415, 329] width 6 height 6
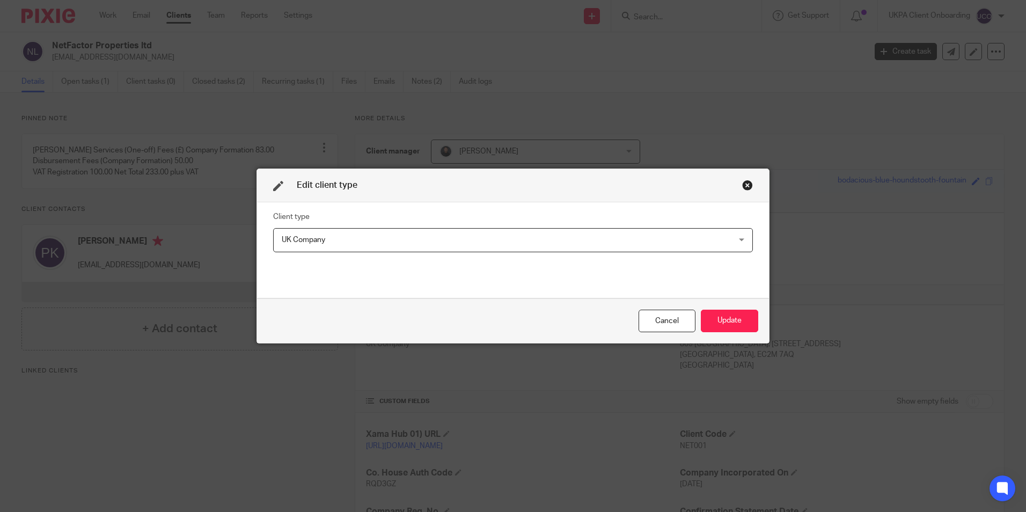
click at [364, 239] on span "UK Company" at bounding box center [470, 240] width 377 height 23
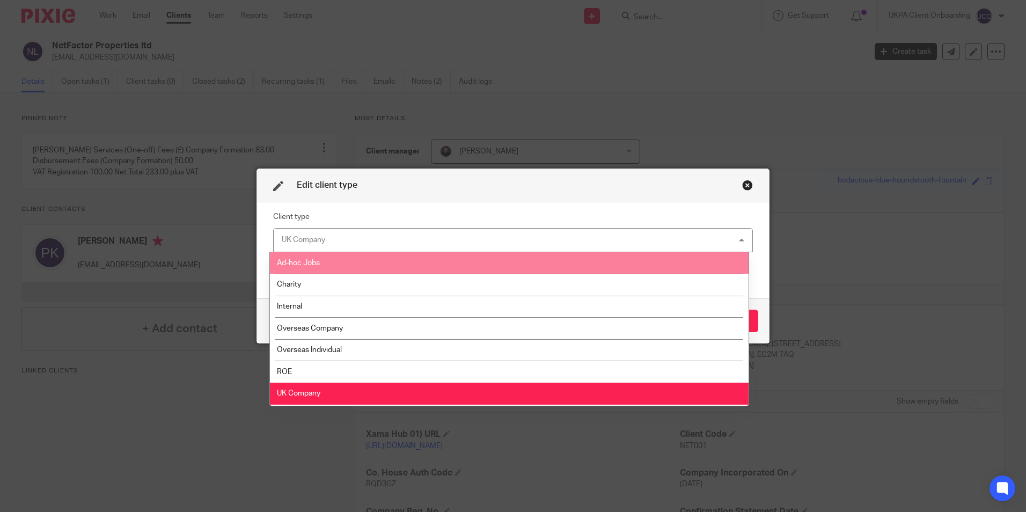
click at [347, 255] on li "Ad-hoc Jobs" at bounding box center [509, 263] width 479 height 22
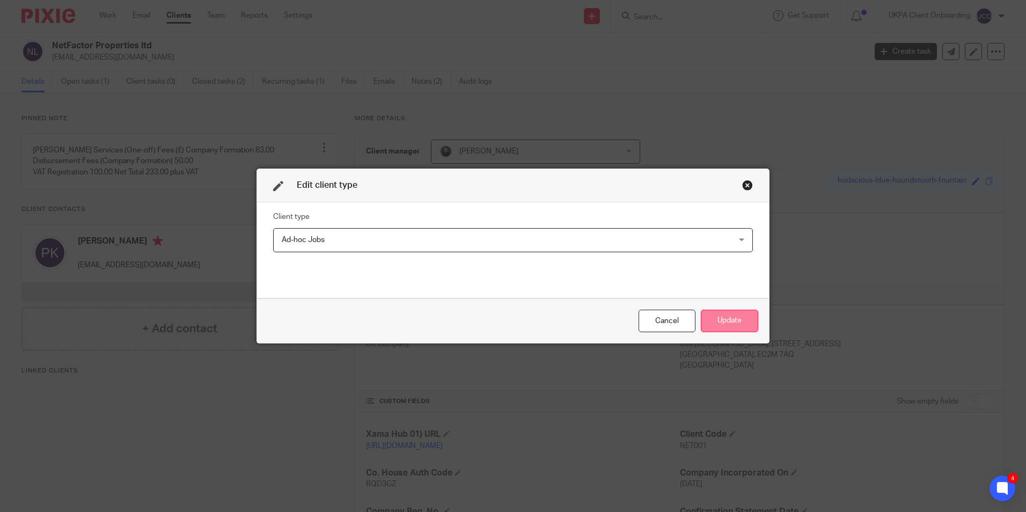
click at [722, 321] on button "Update" at bounding box center [729, 321] width 57 height 23
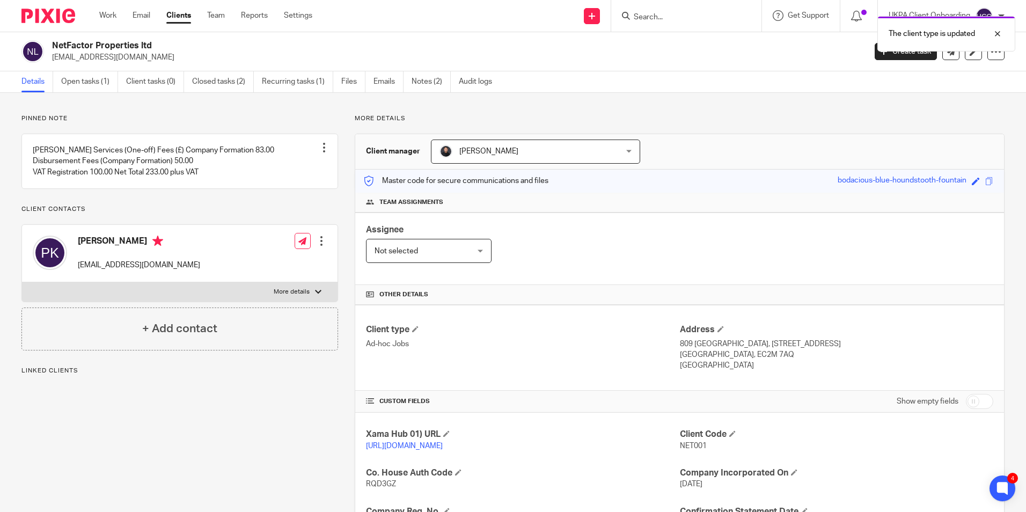
click at [661, 17] on div "The client type is updated" at bounding box center [764, 31] width 502 height 41
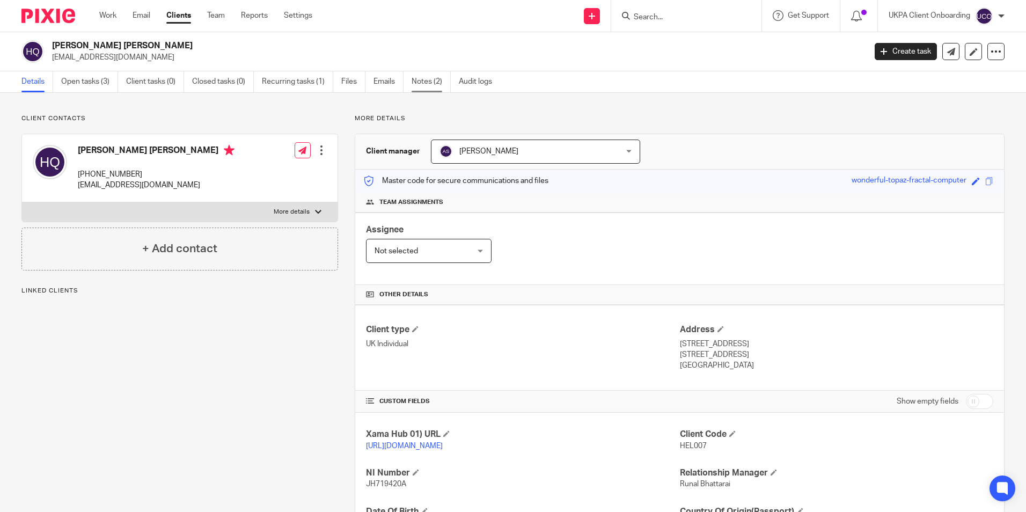
click at [420, 87] on link "Notes (2)" at bounding box center [430, 81] width 39 height 21
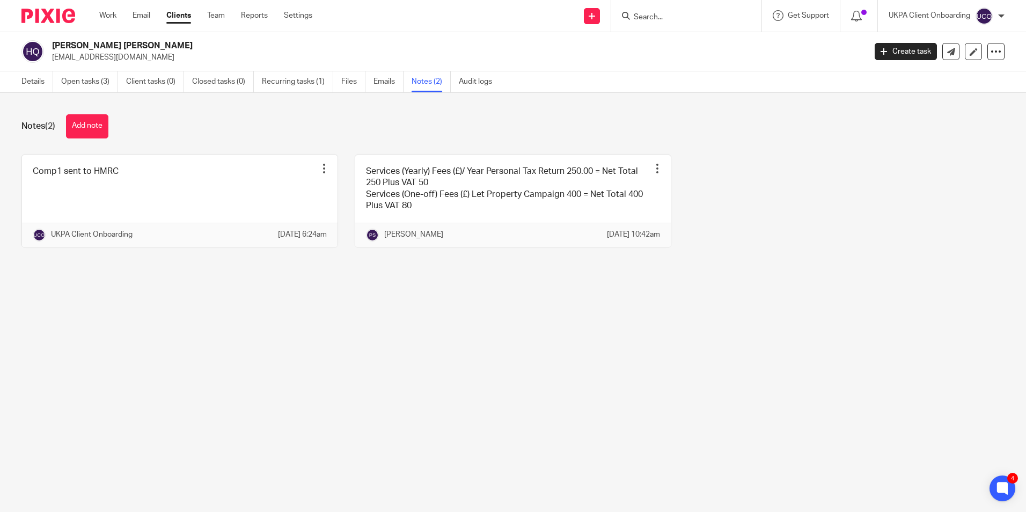
click at [183, 14] on link "Clients" at bounding box center [178, 15] width 25 height 11
click at [298, 16] on link "Settings" at bounding box center [298, 15] width 28 height 11
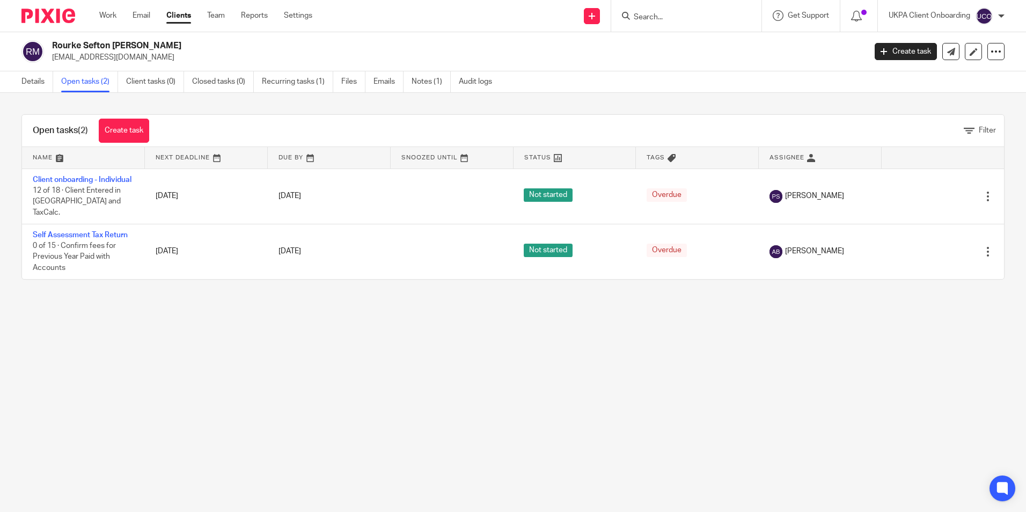
click at [83, 180] on link "Client onboarding - Individual" at bounding box center [82, 180] width 99 height 8
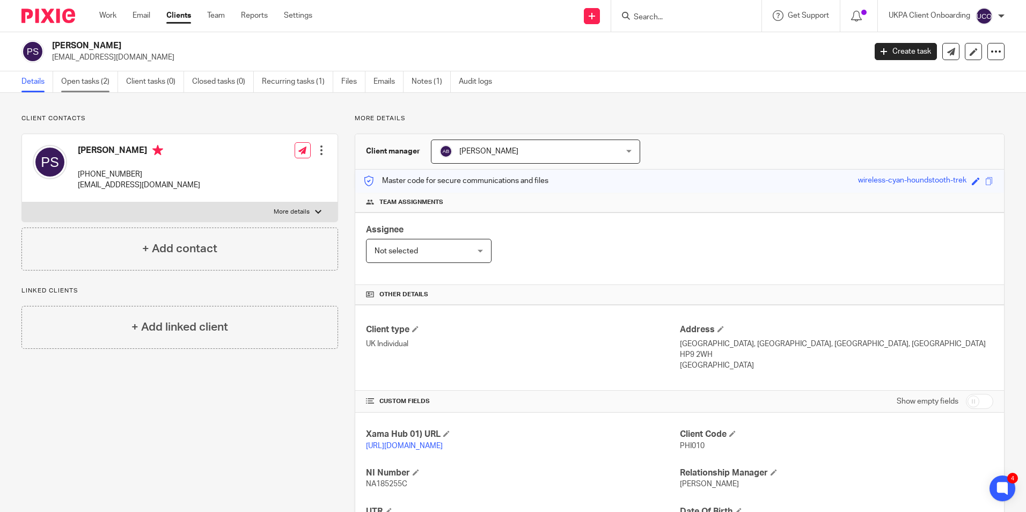
click at [98, 83] on link "Open tasks (2)" at bounding box center [89, 81] width 57 height 21
click at [97, 85] on link "Open tasks (2)" at bounding box center [89, 81] width 57 height 21
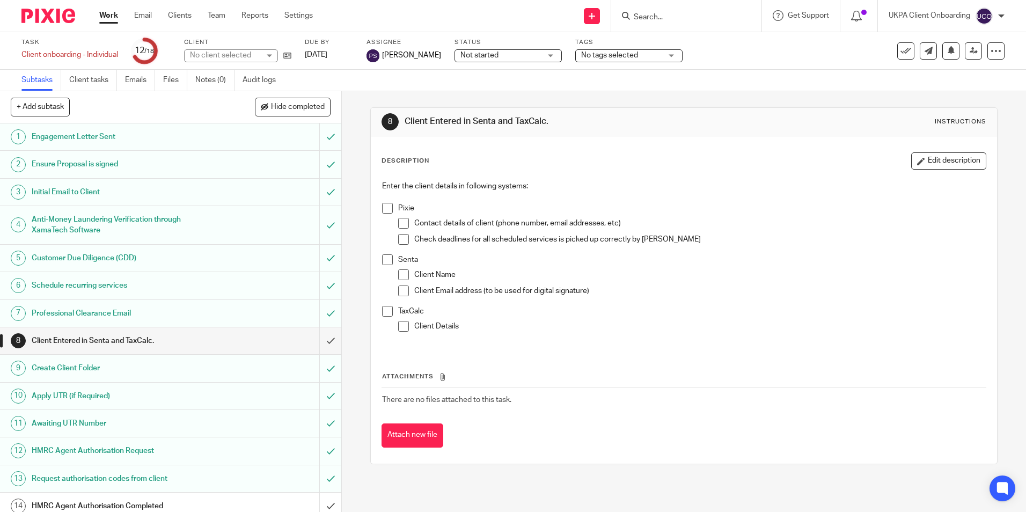
scroll to position [129, 0]
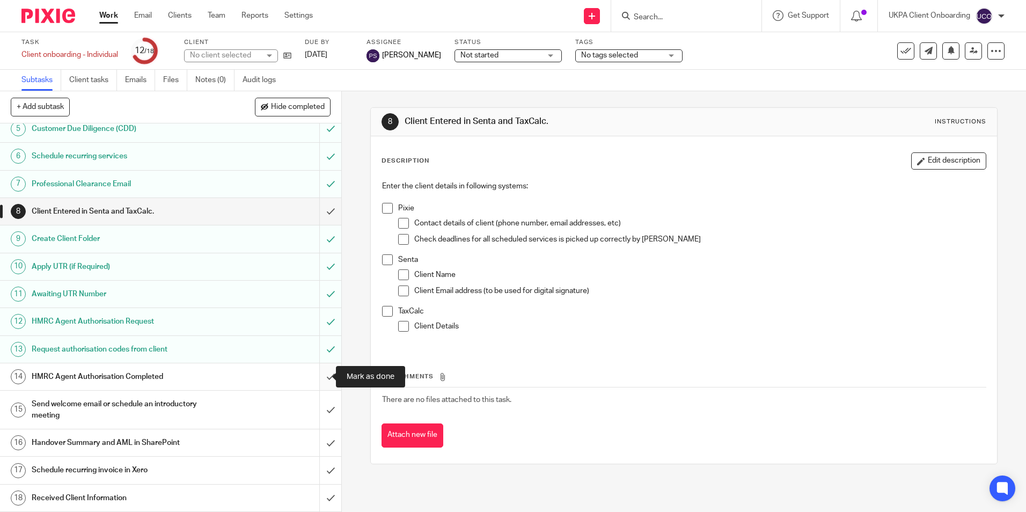
click at [318, 373] on input "submit" at bounding box center [170, 376] width 341 height 27
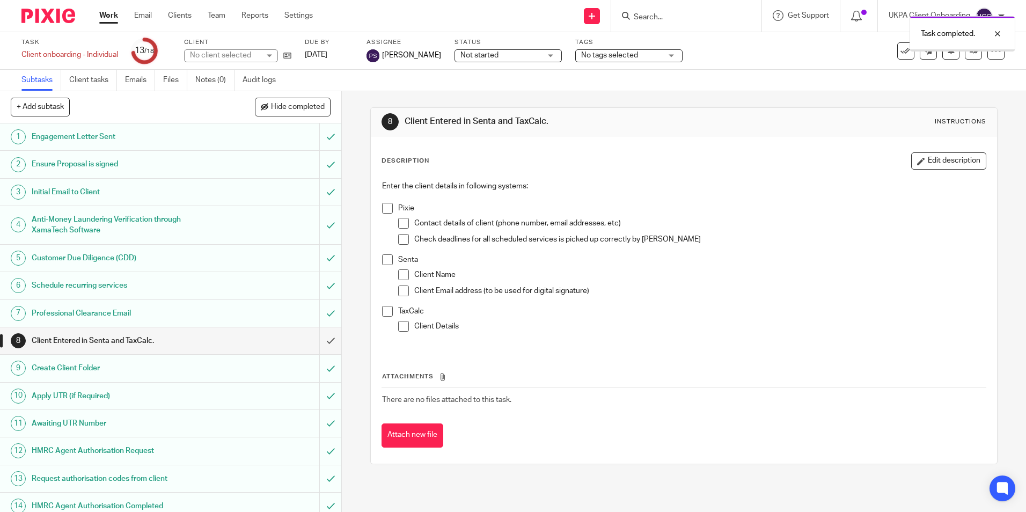
scroll to position [129, 0]
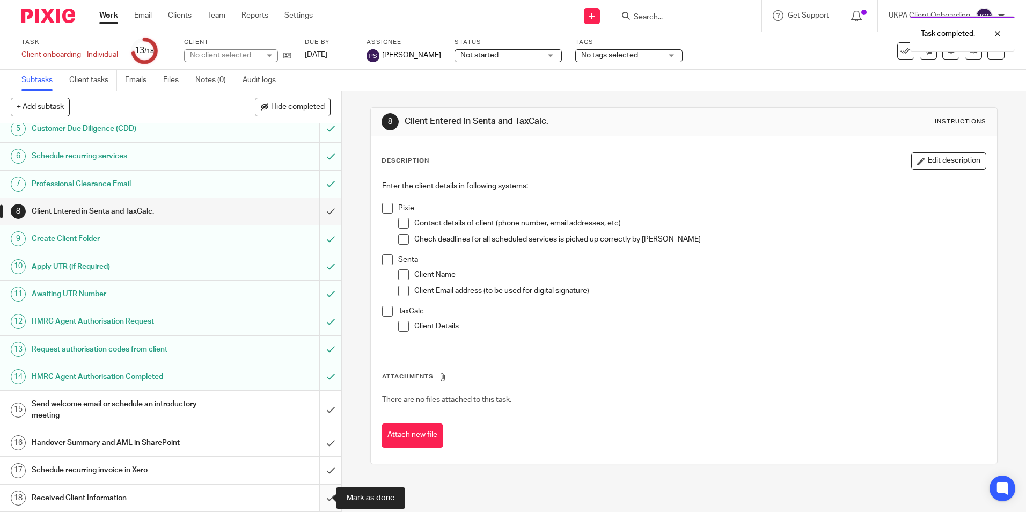
click at [315, 496] on input "submit" at bounding box center [170, 497] width 341 height 27
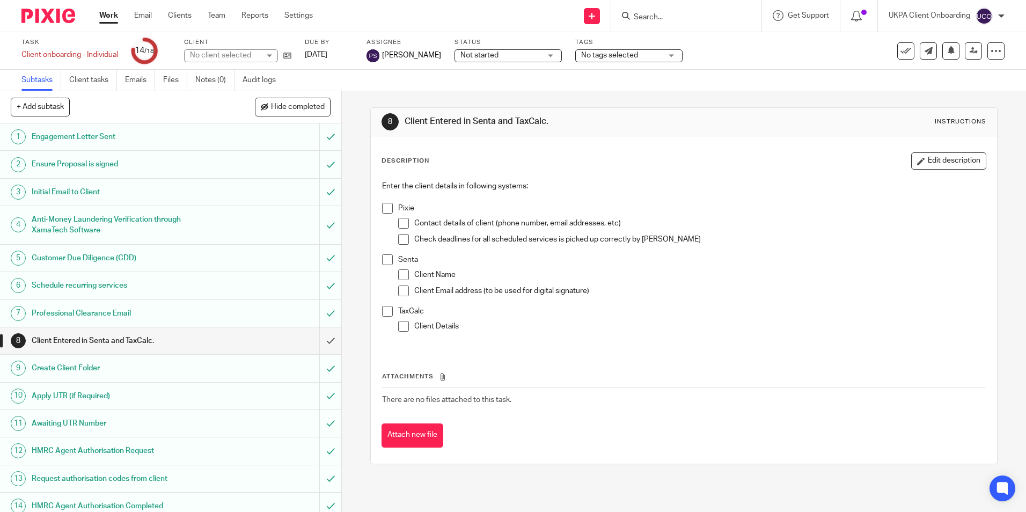
scroll to position [129, 0]
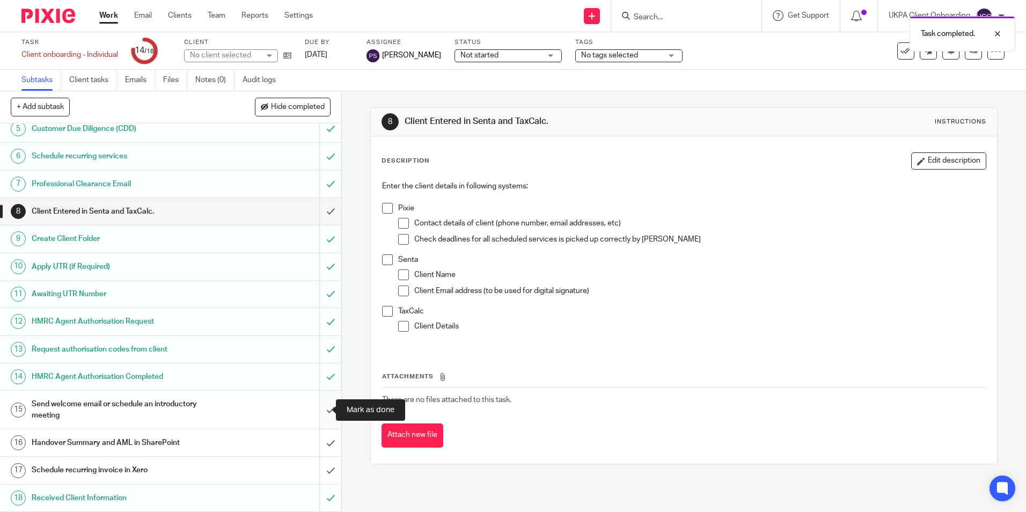
click at [317, 406] on input "submit" at bounding box center [170, 410] width 341 height 38
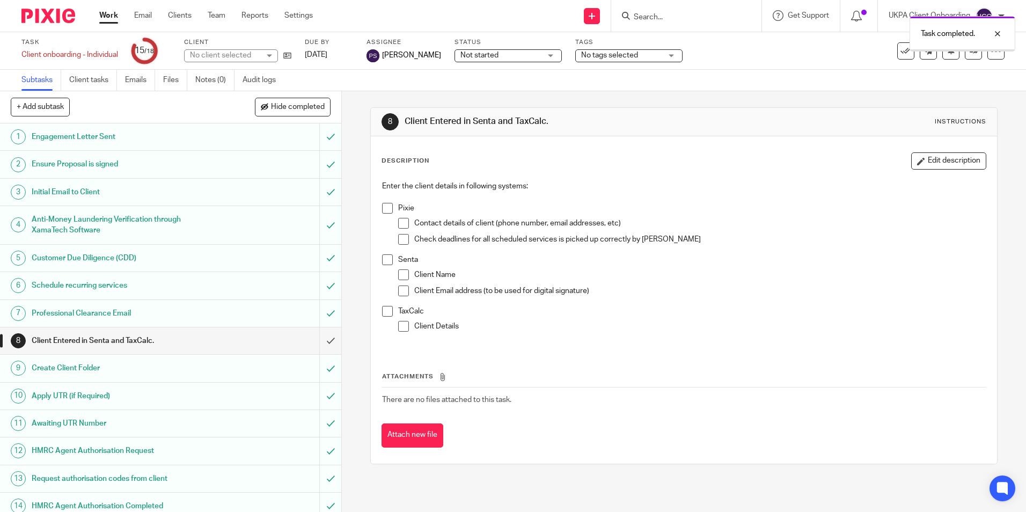
scroll to position [129, 0]
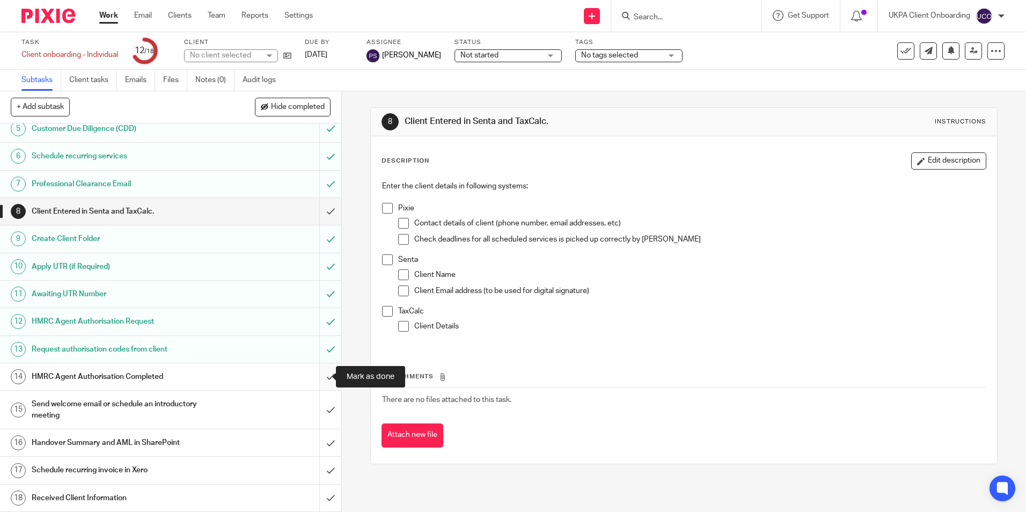
click at [317, 375] on input "submit" at bounding box center [170, 376] width 341 height 27
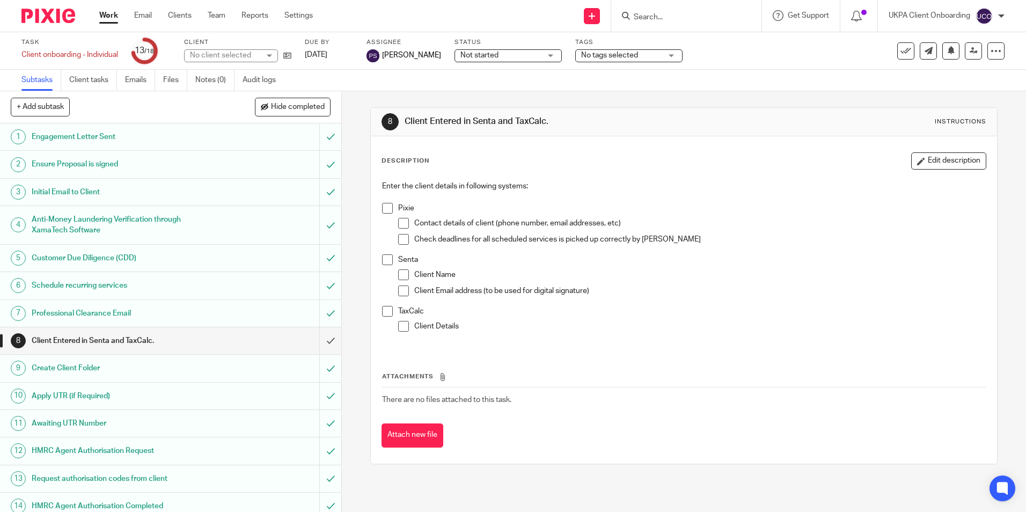
scroll to position [129, 0]
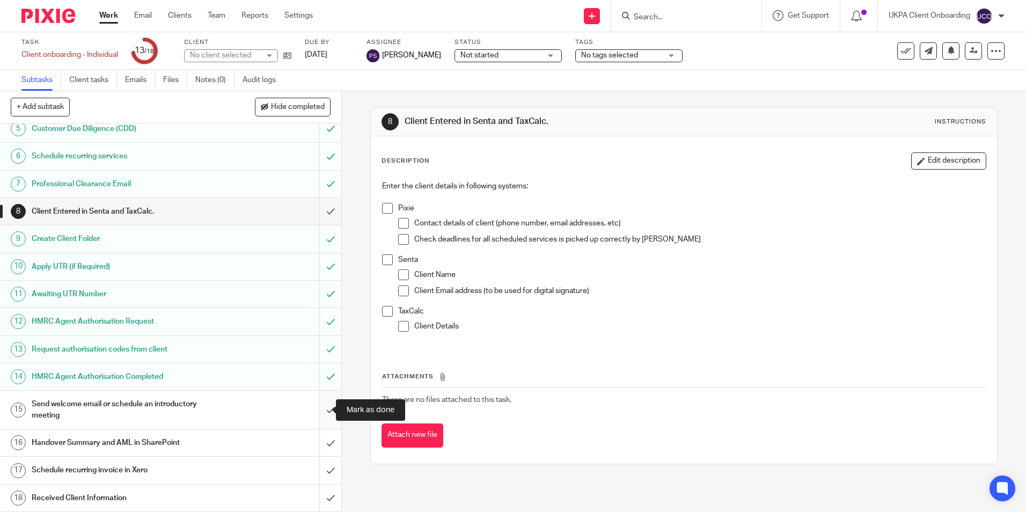
click at [320, 402] on input "submit" at bounding box center [170, 410] width 341 height 38
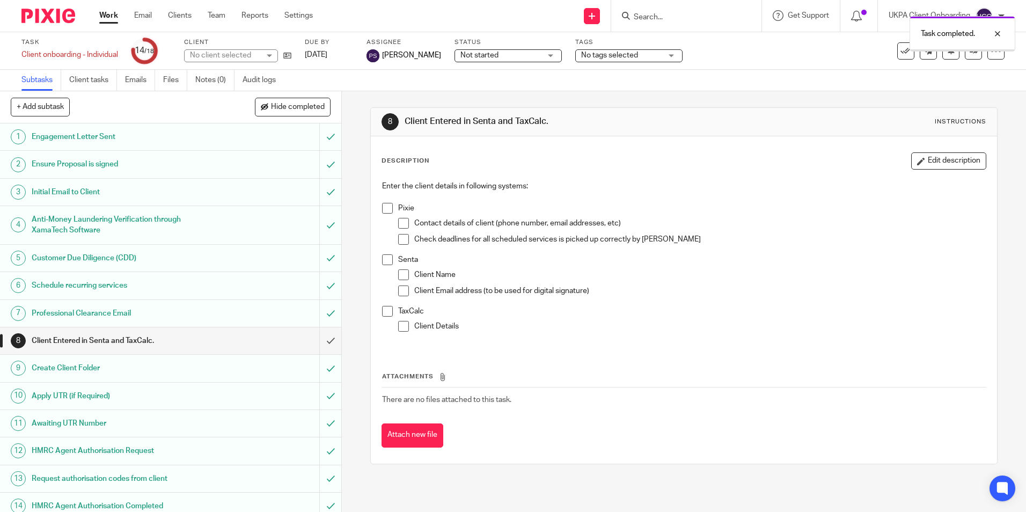
scroll to position [129, 0]
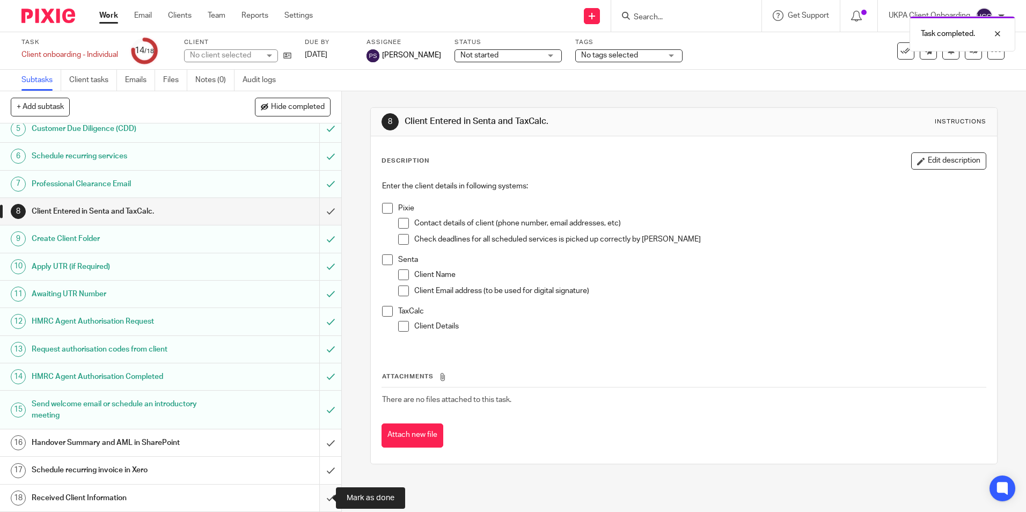
click at [315, 496] on input "submit" at bounding box center [170, 497] width 341 height 27
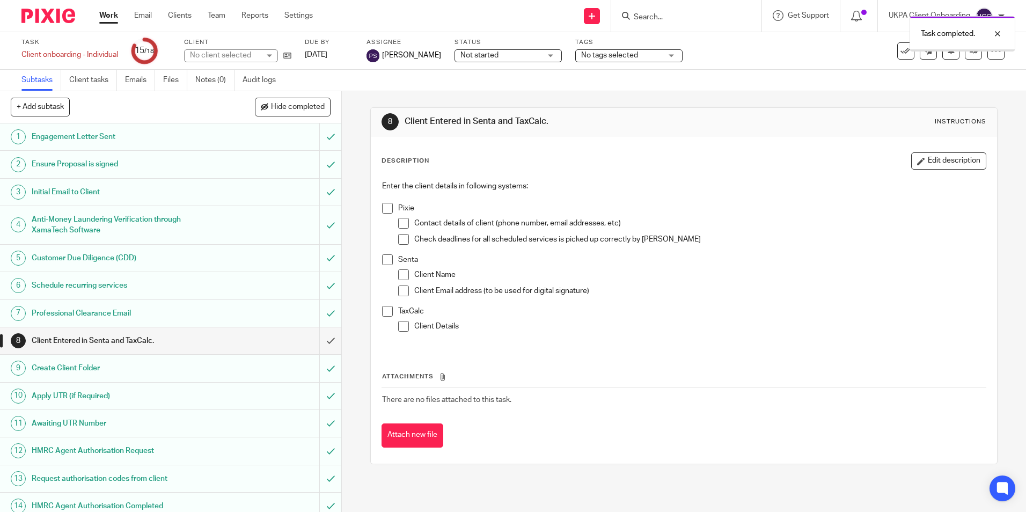
scroll to position [129, 0]
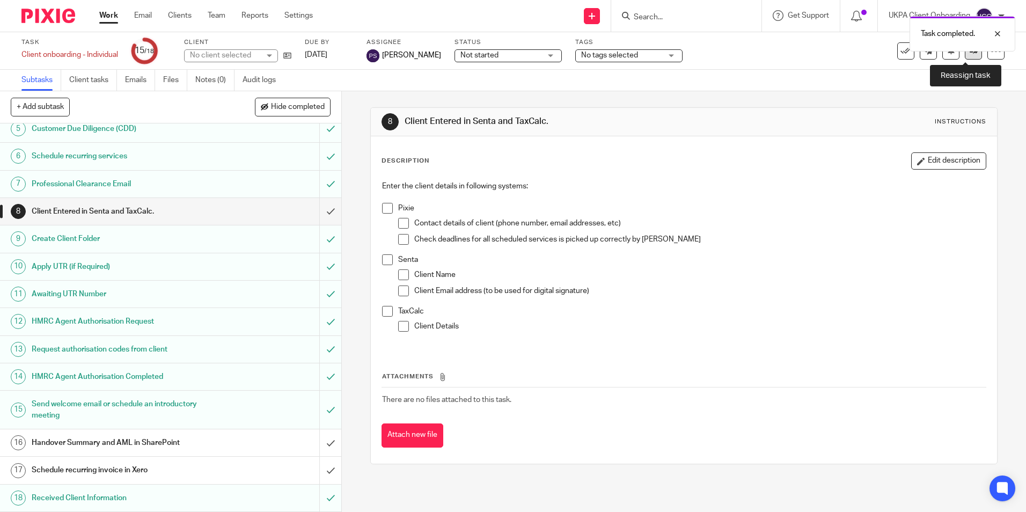
click at [965, 56] on link at bounding box center [973, 50] width 17 height 17
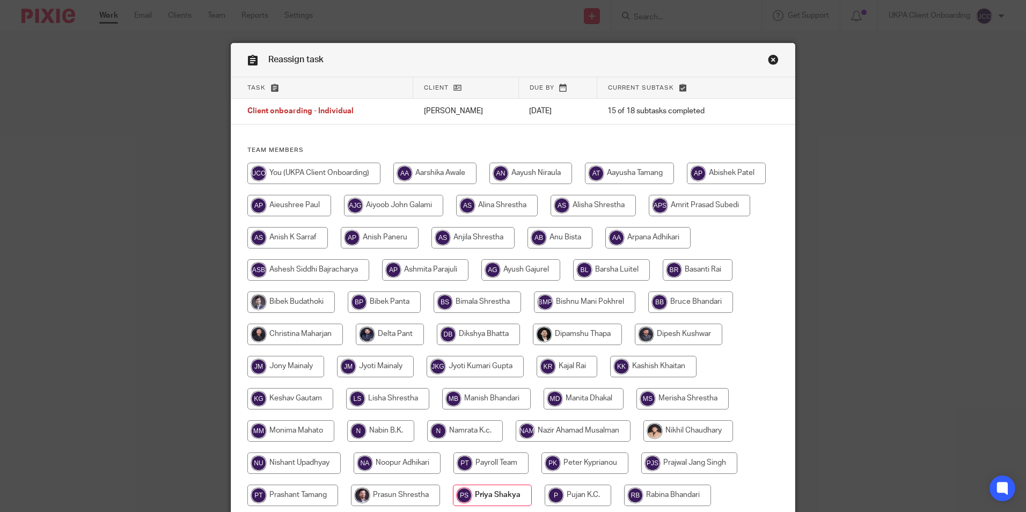
scroll to position [286, 0]
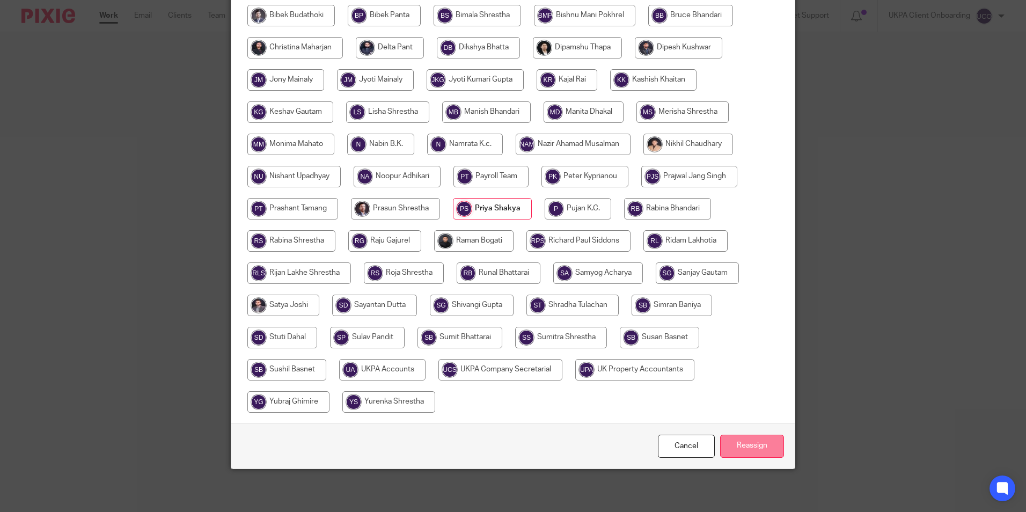
click at [727, 446] on input "Reassign" at bounding box center [752, 446] width 64 height 23
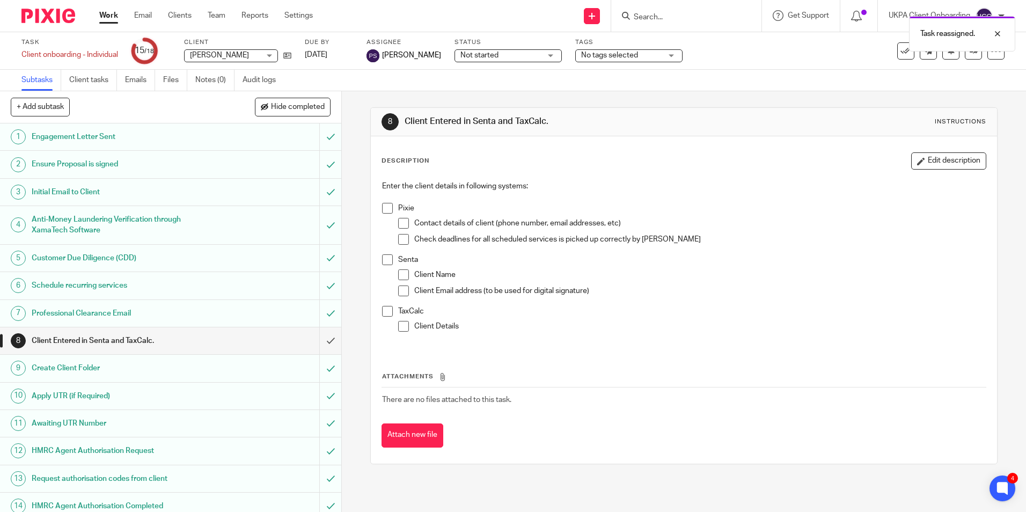
click at [660, 15] on div "Task reassigned." at bounding box center [764, 31] width 502 height 41
click at [659, 16] on div "Task reassigned." at bounding box center [764, 31] width 502 height 41
click at [239, 60] on span "Philippa Jane Sefton" at bounding box center [225, 55] width 70 height 11
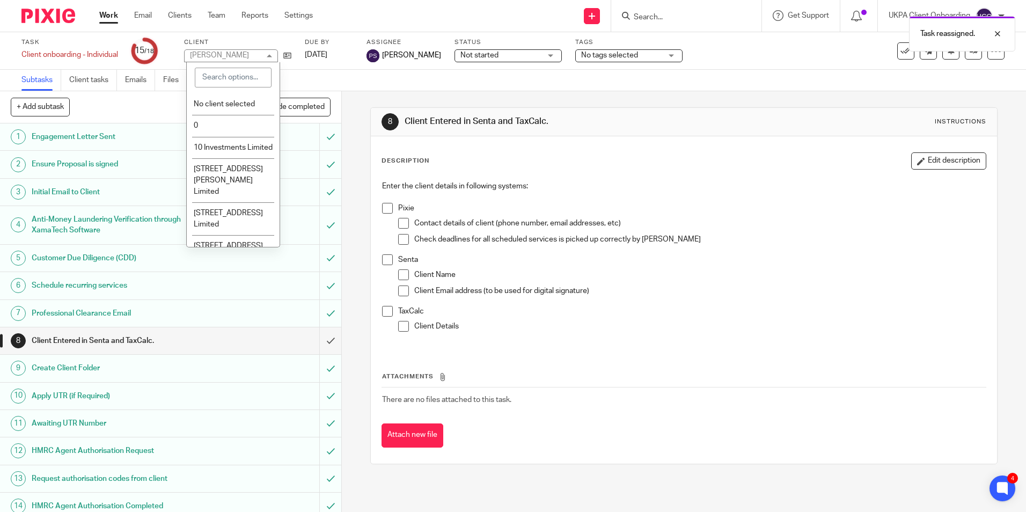
click at [236, 60] on div "Philippa Jane Sefton Philippa Jane Sefton" at bounding box center [231, 55] width 94 height 13
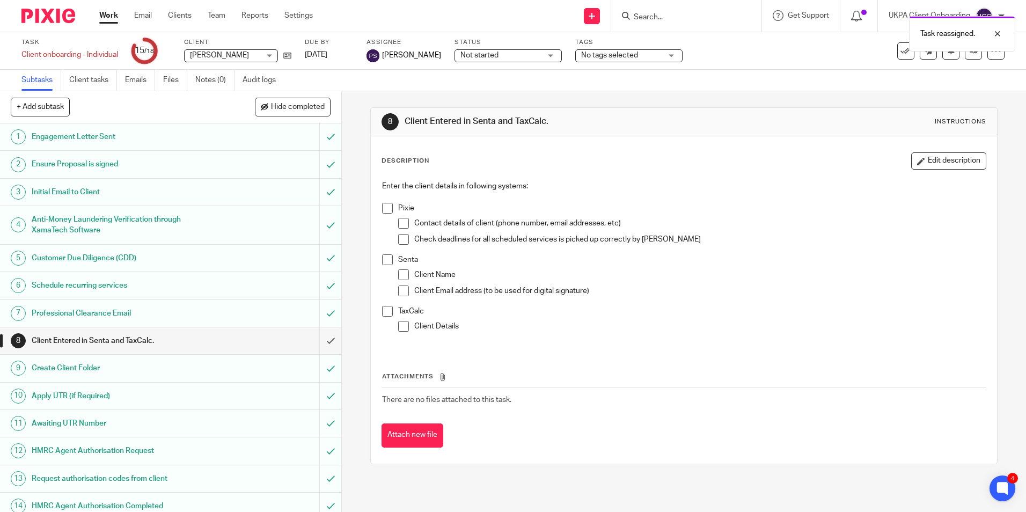
click at [230, 55] on span "Philippa Jane Sefton" at bounding box center [219, 56] width 59 height 8
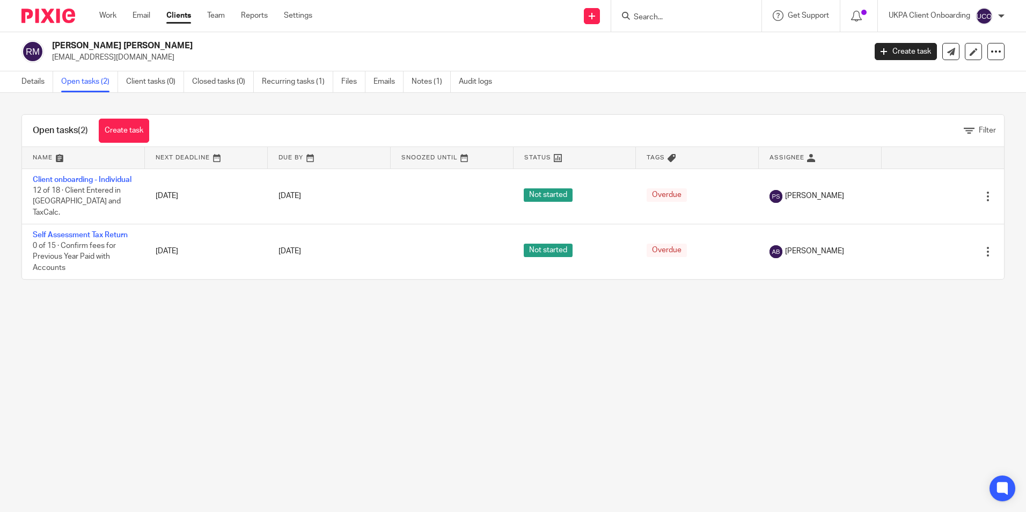
click at [78, 178] on link "Client onboarding - Individual" at bounding box center [82, 180] width 99 height 8
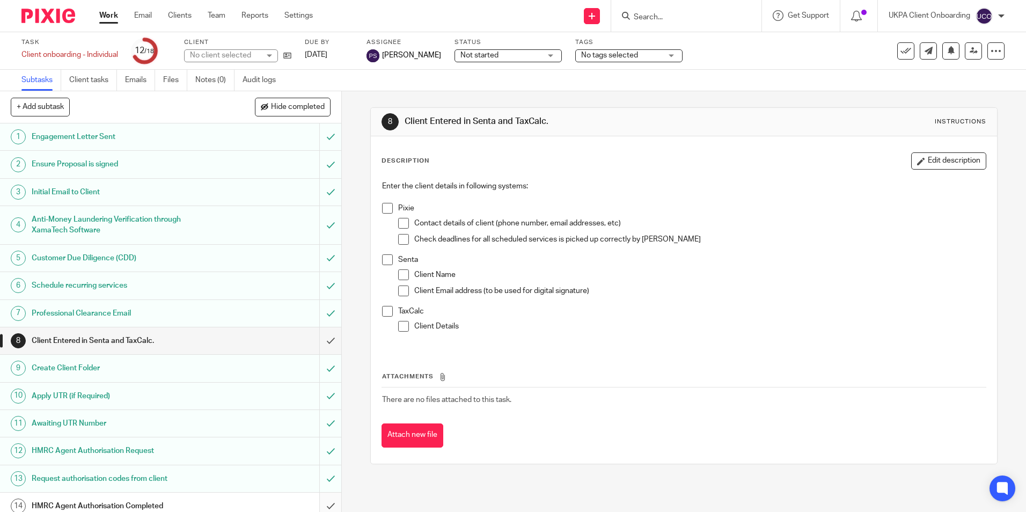
scroll to position [129, 0]
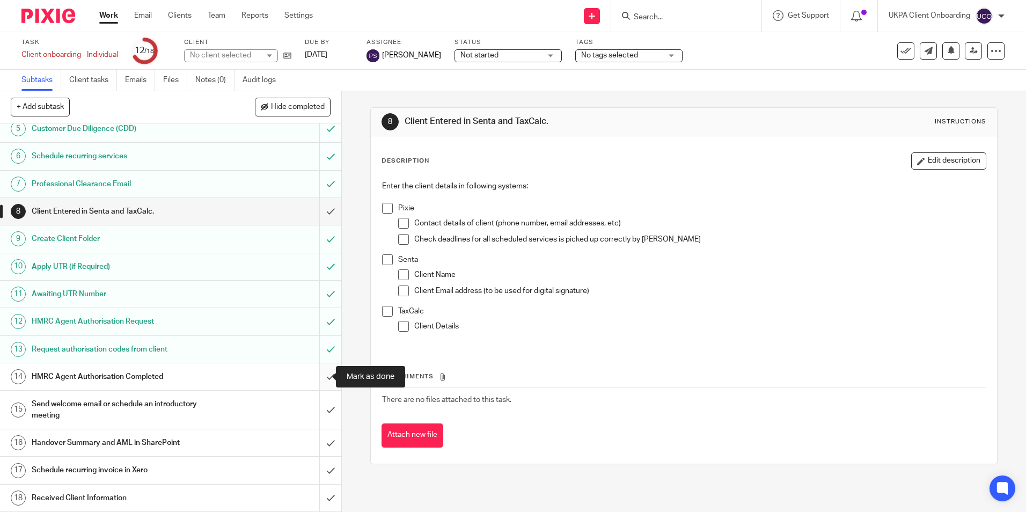
click at [319, 373] on input "submit" at bounding box center [170, 376] width 341 height 27
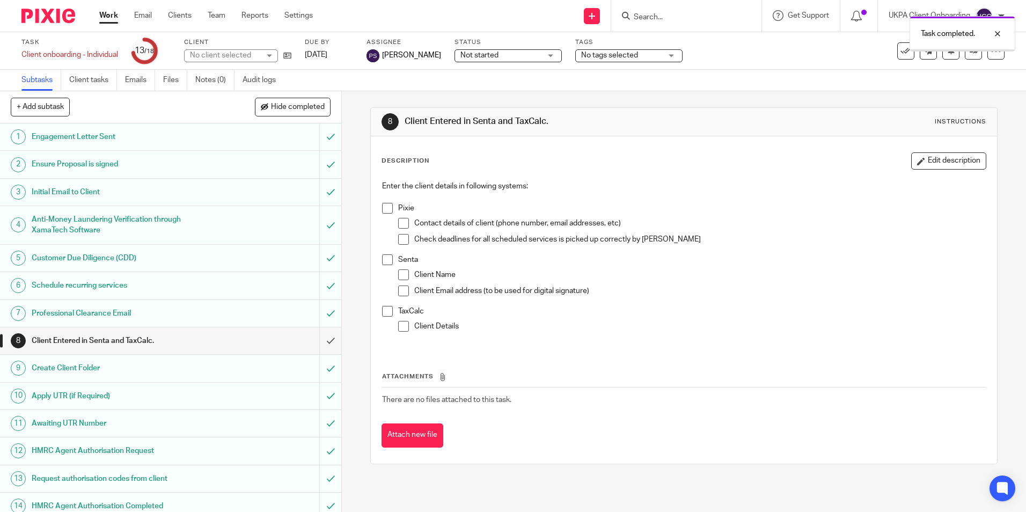
scroll to position [129, 0]
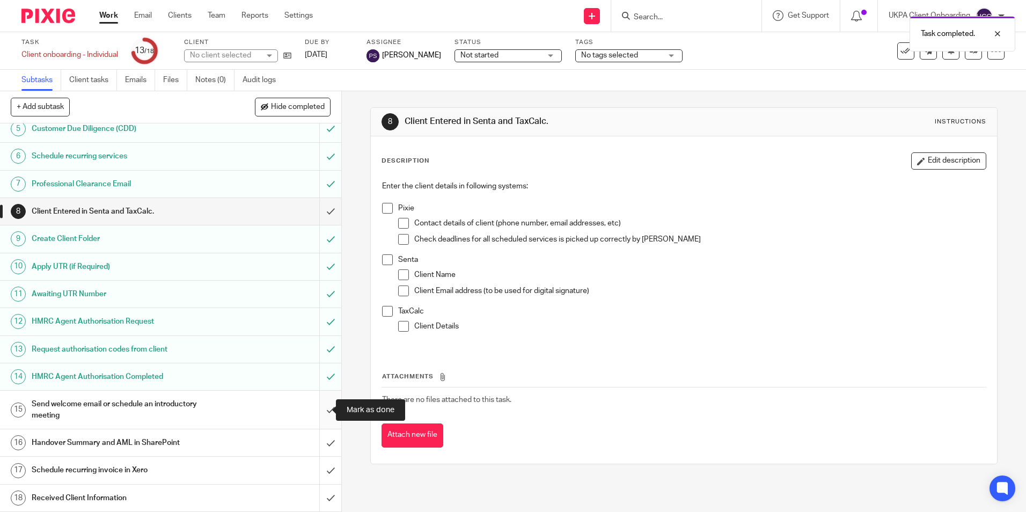
click at [316, 405] on input "submit" at bounding box center [170, 410] width 341 height 38
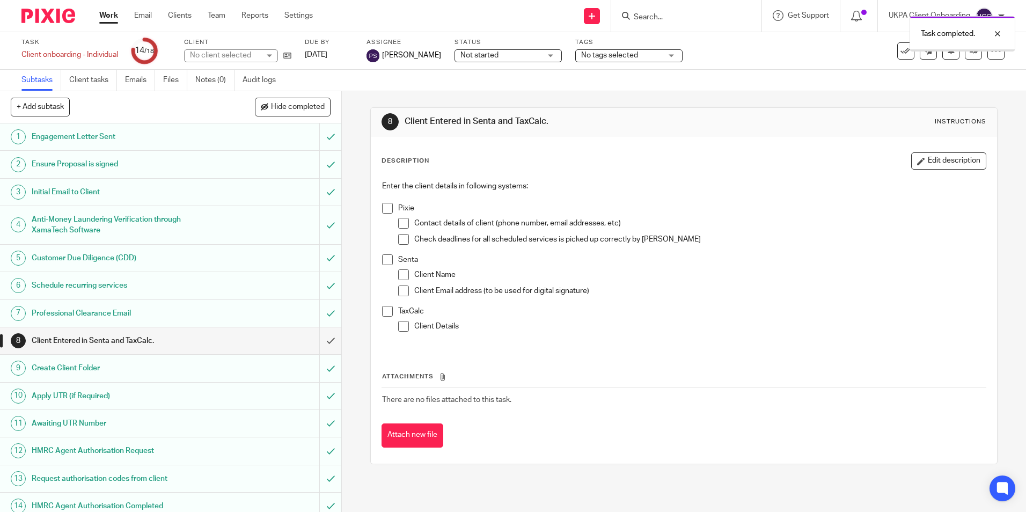
scroll to position [129, 0]
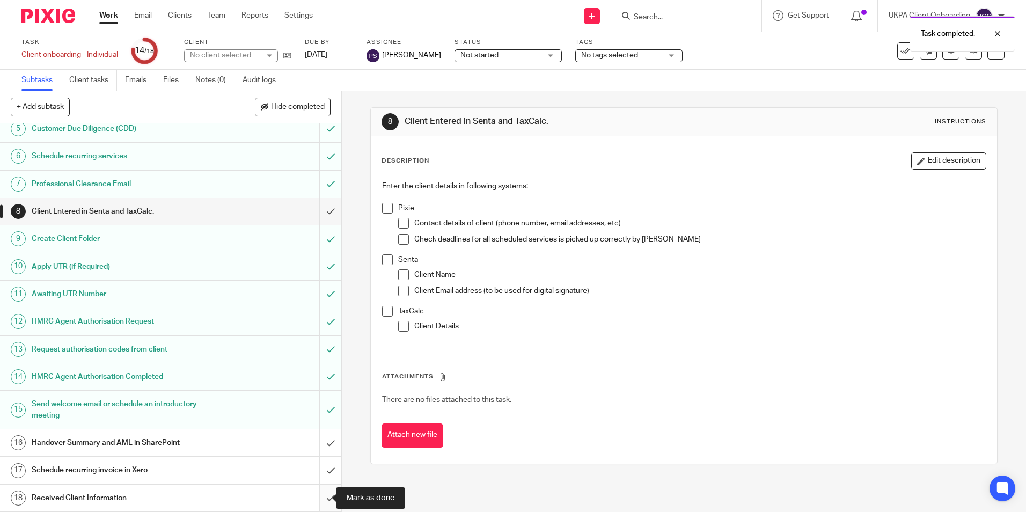
click at [320, 498] on input "submit" at bounding box center [170, 497] width 341 height 27
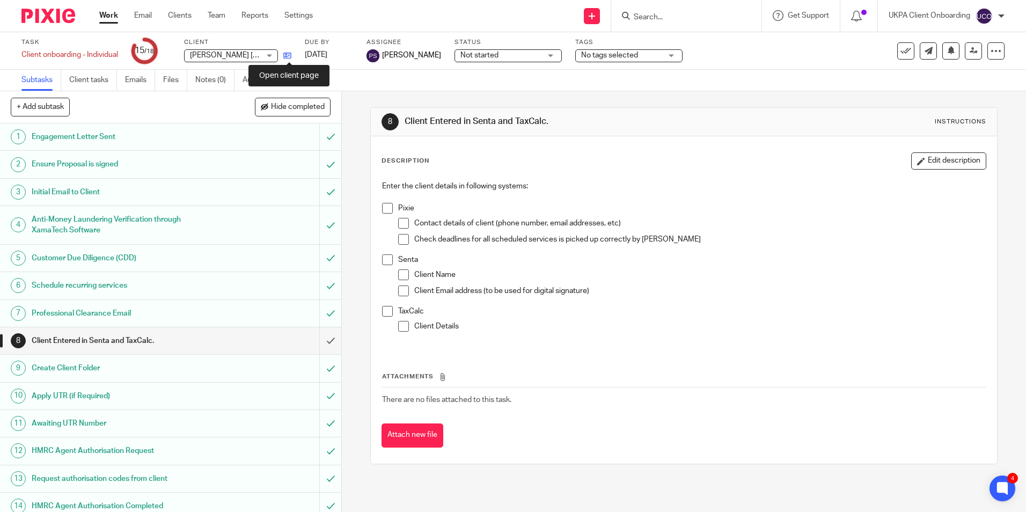
click at [291, 57] on icon at bounding box center [287, 56] width 8 height 8
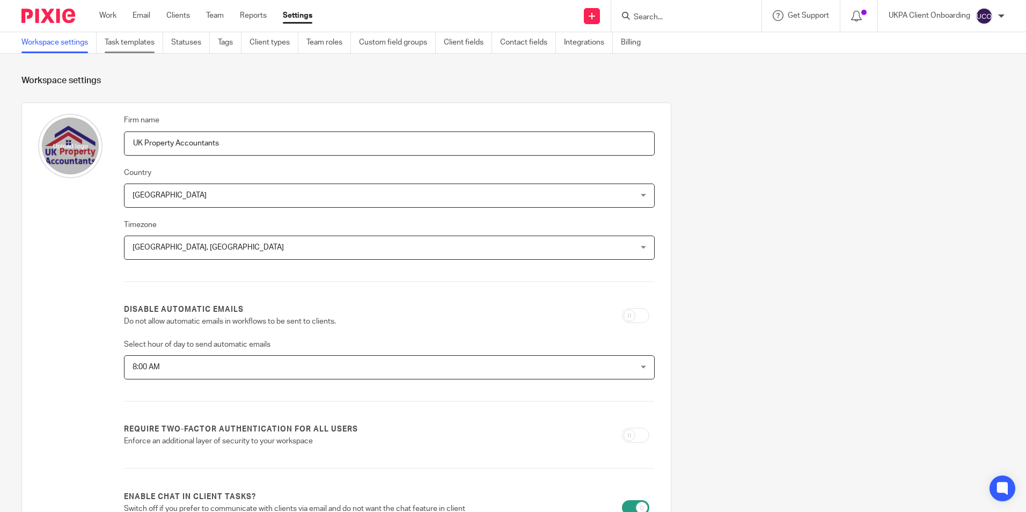
click at [148, 36] on link "Task templates" at bounding box center [134, 42] width 58 height 21
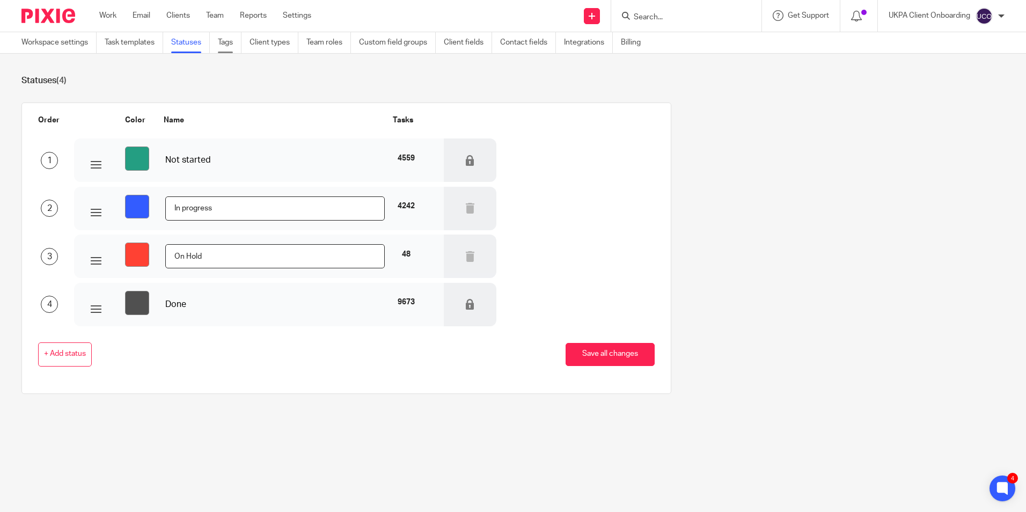
click at [229, 42] on link "Tags" at bounding box center [230, 42] width 24 height 21
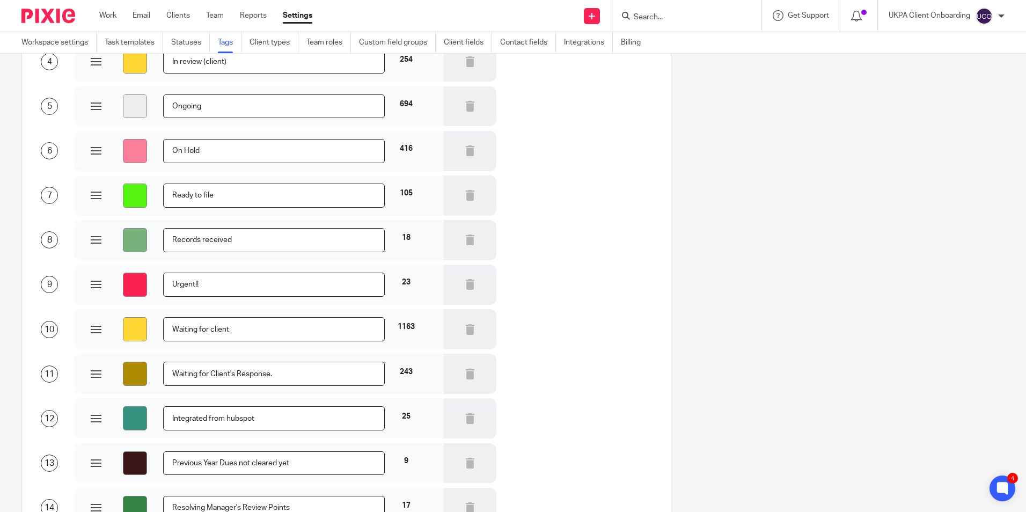
scroll to position [20, 0]
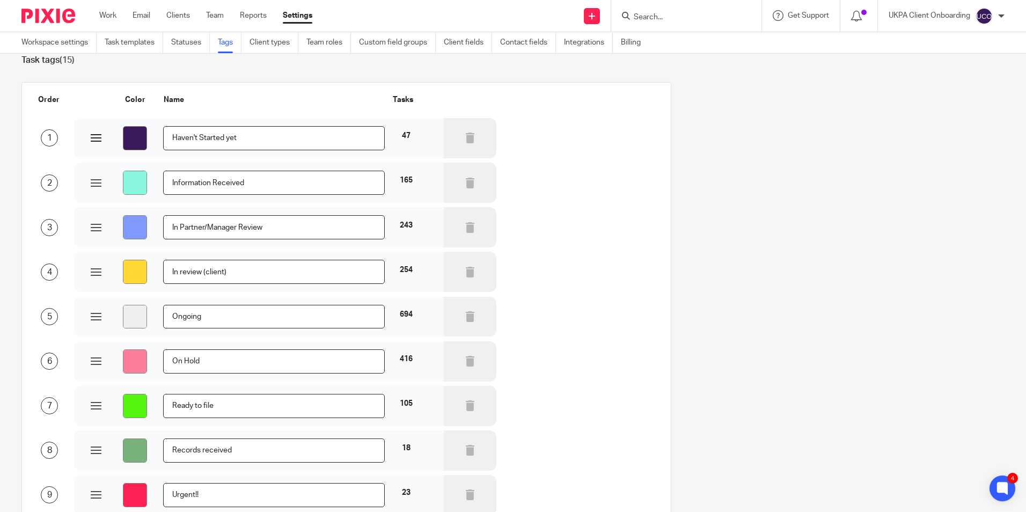
click at [259, 139] on input "Haven't Started yet" at bounding box center [273, 138] width 221 height 24
click at [245, 137] on input "Haven't Started yet" at bounding box center [273, 138] width 221 height 24
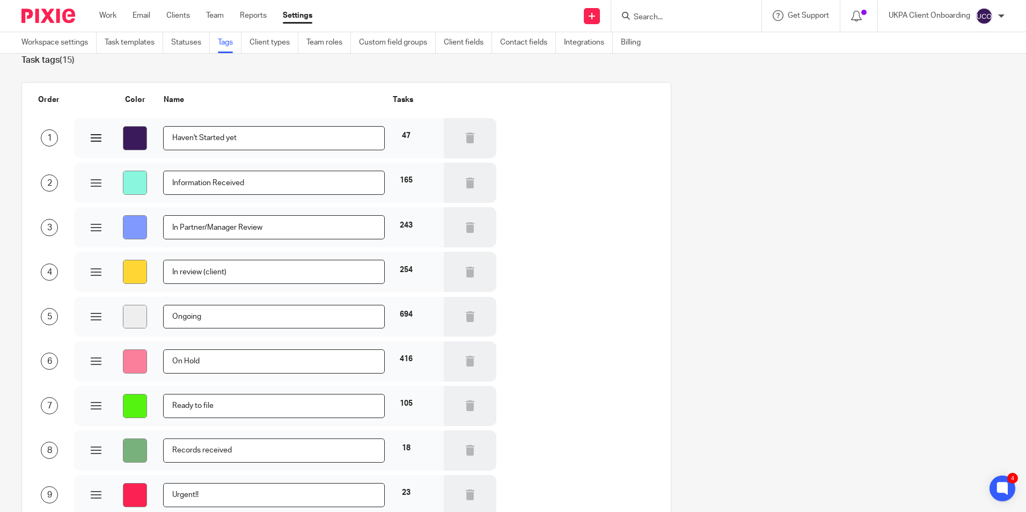
click at [245, 137] on input "Haven't Started yet" at bounding box center [273, 138] width 221 height 24
click at [253, 186] on input "Information Received" at bounding box center [273, 183] width 221 height 24
click at [241, 224] on input "In Partner/Manager Review" at bounding box center [273, 227] width 221 height 24
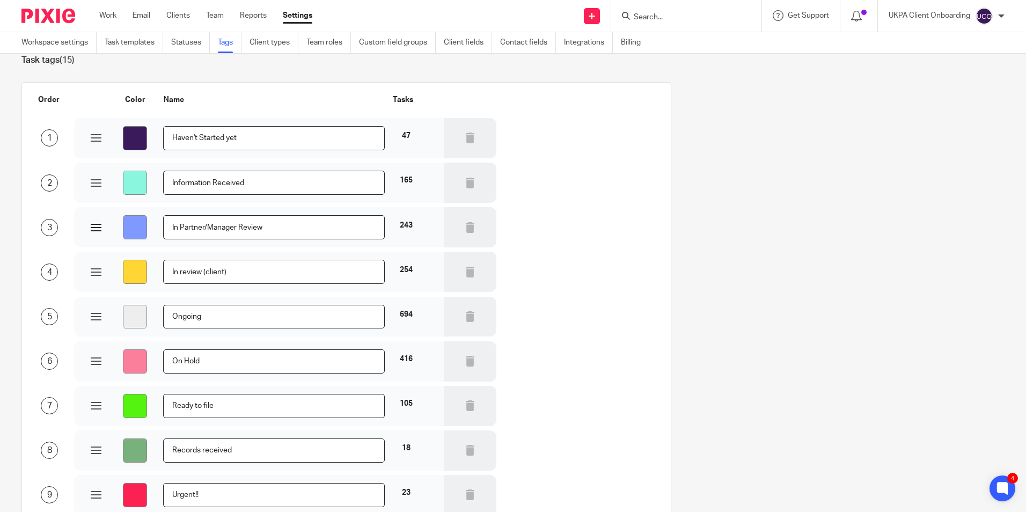
click at [241, 224] on input "In Partner/Manager Review" at bounding box center [273, 227] width 221 height 24
click at [239, 271] on input "In review (client)" at bounding box center [273, 272] width 221 height 24
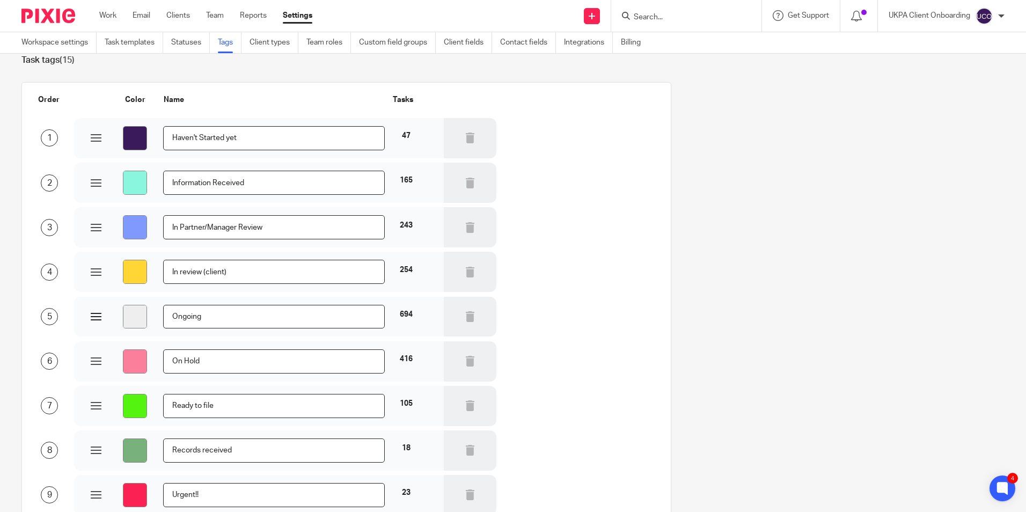
click at [196, 309] on input "Ongoing" at bounding box center [273, 317] width 221 height 24
click at [196, 310] on input "Ongoing" at bounding box center [273, 317] width 221 height 24
click at [275, 365] on input "On Hold" at bounding box center [273, 361] width 221 height 24
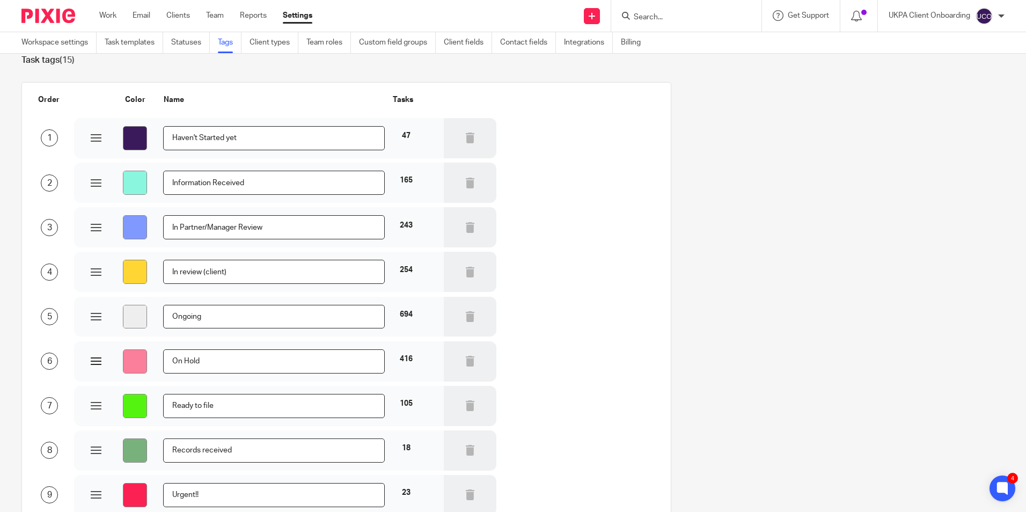
click at [275, 365] on input "On Hold" at bounding box center [273, 361] width 221 height 24
click at [231, 403] on input "Ready to file" at bounding box center [273, 406] width 221 height 24
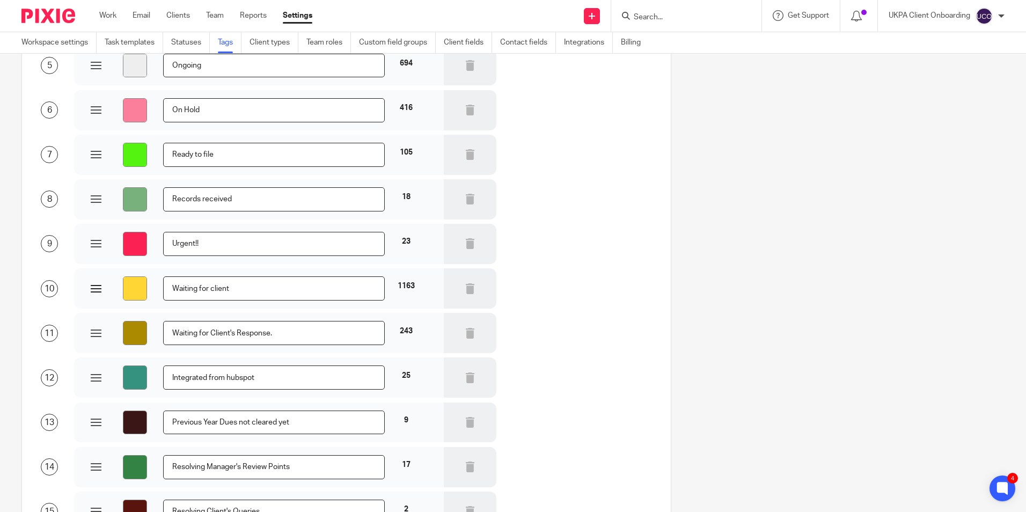
scroll to position [289, 0]
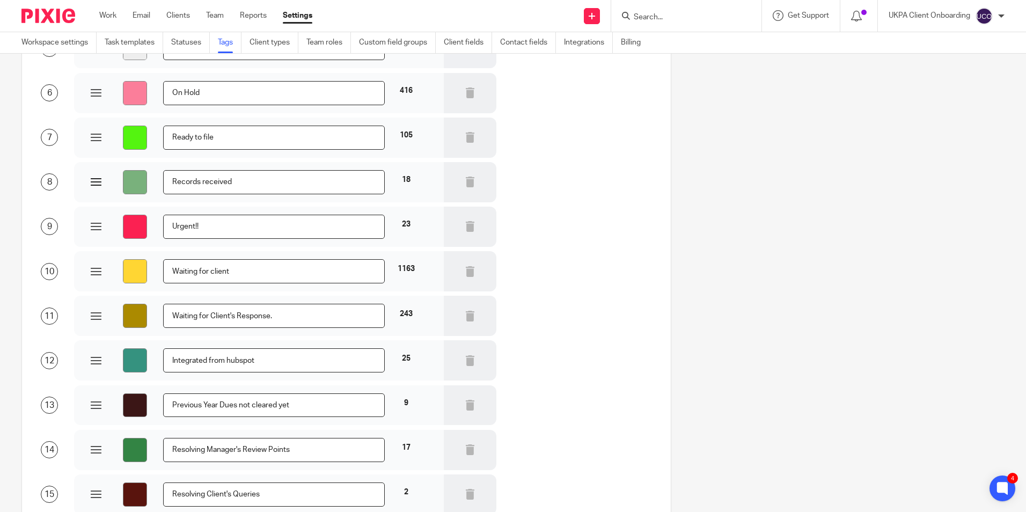
click at [239, 184] on input "Records received" at bounding box center [273, 182] width 221 height 24
click at [208, 225] on input "Urgent!!" at bounding box center [273, 227] width 221 height 24
click at [207, 225] on input "Urgent!!" at bounding box center [273, 227] width 221 height 24
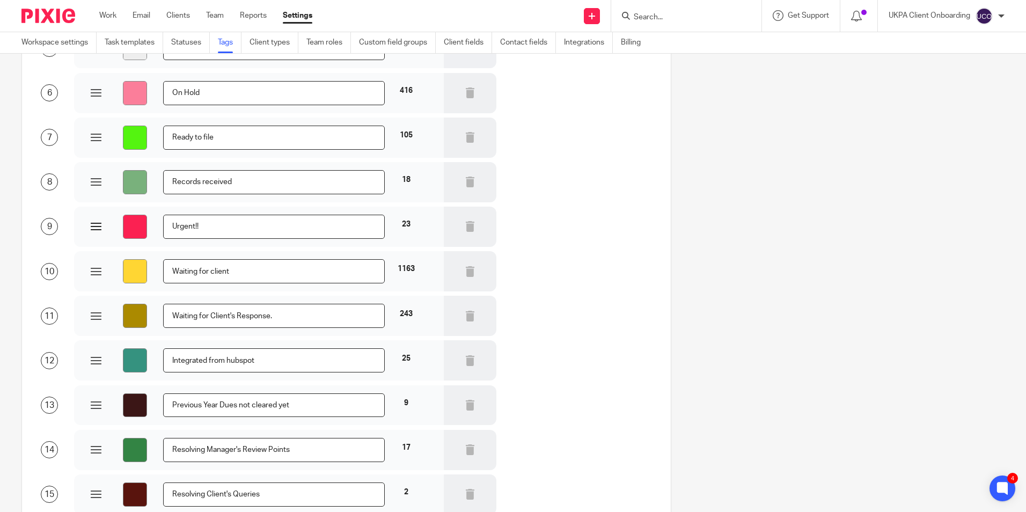
click at [207, 225] on input "Urgent!!" at bounding box center [273, 227] width 221 height 24
click at [273, 273] on input "Waiting for client" at bounding box center [273, 271] width 221 height 24
click at [301, 305] on input "Waiting for Client's Response." at bounding box center [273, 316] width 221 height 24
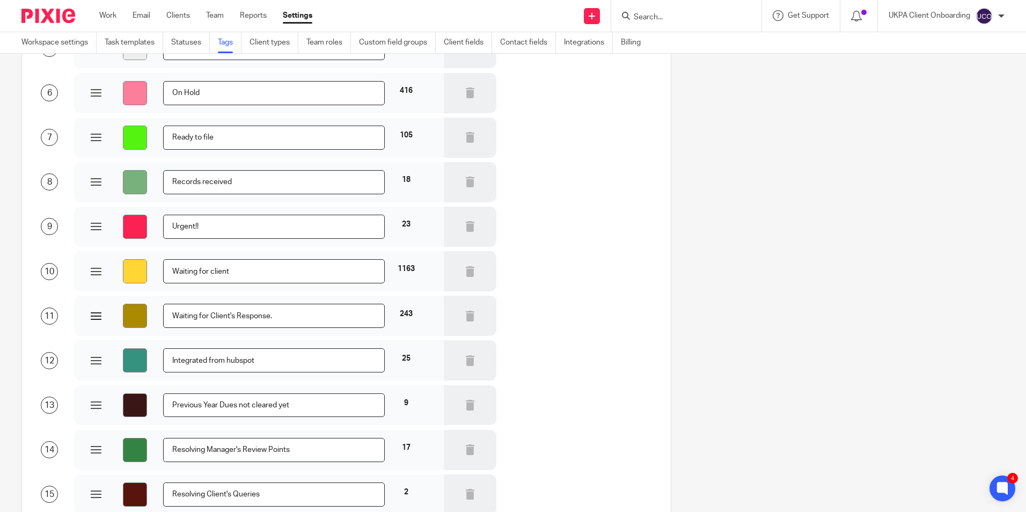
click at [300, 306] on input "Waiting for Client's Response." at bounding box center [273, 316] width 221 height 24
click at [274, 368] on input "Integrated from hubspot" at bounding box center [273, 360] width 221 height 24
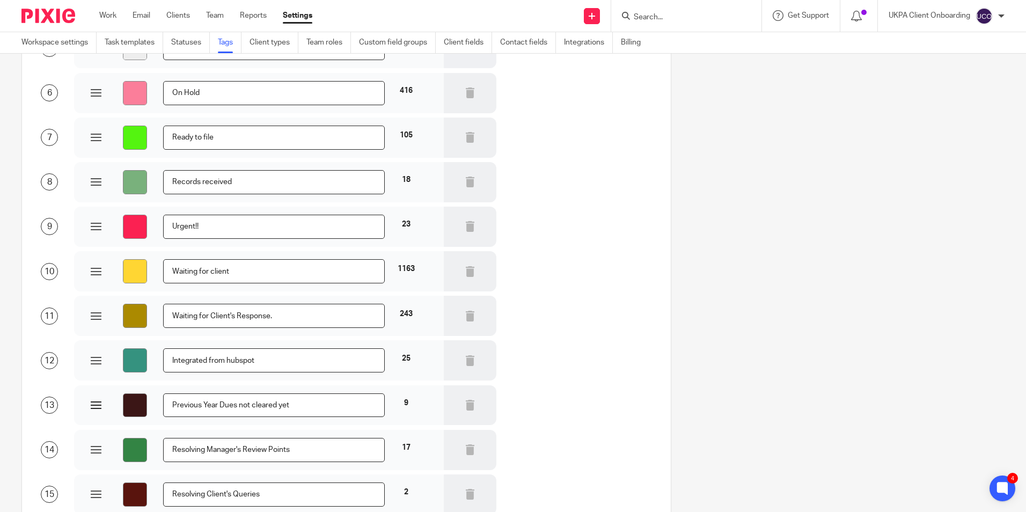
click at [277, 410] on input "Previous Year Dues not cleared yet" at bounding box center [273, 405] width 221 height 24
click at [277, 409] on input "Previous Year Dues not cleared yet" at bounding box center [273, 405] width 221 height 24
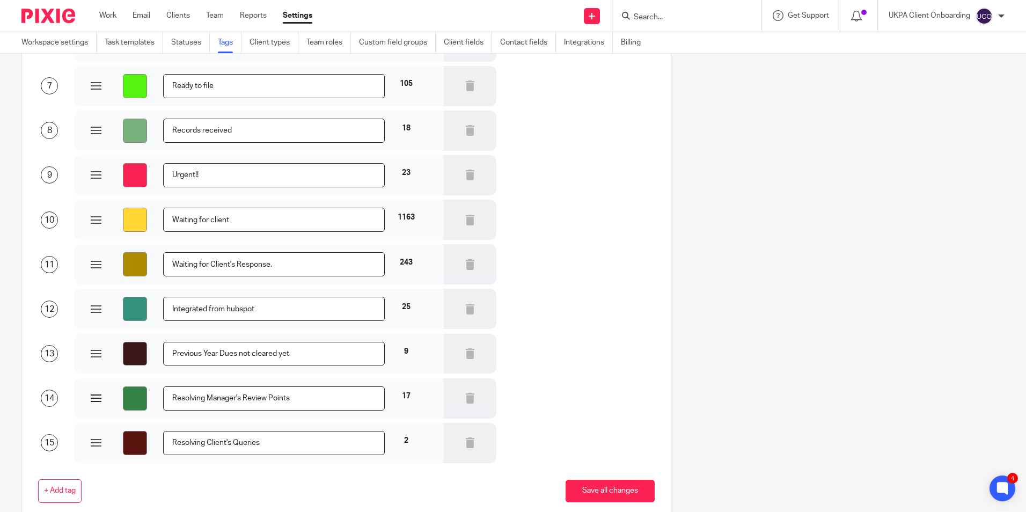
scroll to position [396, 0]
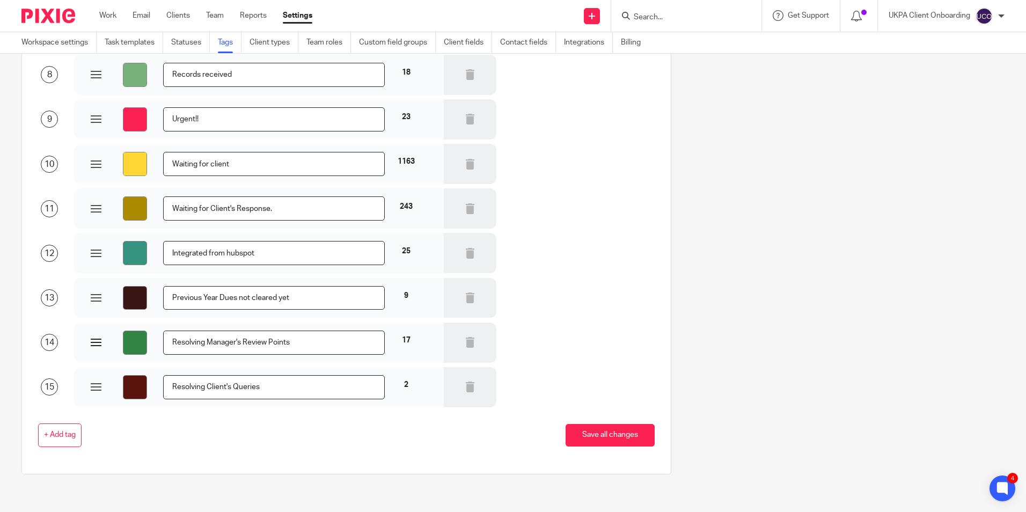
click at [311, 346] on input "Resolving Manager's Review Points" at bounding box center [273, 342] width 221 height 24
click at [274, 387] on input "Resolving Client's Queries" at bounding box center [273, 387] width 221 height 24
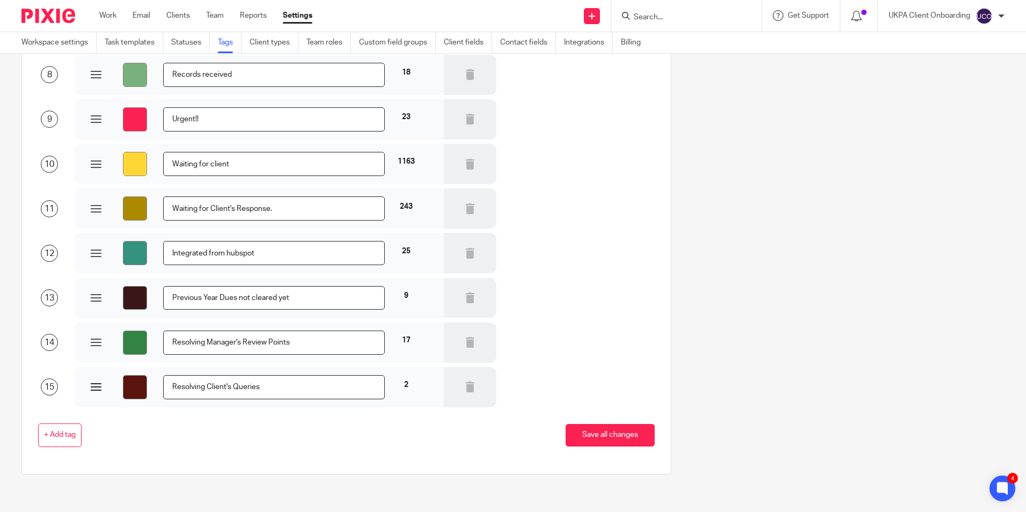
click at [274, 387] on input "Resolving Client's Queries" at bounding box center [273, 387] width 221 height 24
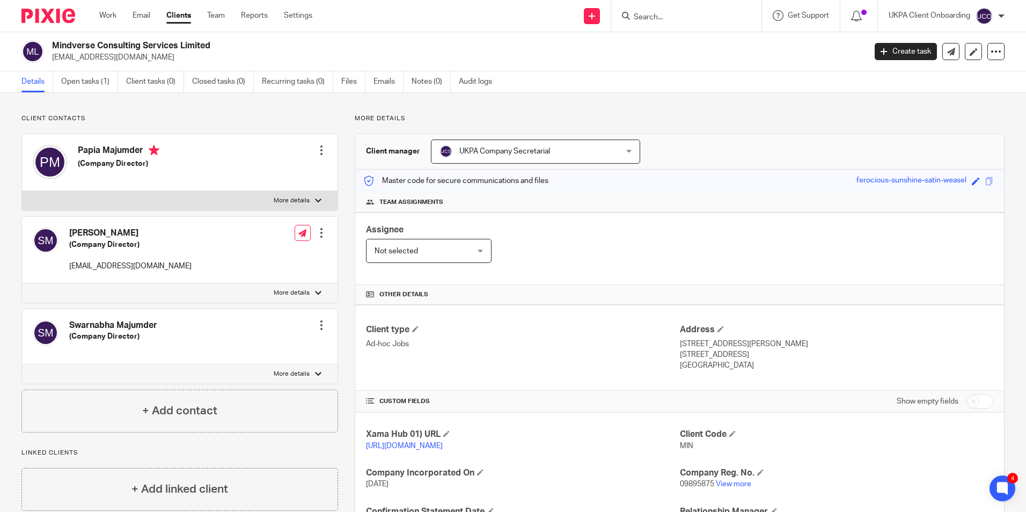
click at [658, 17] on input "Search" at bounding box center [681, 18] width 97 height 10
type input "nnp"
click at [180, 21] on link "Clients" at bounding box center [178, 15] width 25 height 11
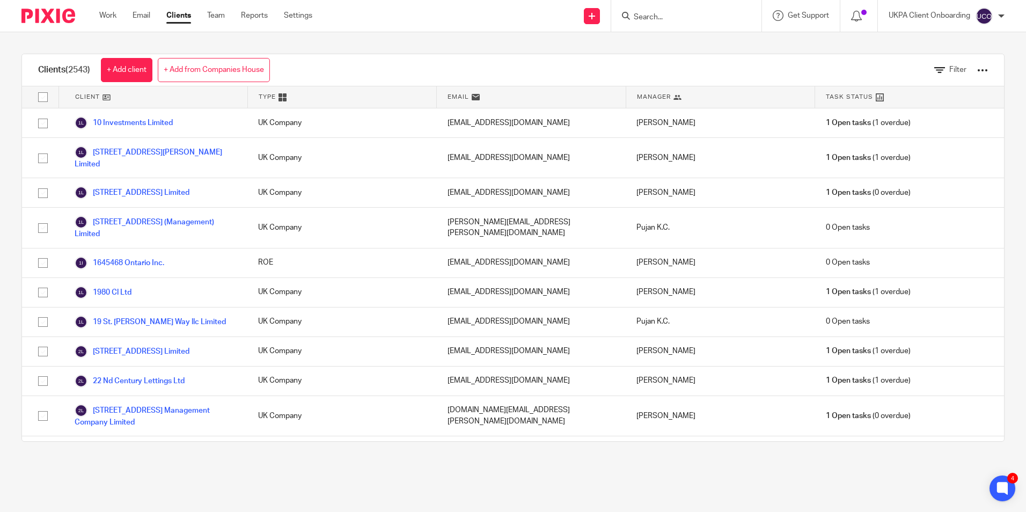
click at [977, 68] on div at bounding box center [982, 70] width 11 height 11
click at [864, 129] on link "Export clients to CSV file" at bounding box center [895, 127] width 149 height 16
